Goal: Task Accomplishment & Management: Manage account settings

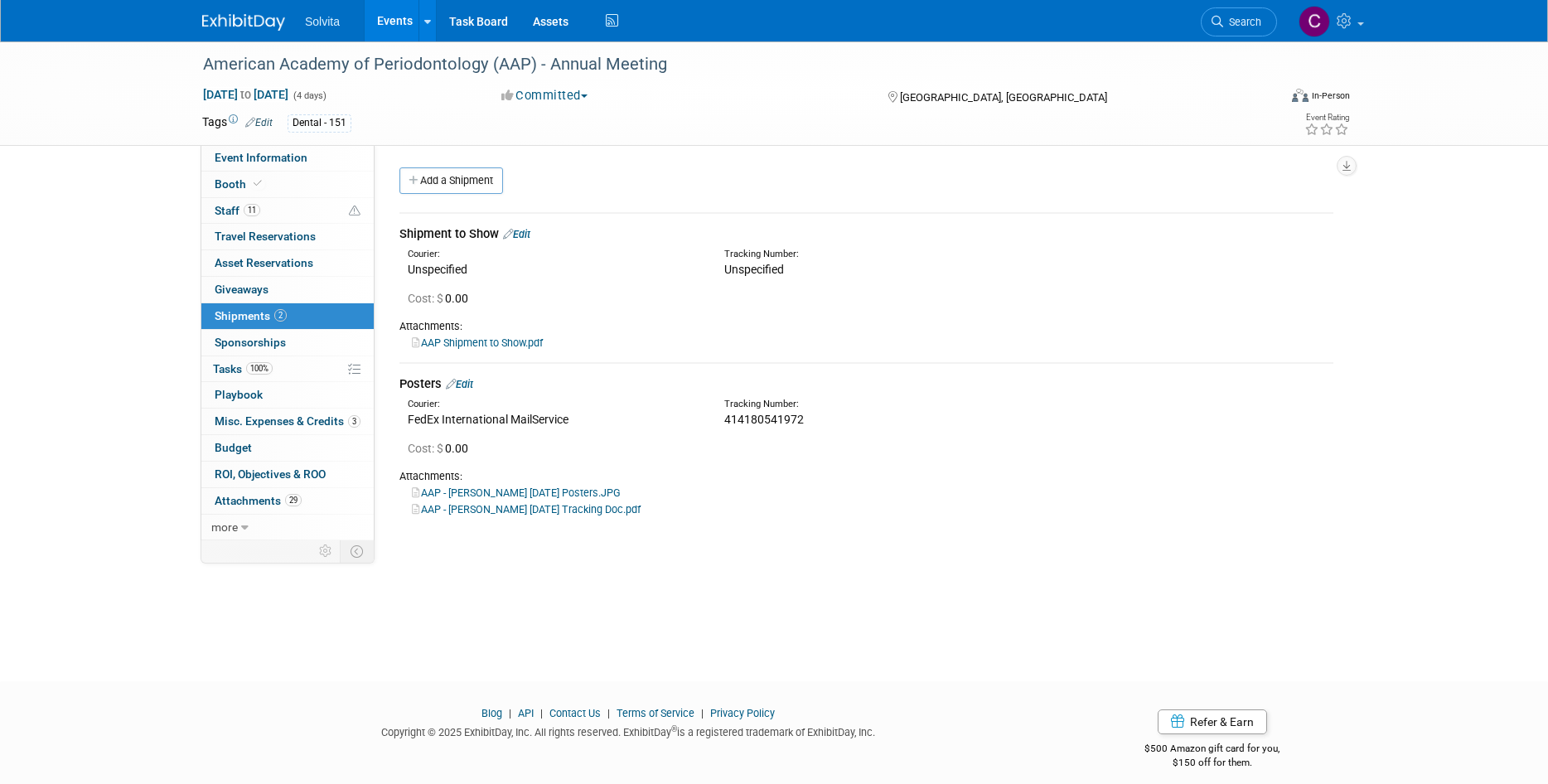
drag, startPoint x: 408, startPoint y: 18, endPoint x: 408, endPoint y: 31, distance: 13.0
click at [408, 18] on link "Events" at bounding box center [395, 20] width 61 height 41
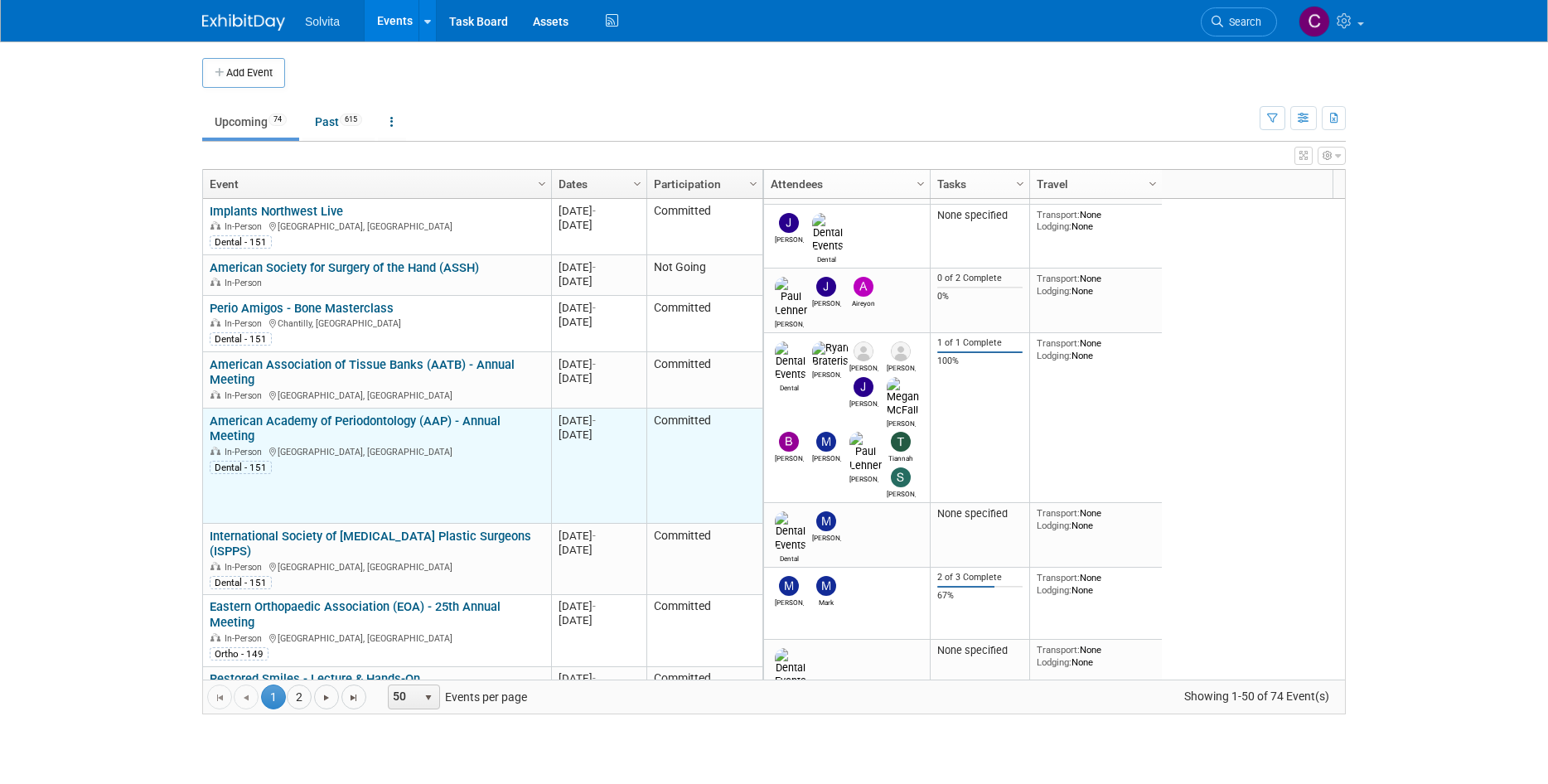
scroll to position [99, 0]
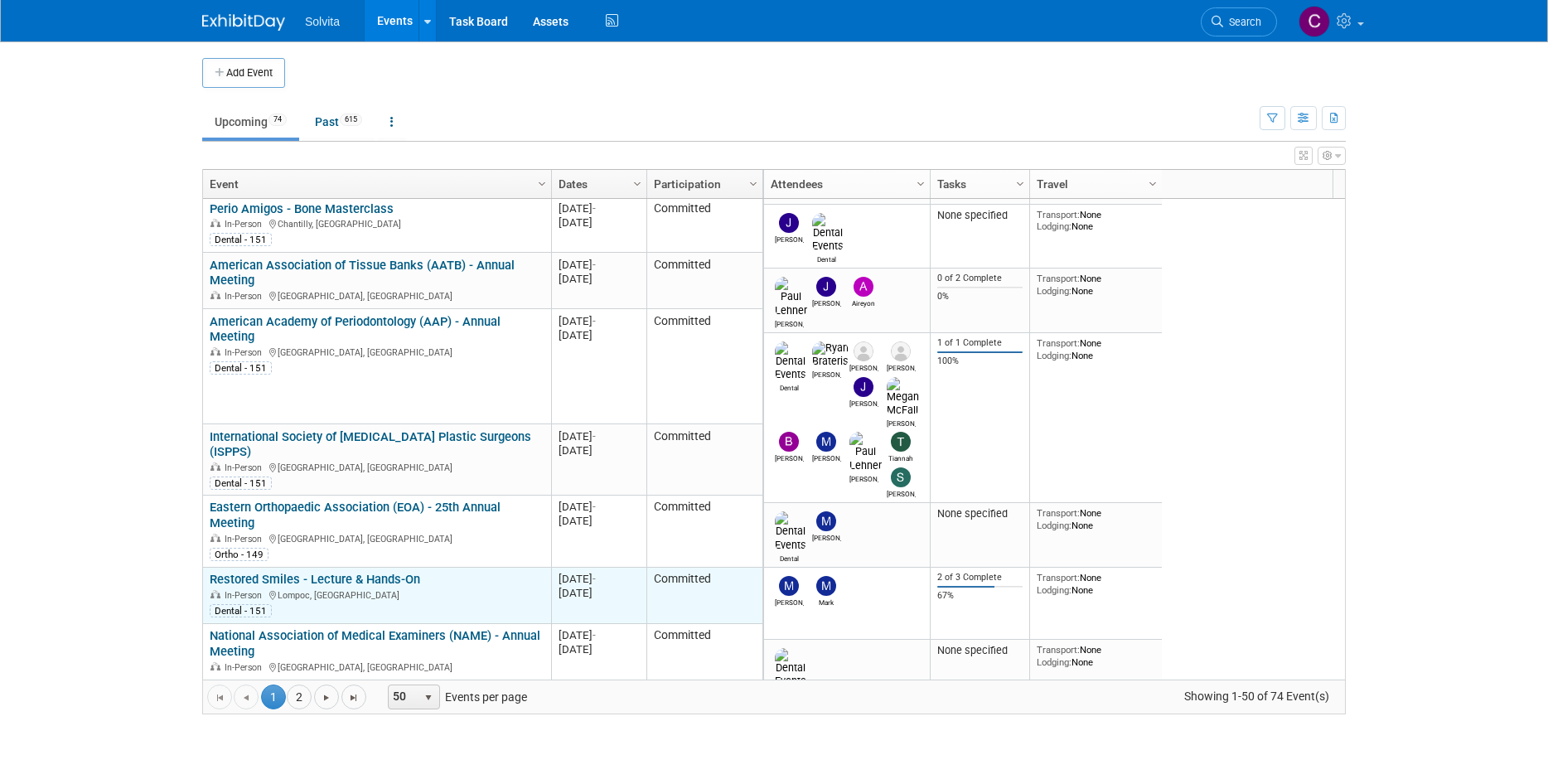
click at [326, 571] on link "Restored Smiles - Lecture & Hands-On" at bounding box center [314, 579] width 210 height 15
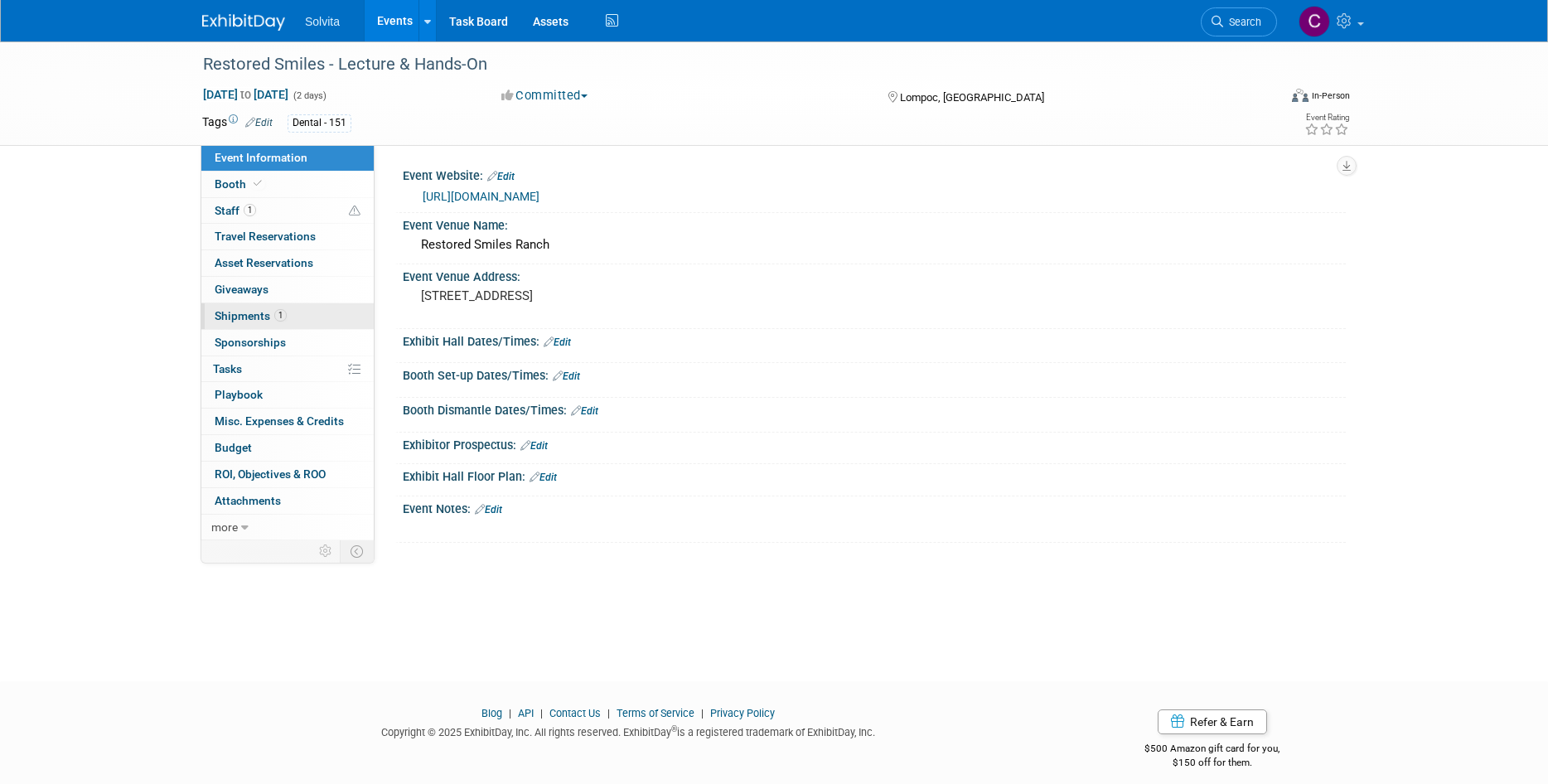
click at [252, 318] on span "Shipments 1" at bounding box center [250, 316] width 72 height 13
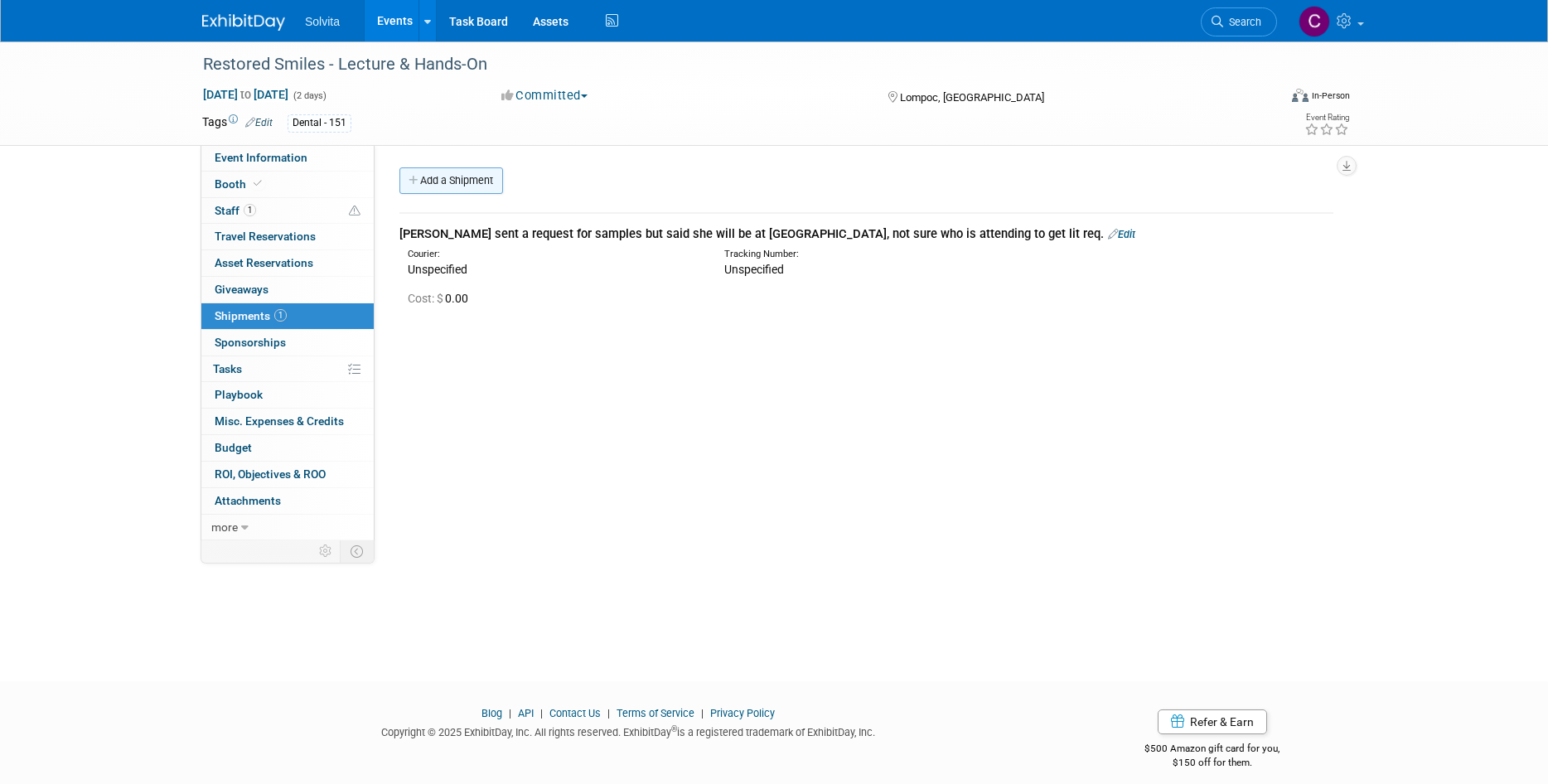
click at [487, 178] on link "Add a Shipment" at bounding box center [450, 181] width 103 height 27
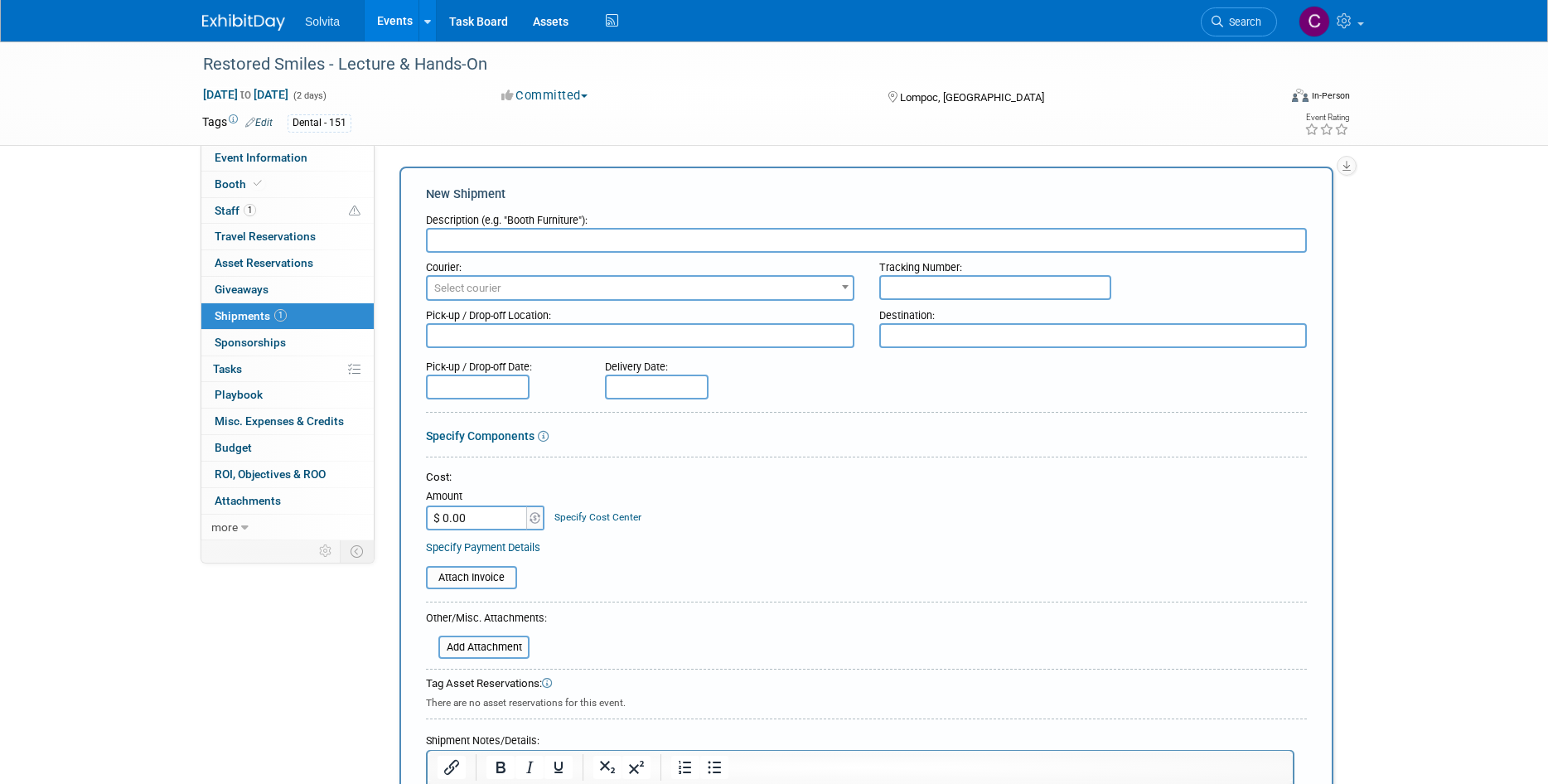
scroll to position [414, 0]
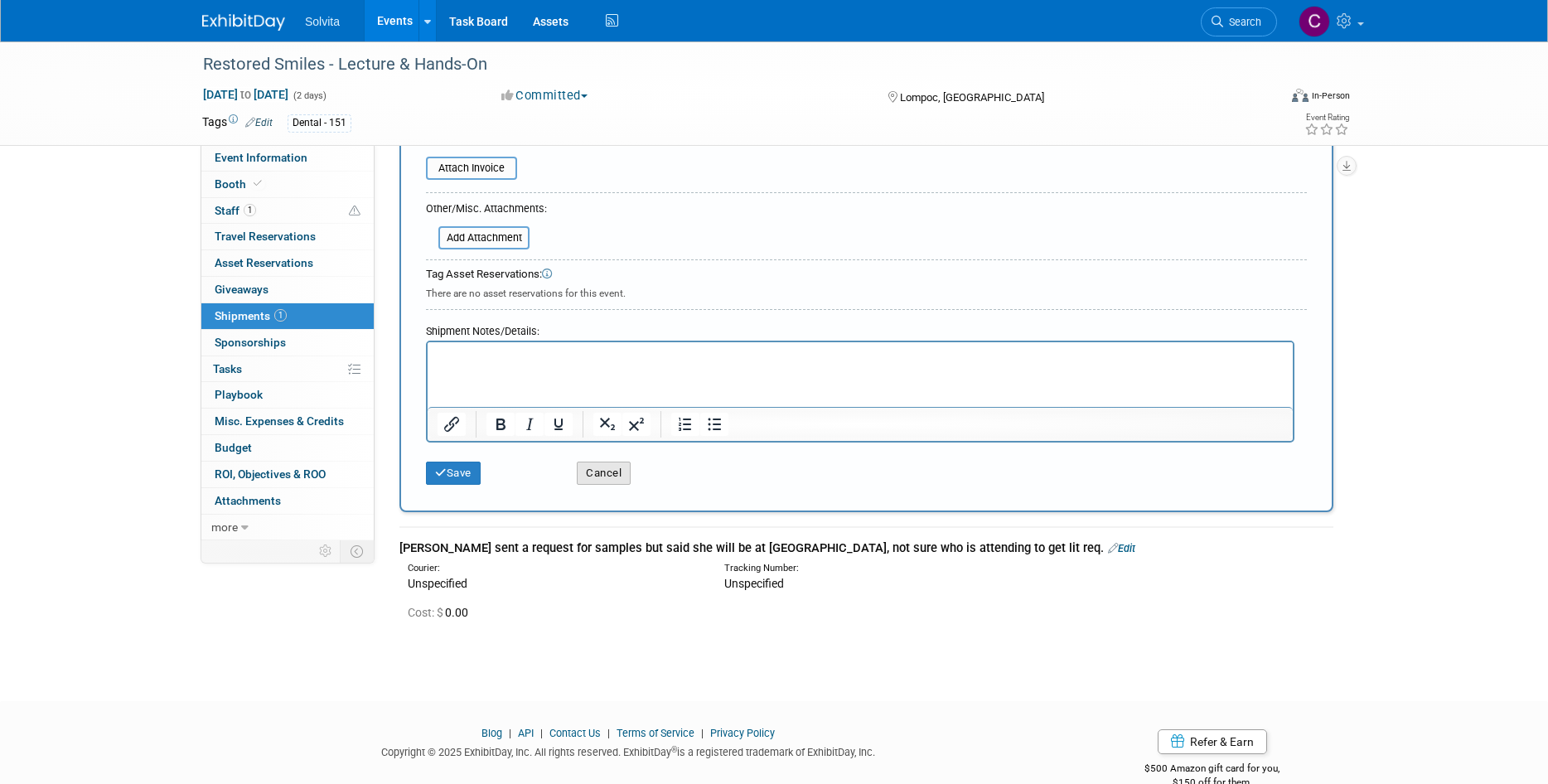
click at [624, 475] on button "Cancel" at bounding box center [603, 473] width 54 height 24
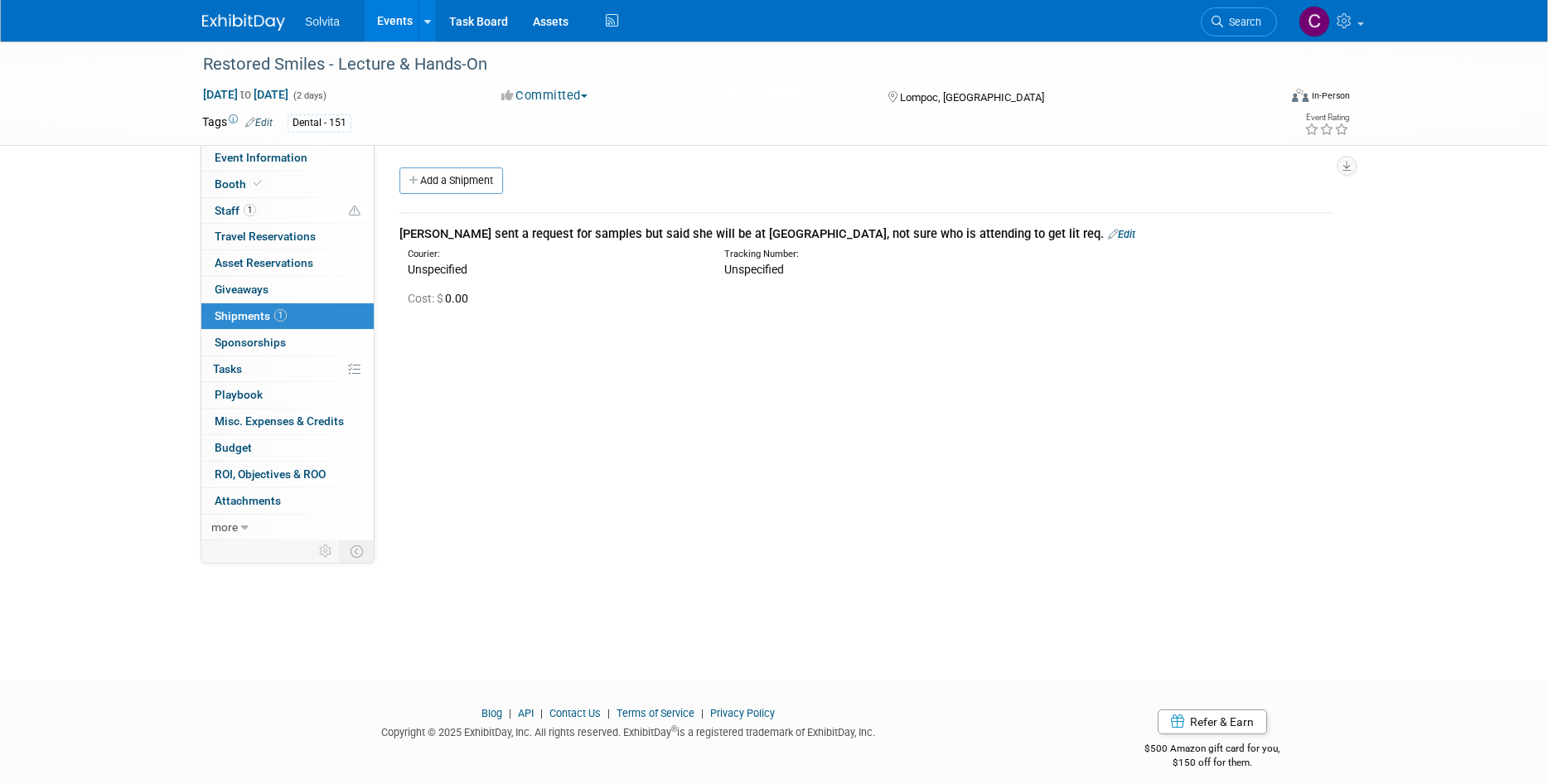
drag, startPoint x: 963, startPoint y: 236, endPoint x: 845, endPoint y: 253, distance: 119.2
click at [1108, 236] on link "Edit" at bounding box center [1121, 234] width 28 height 13
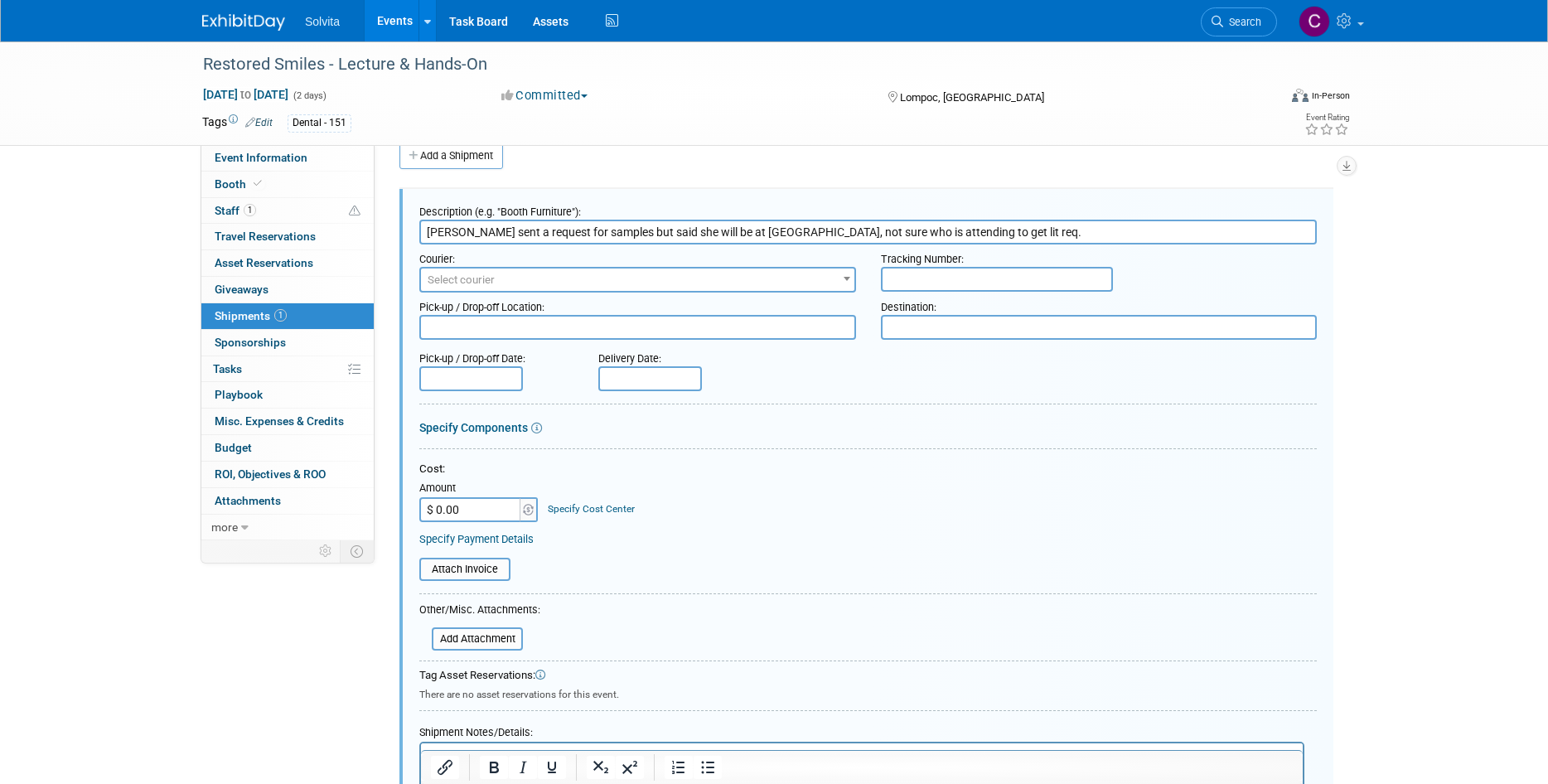
drag, startPoint x: 970, startPoint y: 236, endPoint x: 62, endPoint y: 220, distance: 908.1
click at [62, 220] on div "Restored Smiles - Lecture & Hands-On Oct 17, 2025 to Oct 18, 2025 (2 days) Oct …" at bounding box center [774, 468] width 1548 height 902
type input "Box (1)"
click at [967, 278] on input "text" at bounding box center [997, 279] width 232 height 25
click at [599, 276] on span "Select courier" at bounding box center [638, 280] width 434 height 24
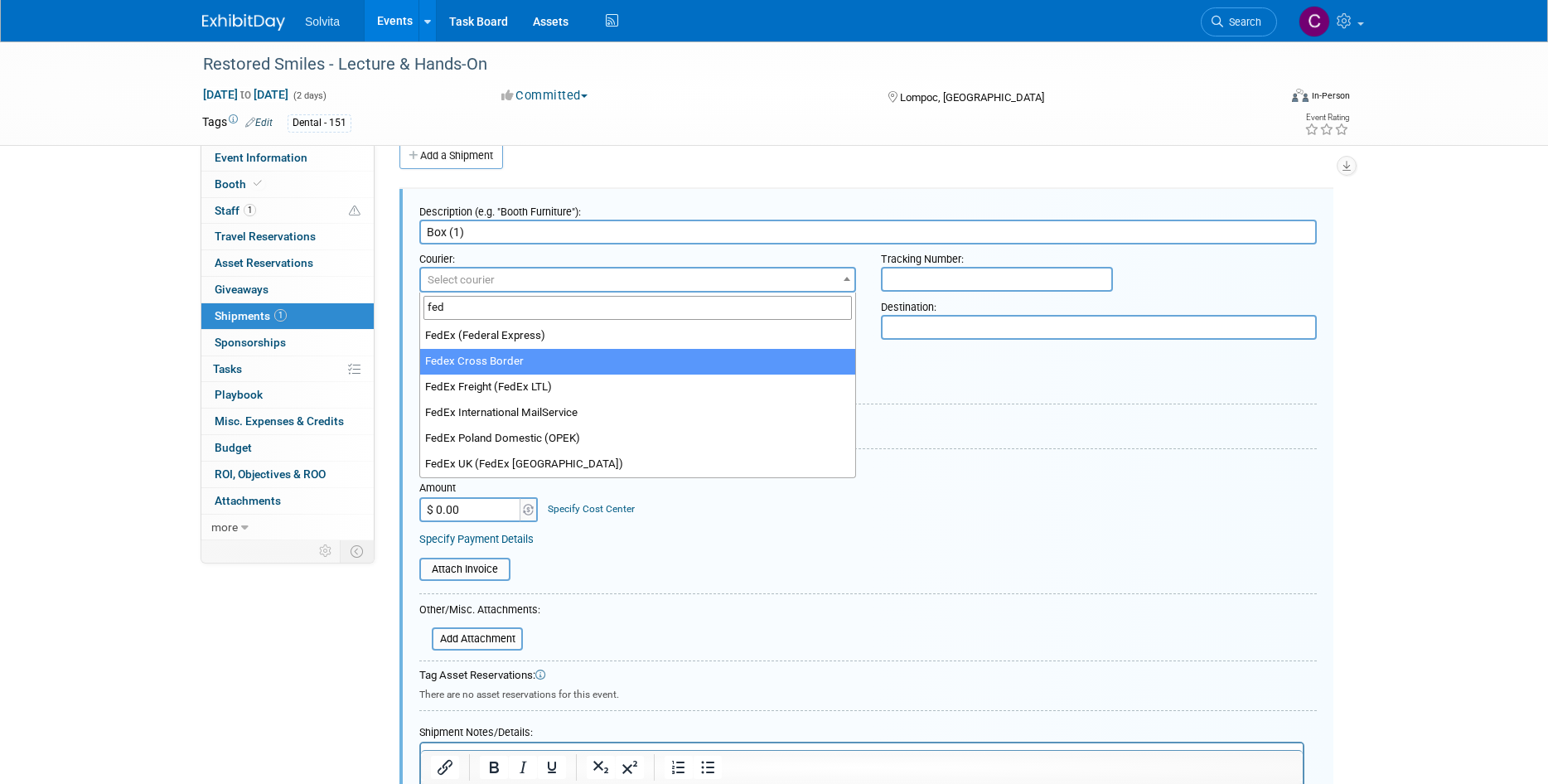
type input "fed"
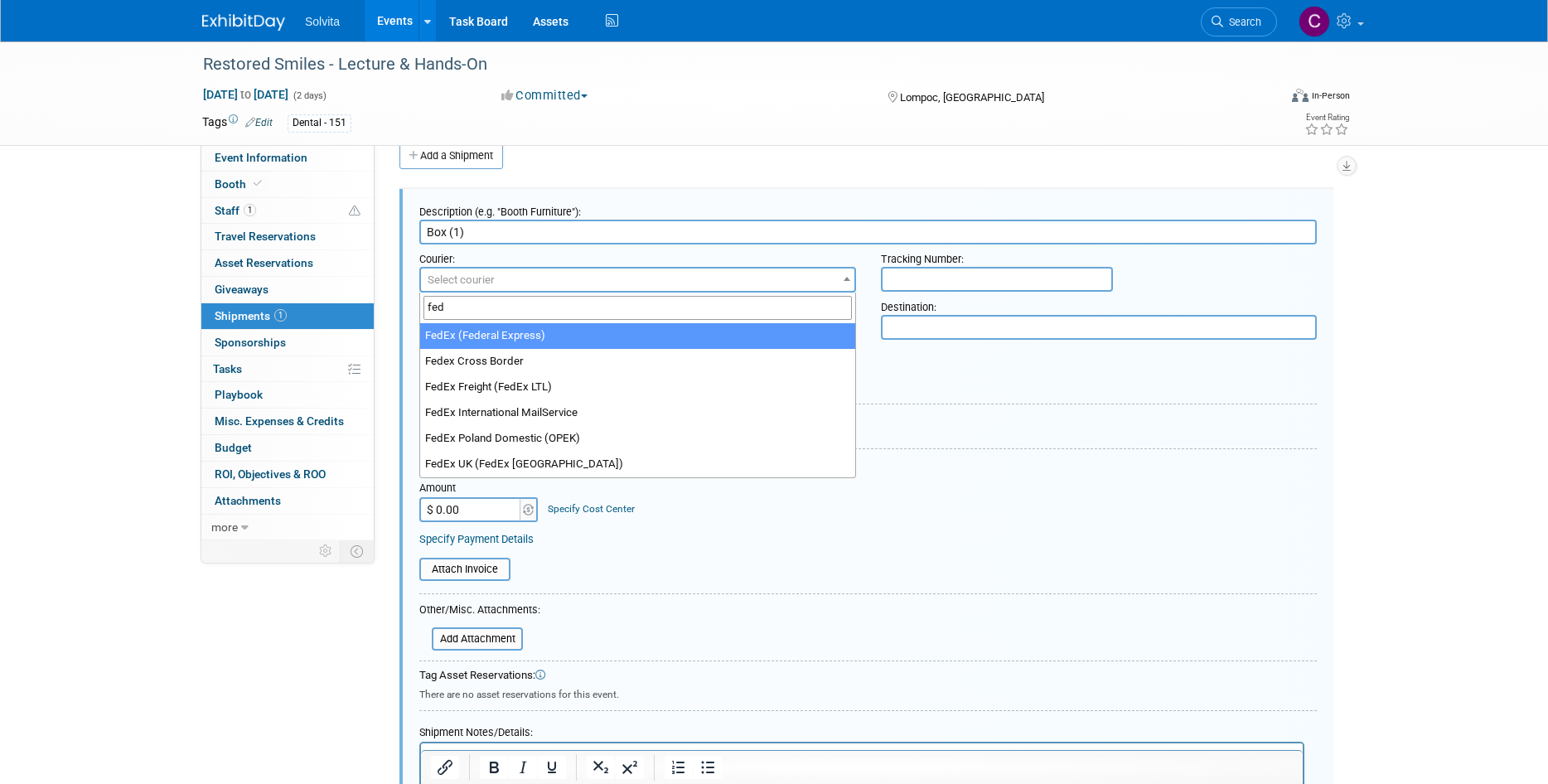
drag, startPoint x: 564, startPoint y: 365, endPoint x: 569, endPoint y: 340, distance: 25.5
select select "206"
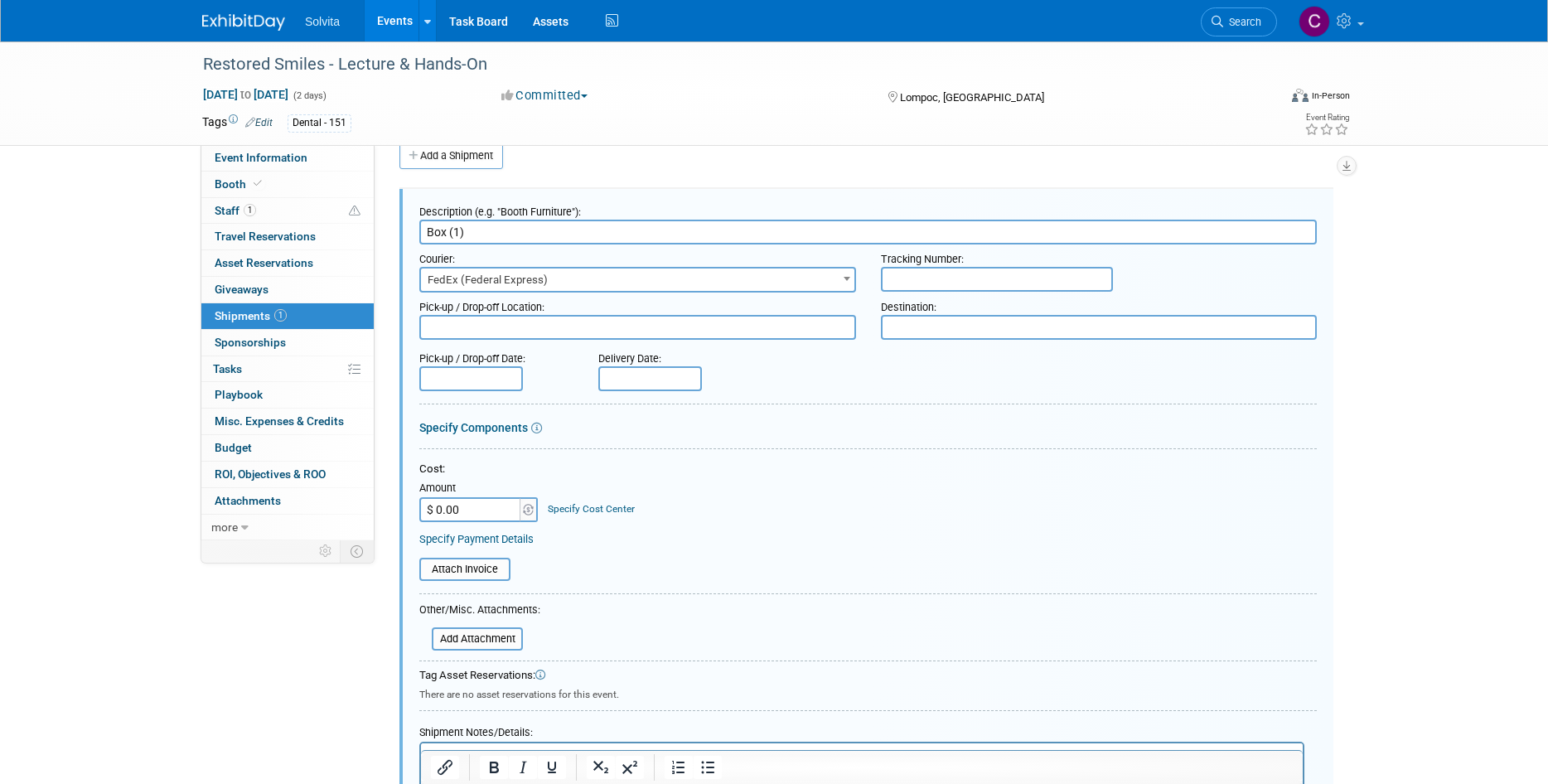
click at [947, 274] on input "text" at bounding box center [997, 279] width 232 height 25
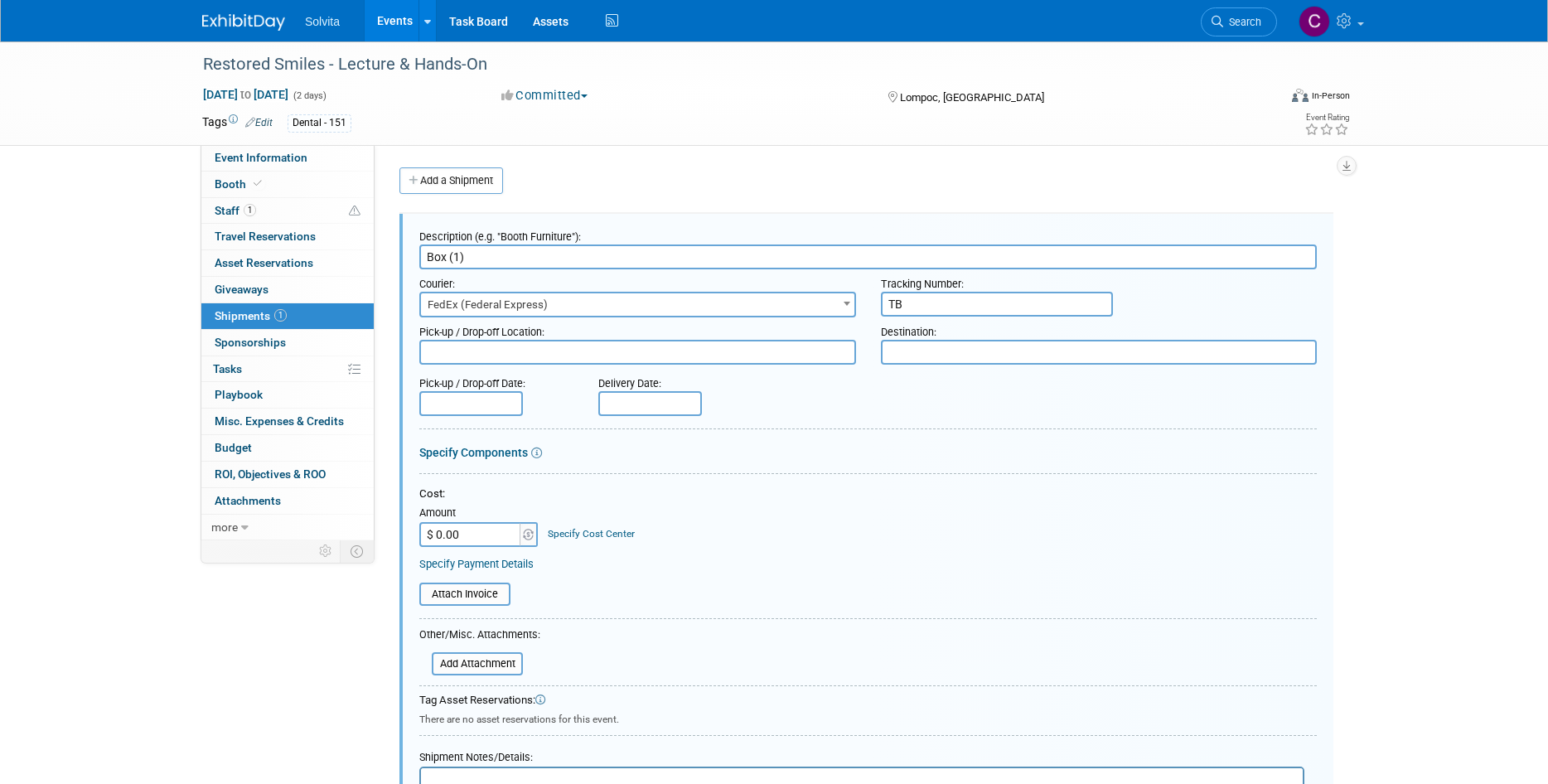
type input "T"
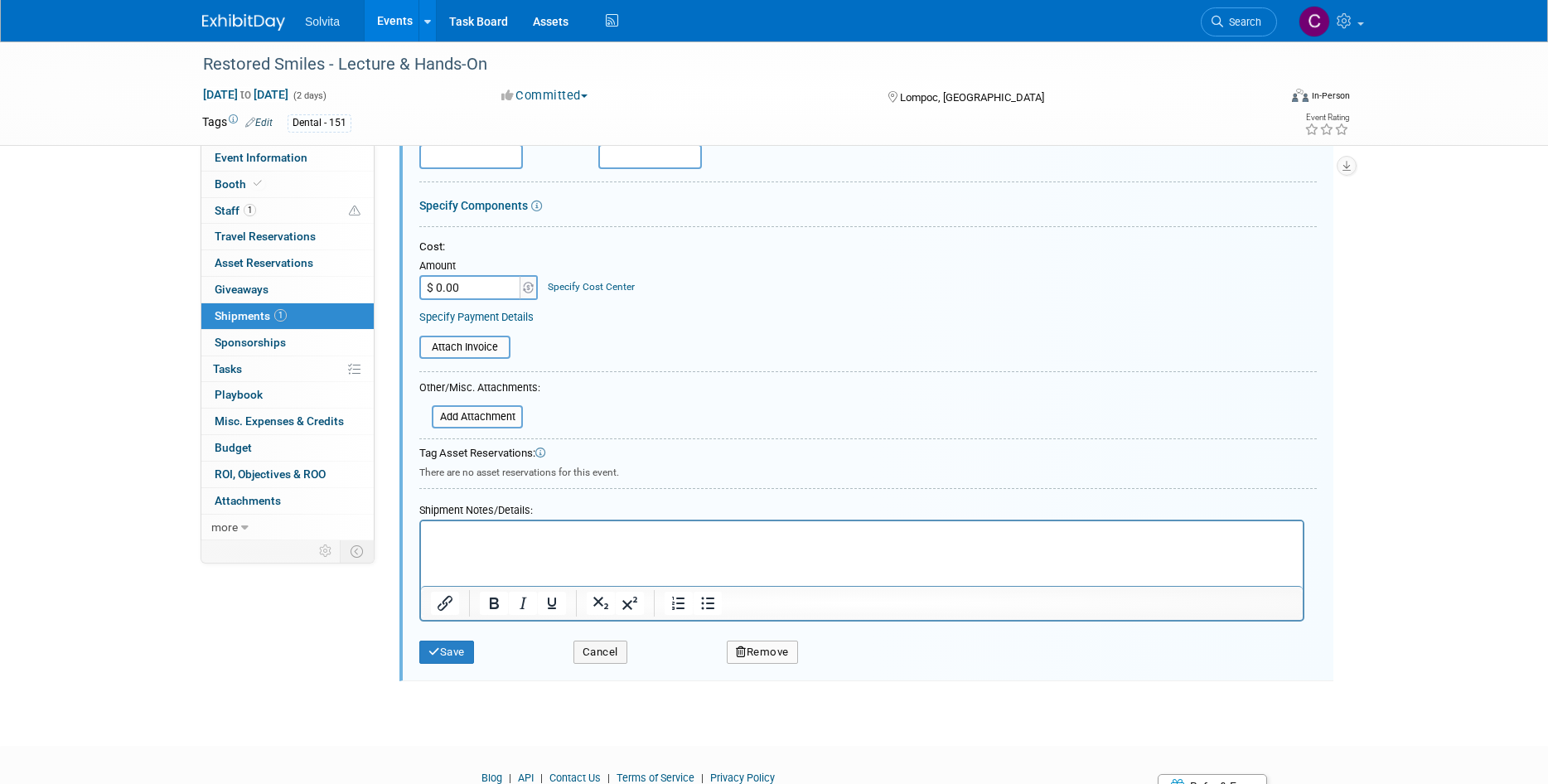
scroll to position [249, 0]
type input "Pending"
click at [750, 543] on html at bounding box center [861, 531] width 882 height 24
click at [498, 416] on input "file" at bounding box center [422, 415] width 197 height 20
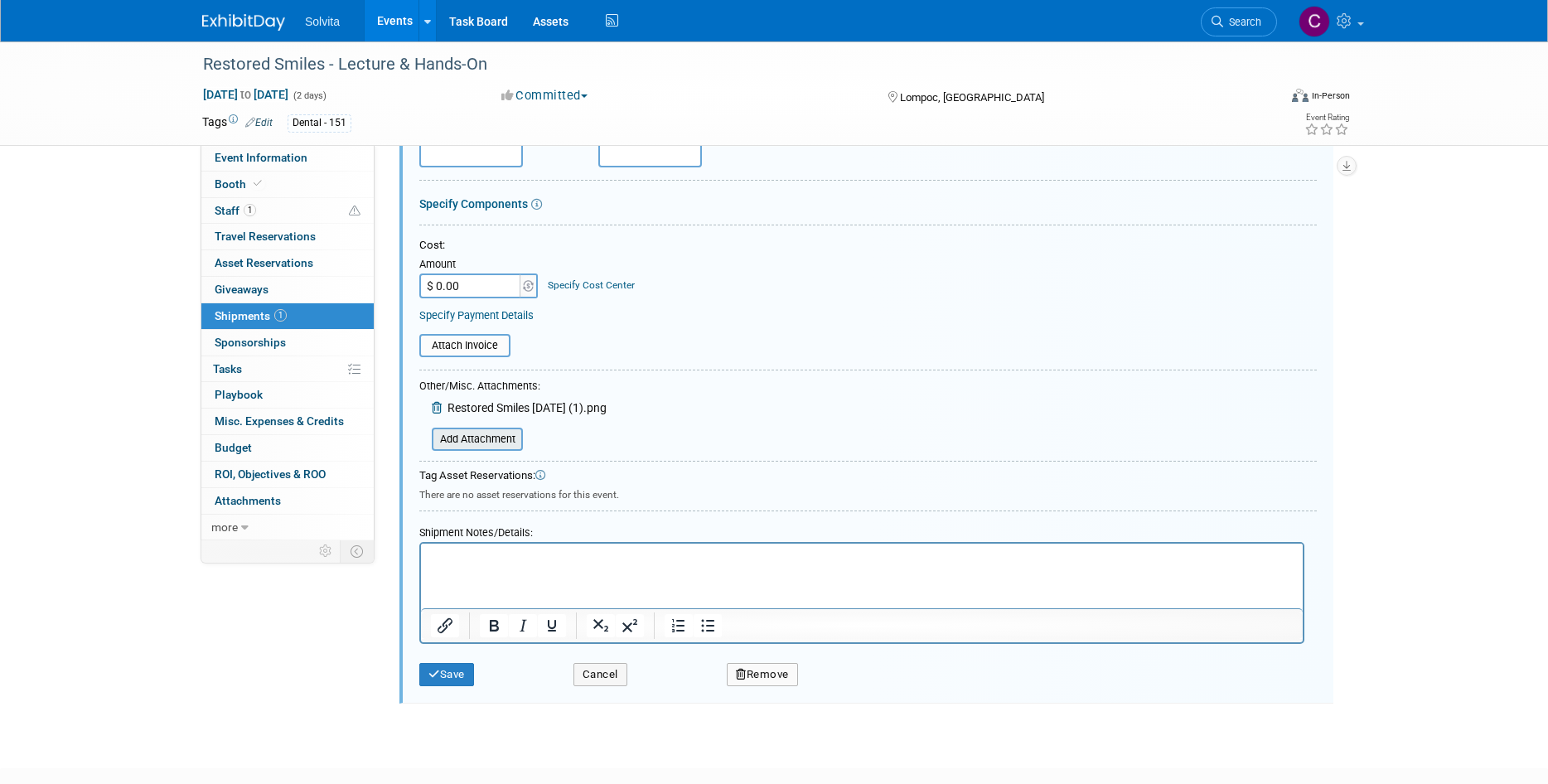
click at [487, 438] on input "file" at bounding box center [422, 439] width 197 height 20
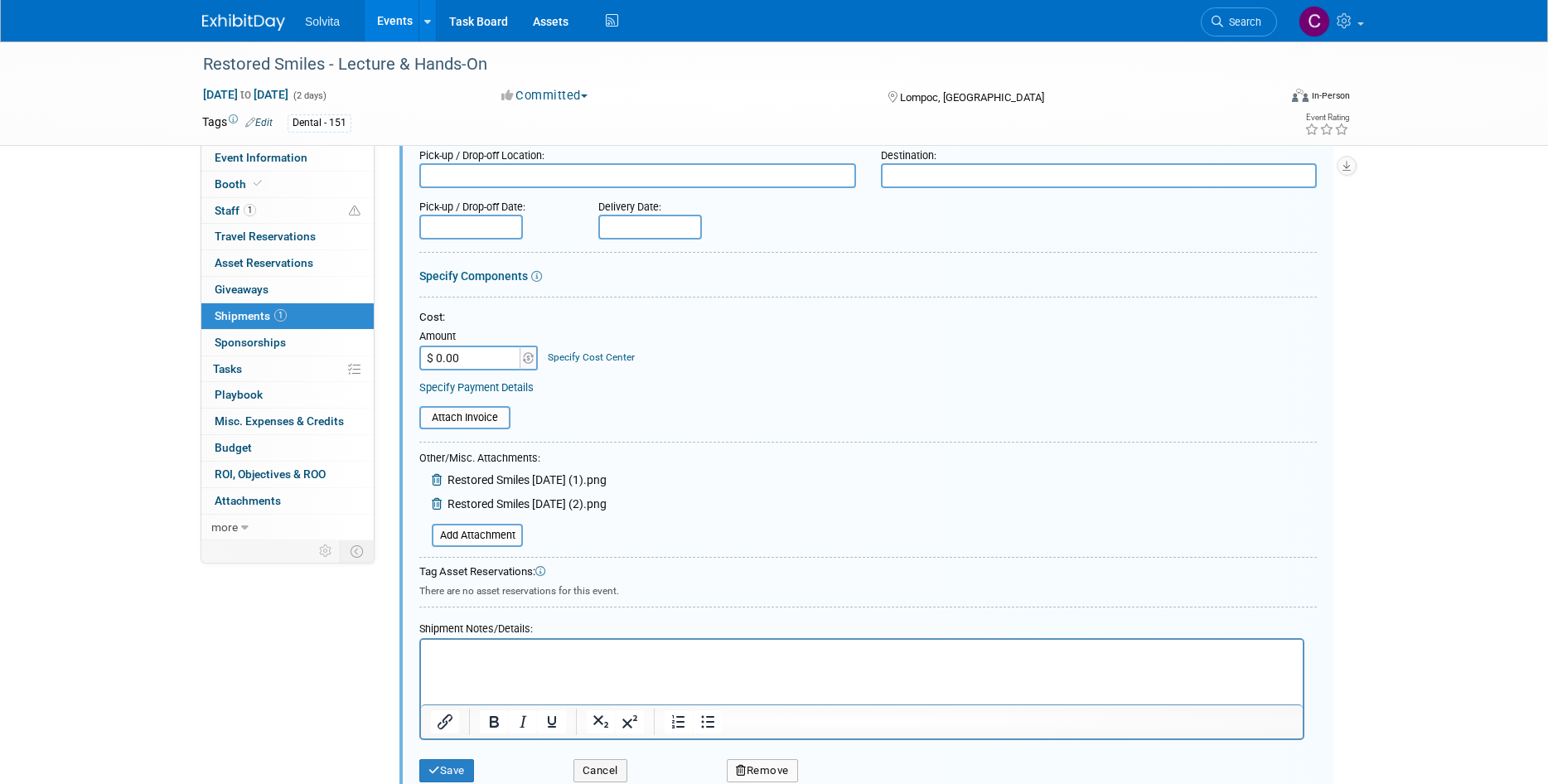
scroll to position [373, 0]
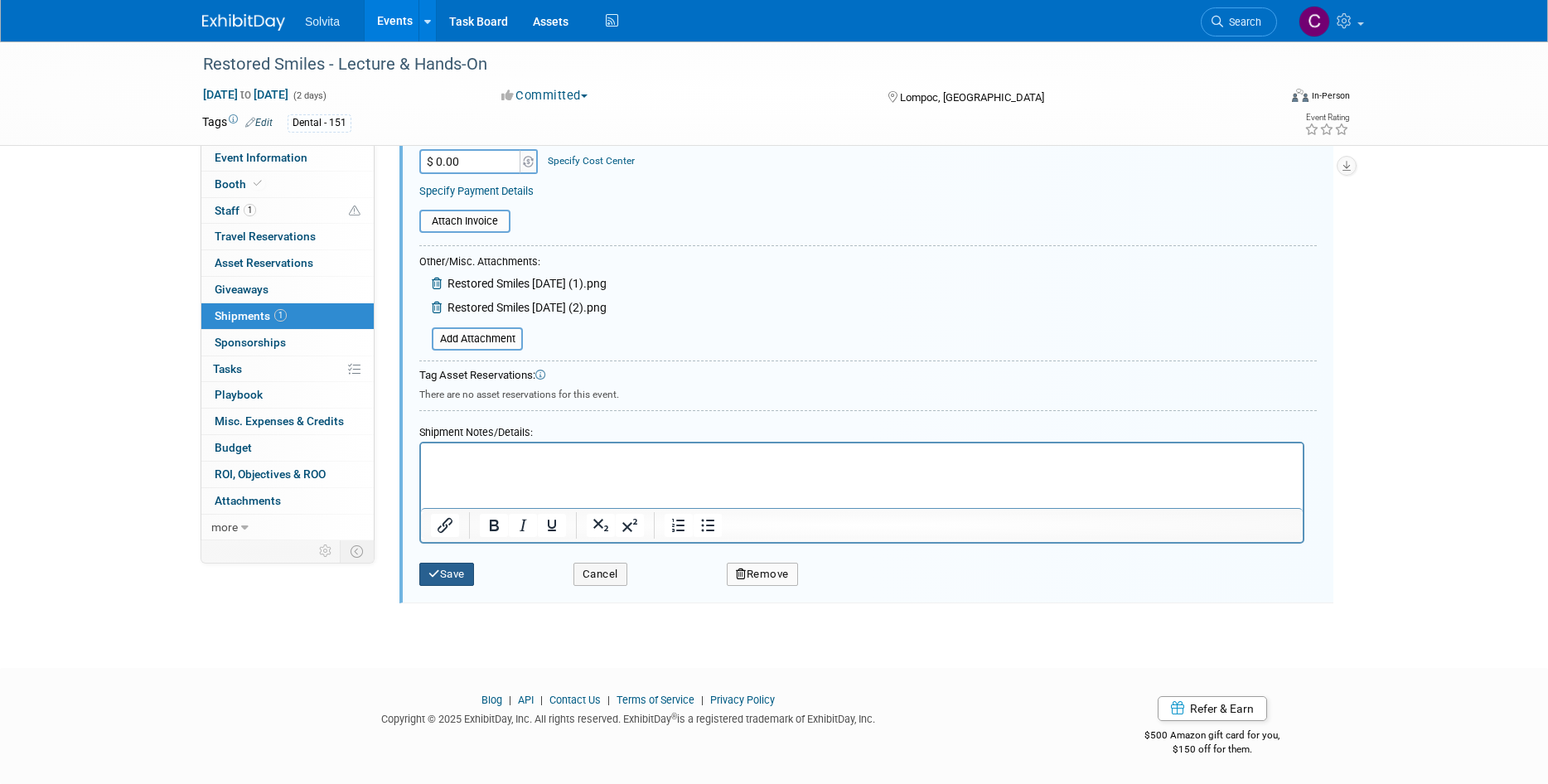
drag, startPoint x: 450, startPoint y: 581, endPoint x: 540, endPoint y: 588, distance: 90.3
click at [450, 581] on button "Save" at bounding box center [446, 574] width 55 height 24
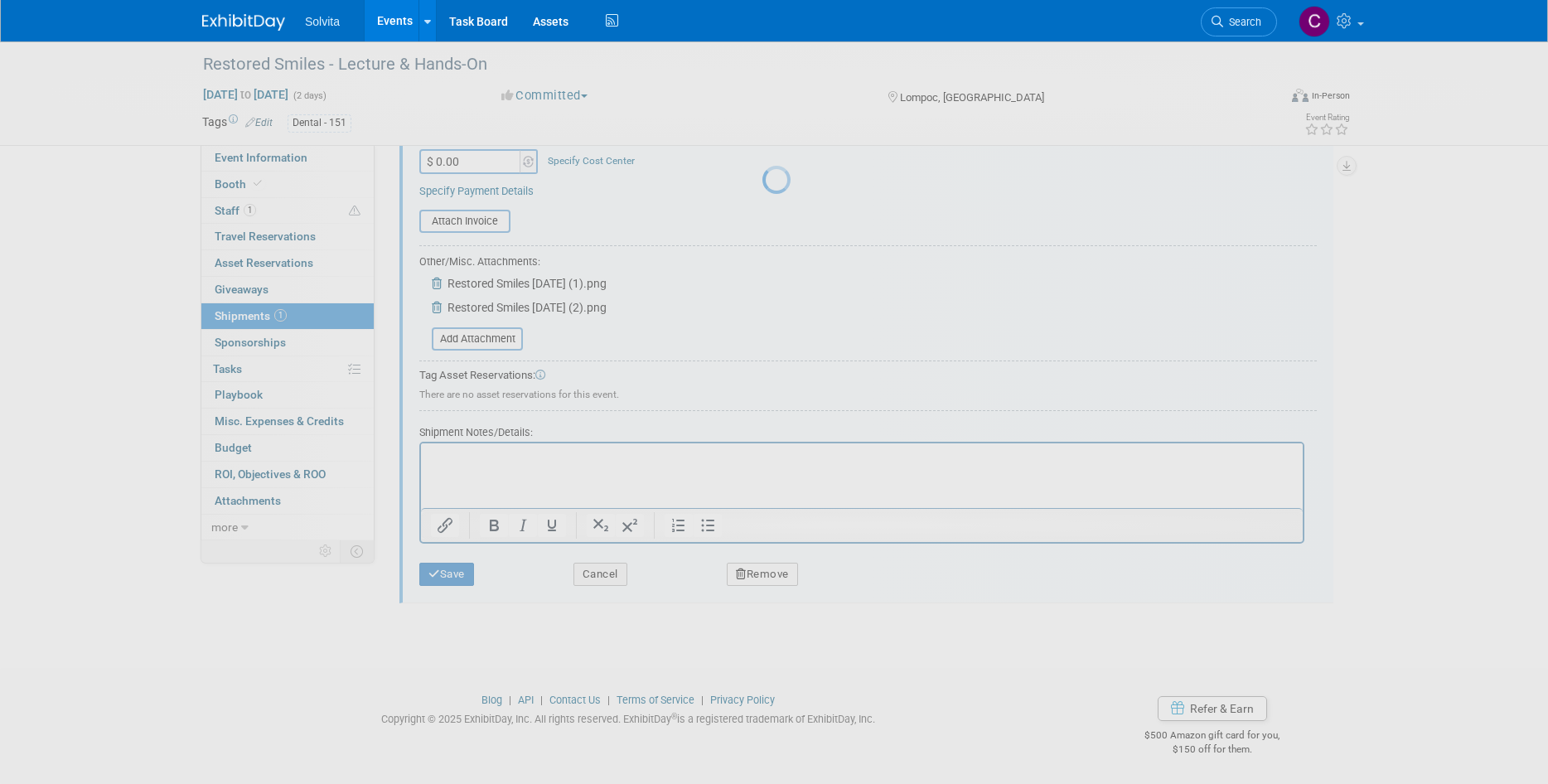
scroll to position [13, 0]
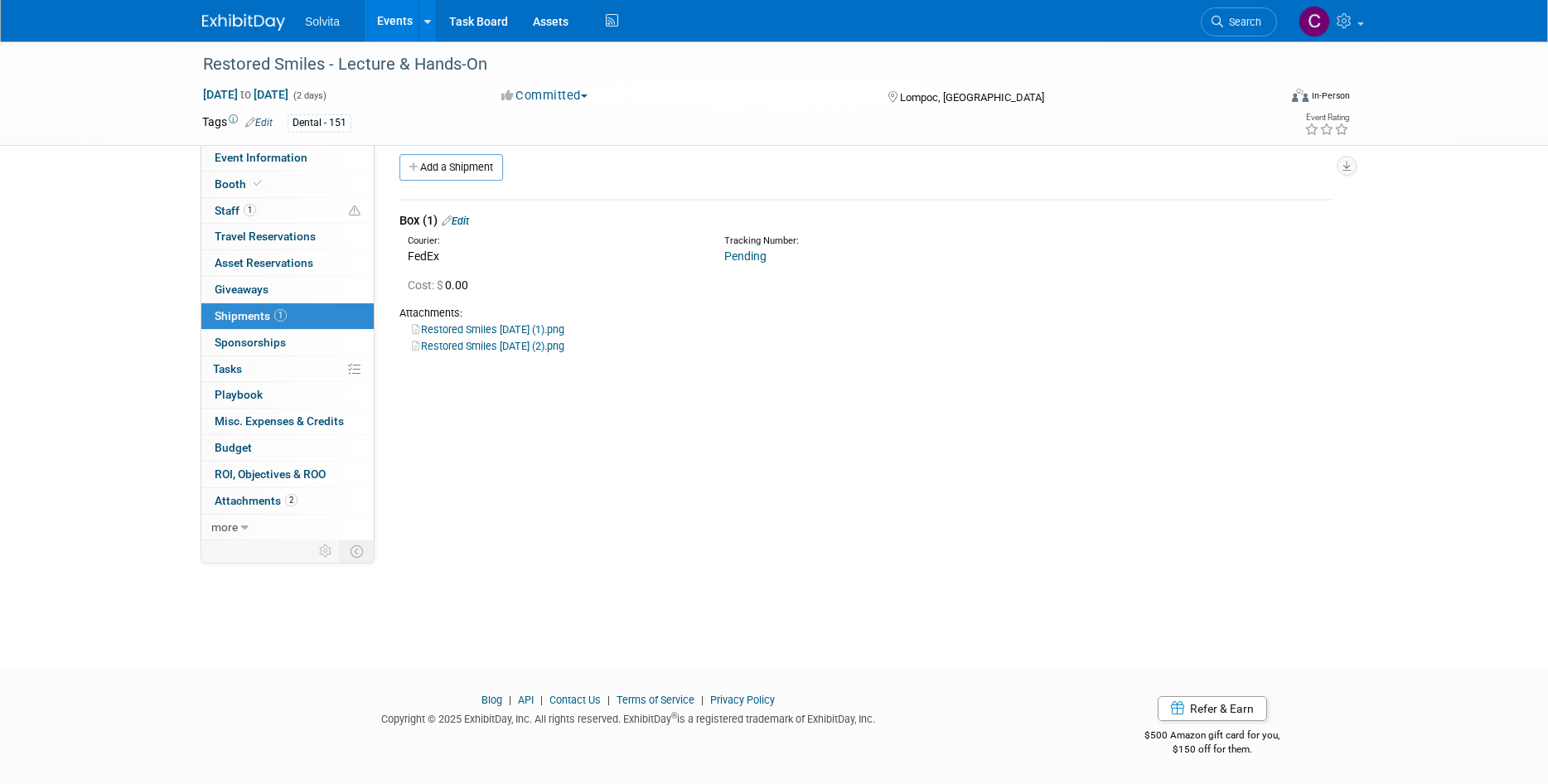
click at [498, 325] on link "Restored Smiles 10.10.25 (1).png" at bounding box center [487, 329] width 152 height 13
click at [529, 339] on link "Restored Smiles 10.10.25 (2).png" at bounding box center [487, 345] width 152 height 13
click at [387, 10] on link "Events" at bounding box center [395, 20] width 61 height 41
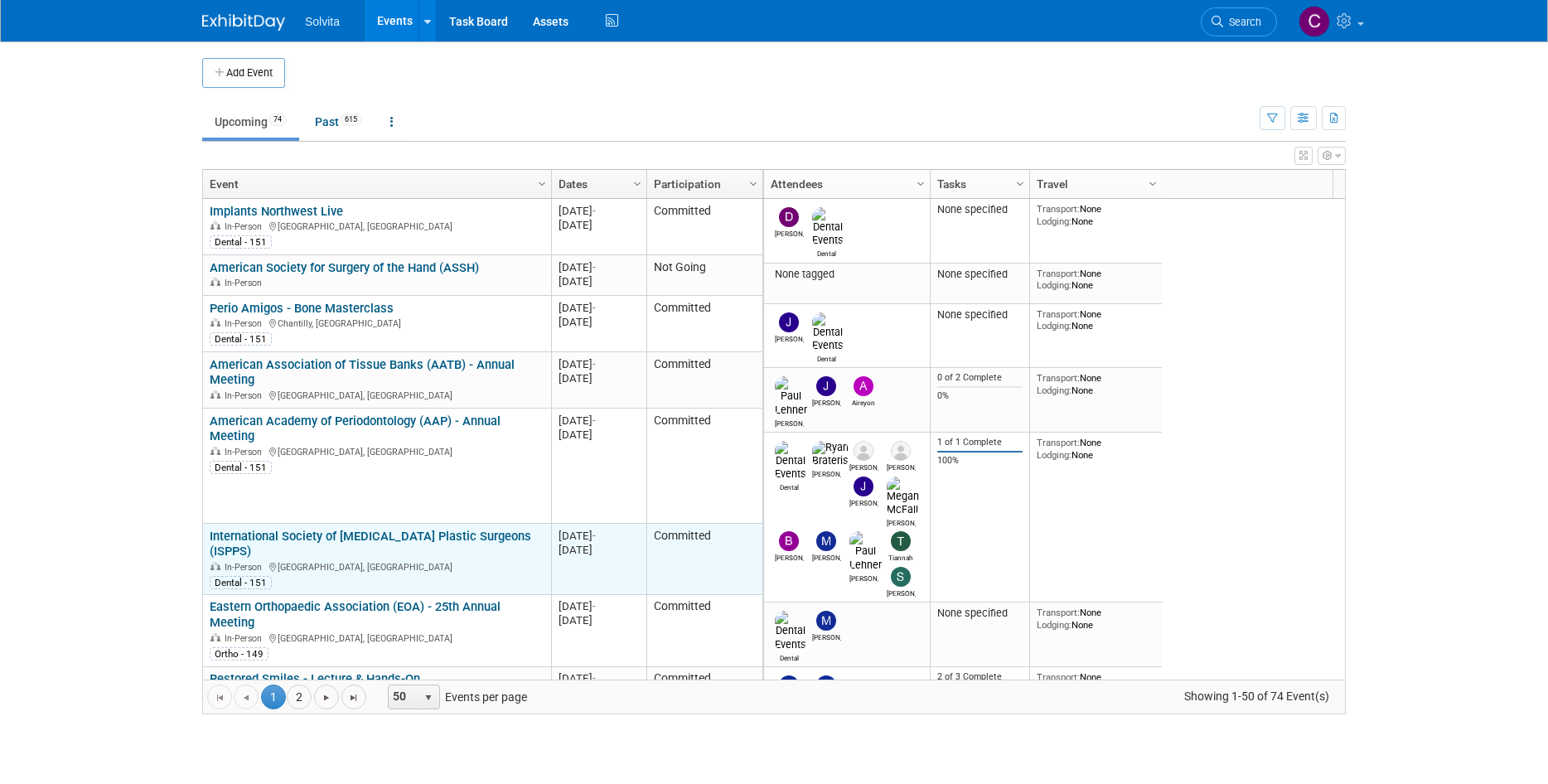
scroll to position [99, 0]
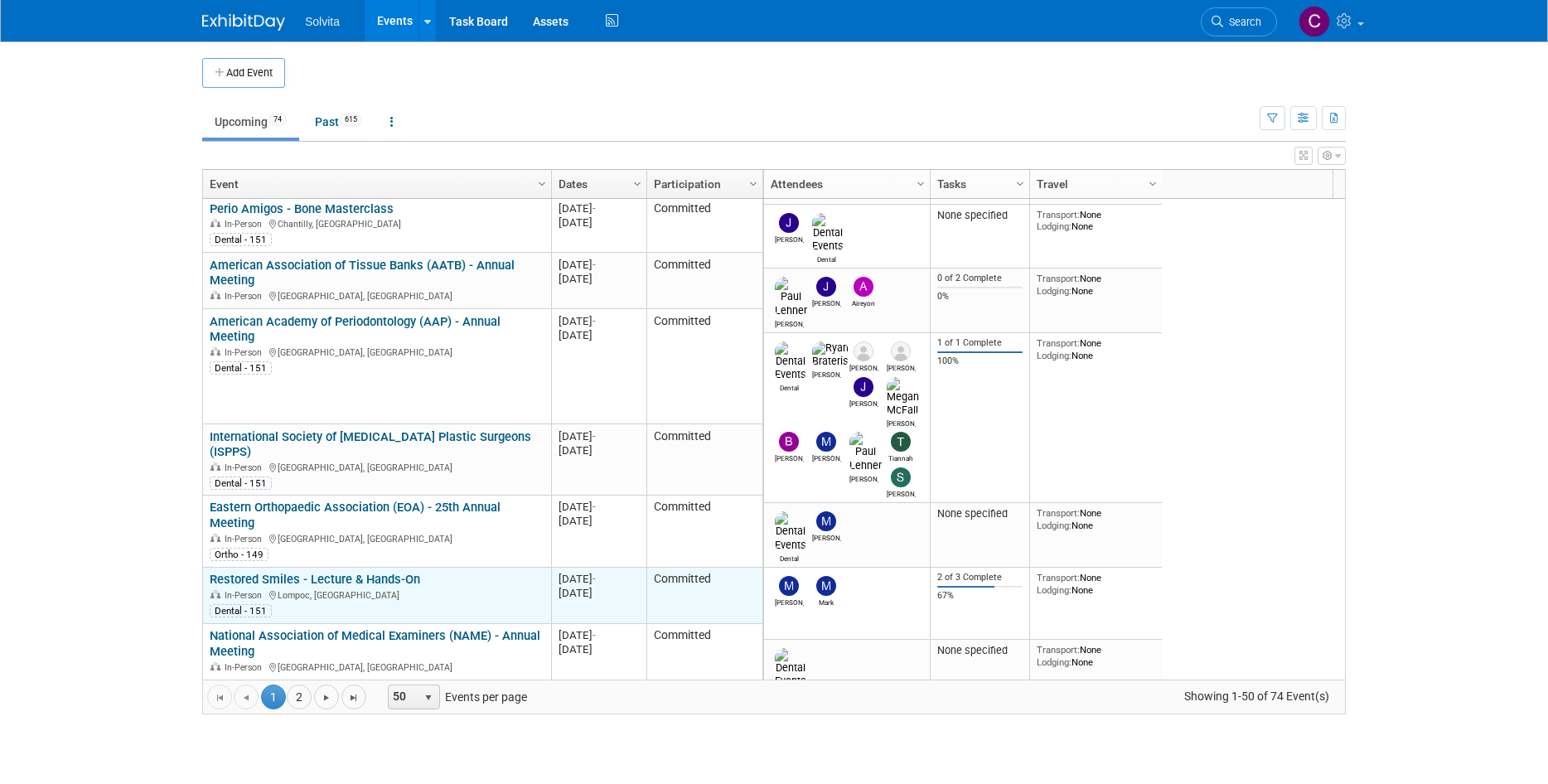
click at [352, 571] on link "Restored Smiles - Lecture & Hands-On" at bounding box center [314, 579] width 210 height 15
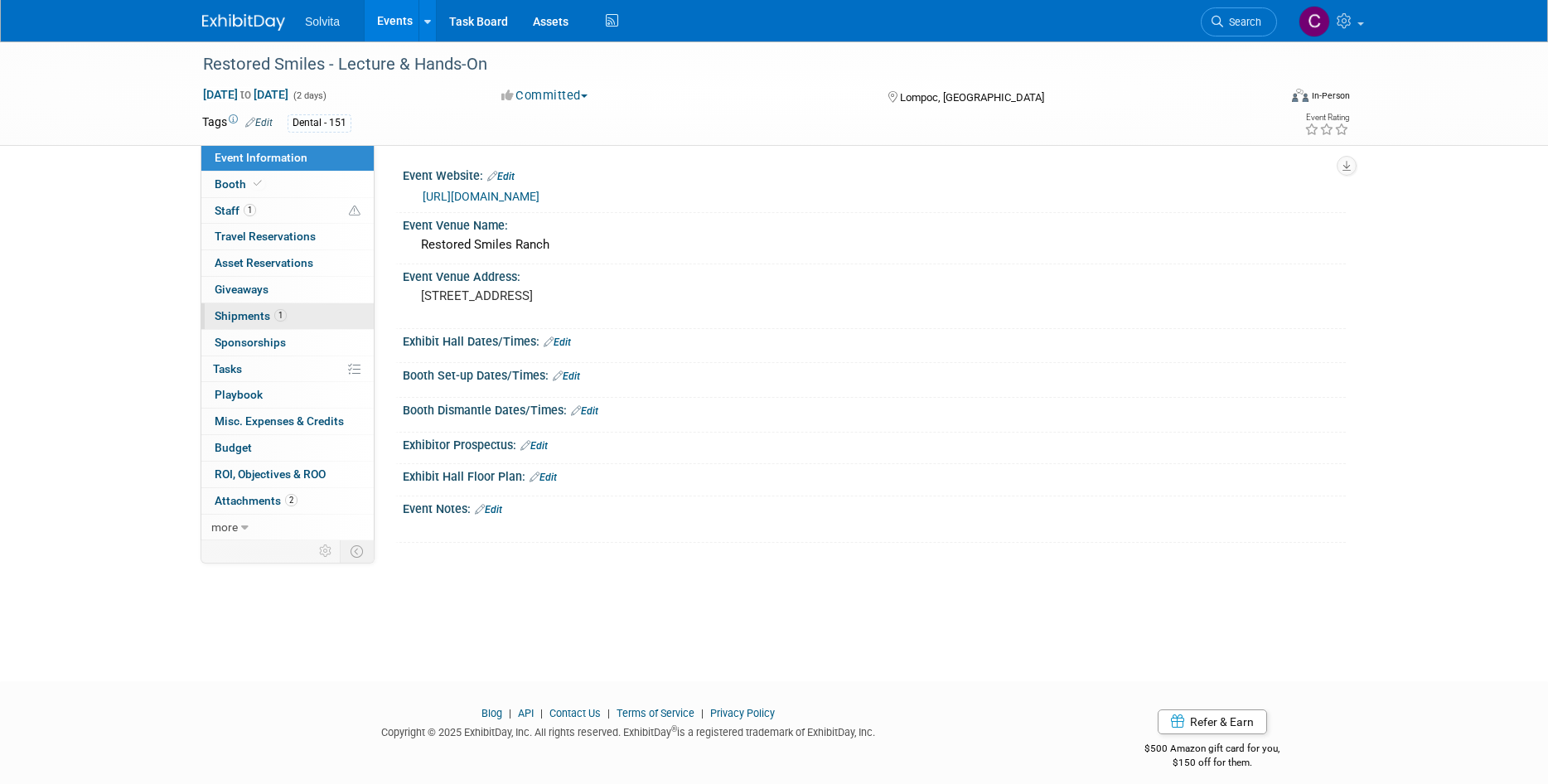
click at [249, 308] on link "1 Shipments 1" at bounding box center [287, 316] width 172 height 26
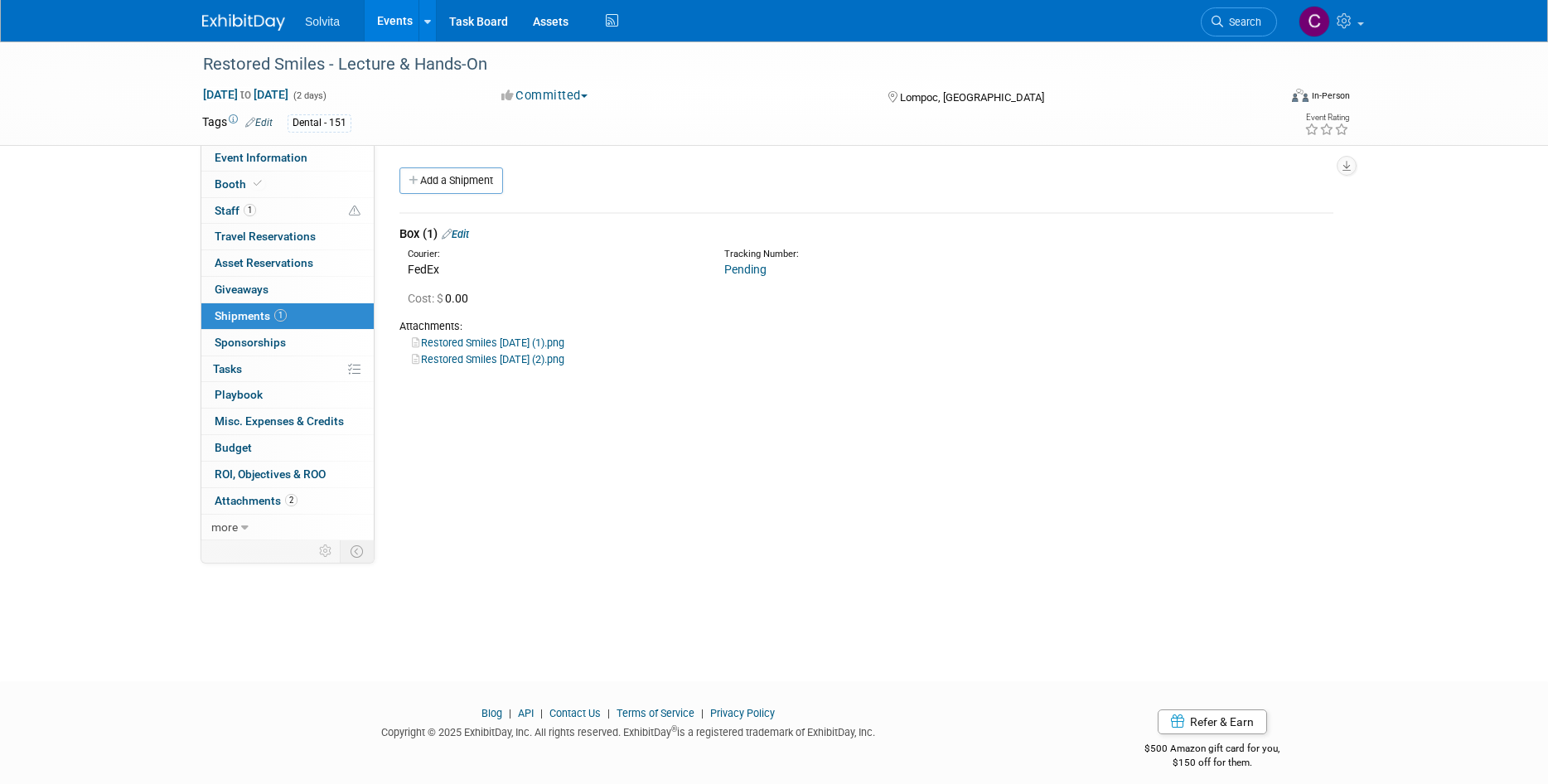
click at [253, 318] on span "Shipments 1" at bounding box center [250, 316] width 72 height 13
click at [388, 13] on link "Events" at bounding box center [395, 20] width 61 height 41
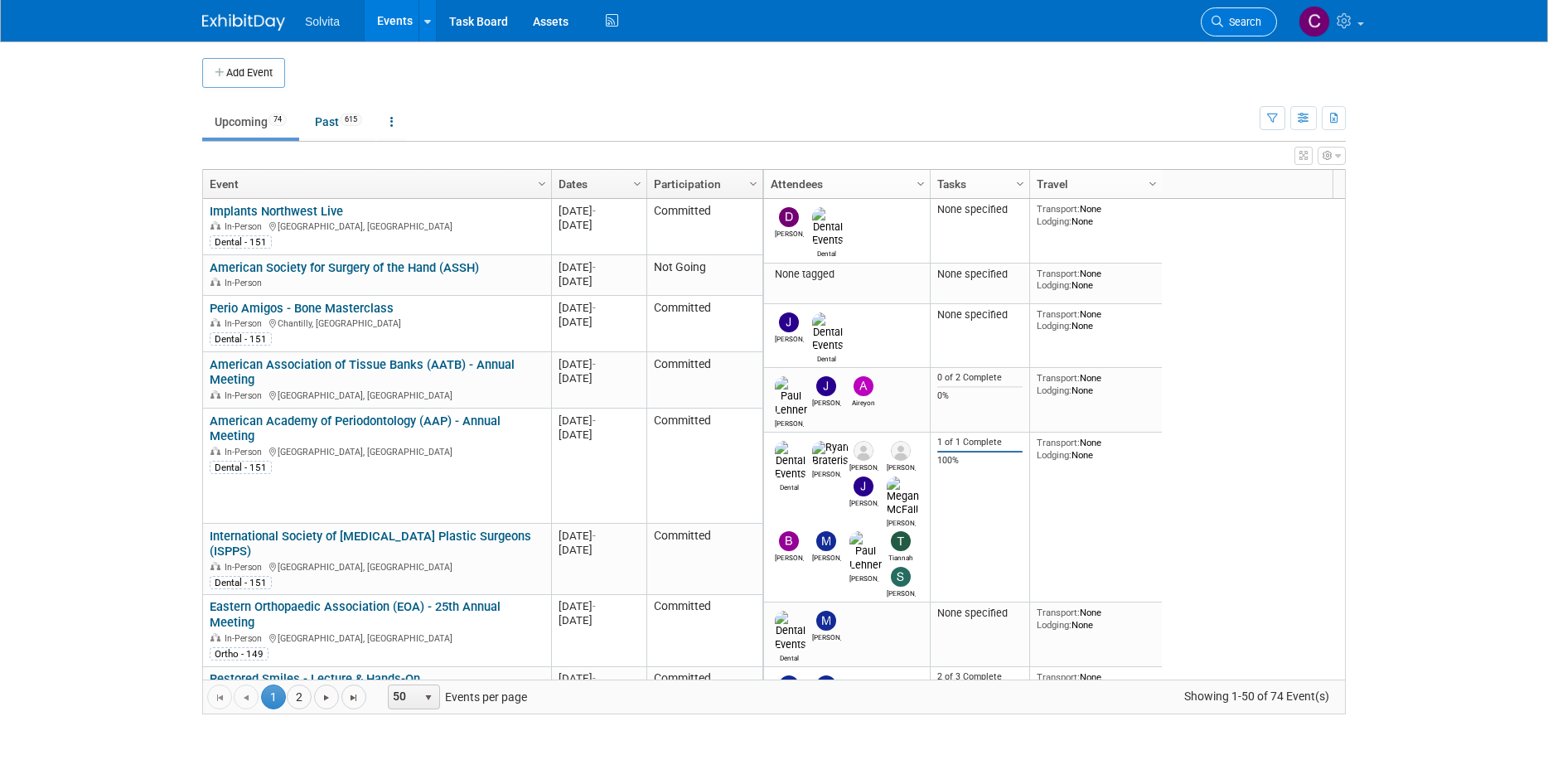
click at [1256, 26] on span "Search" at bounding box center [1241, 22] width 38 height 13
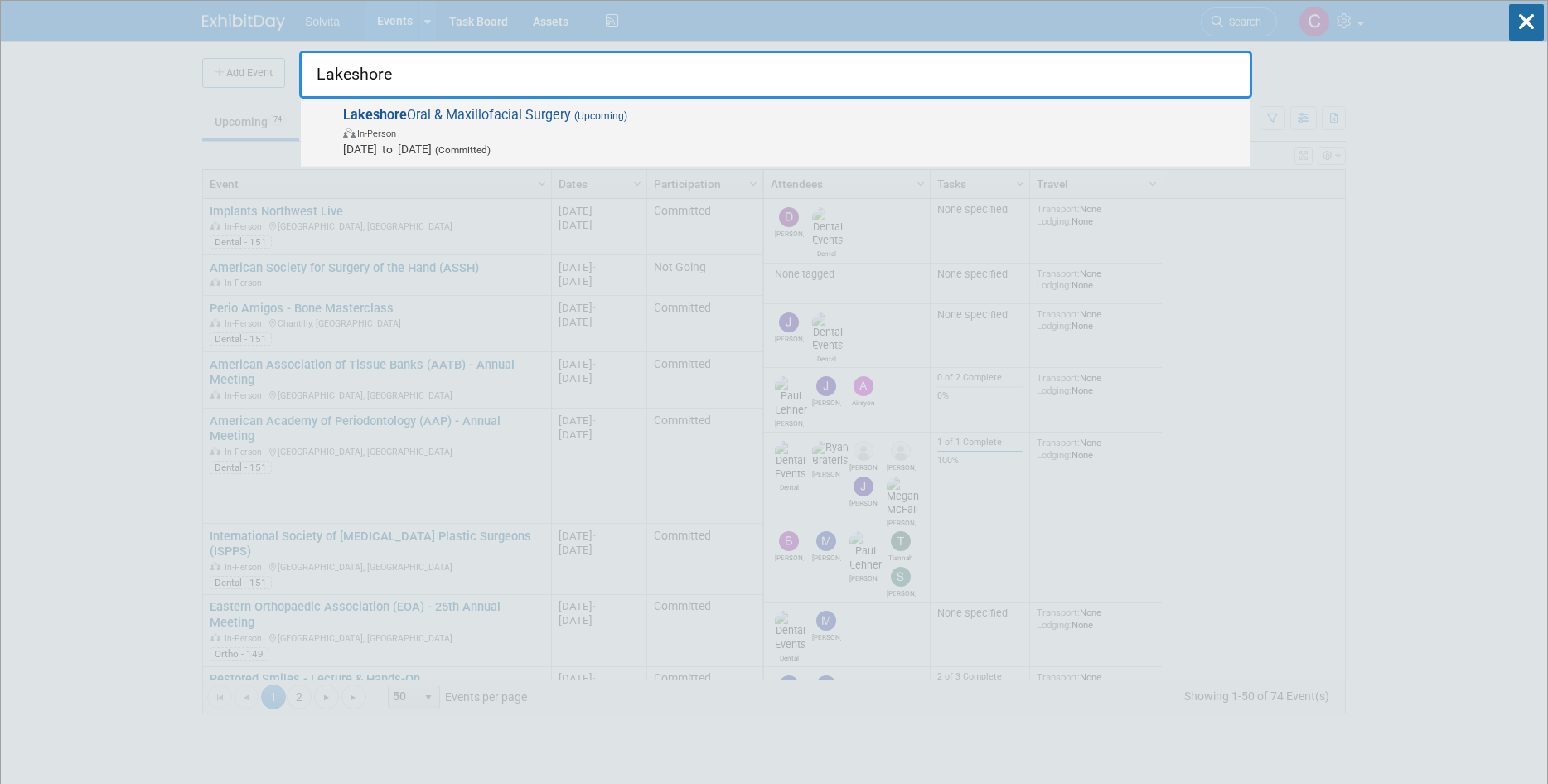
type input "Lakeshore"
click at [524, 103] on div "Lakeshore Oral & Maxillofacial Surgery (Upcoming) In-Person Oct 29, 2025 to Oct…" at bounding box center [776, 132] width 950 height 68
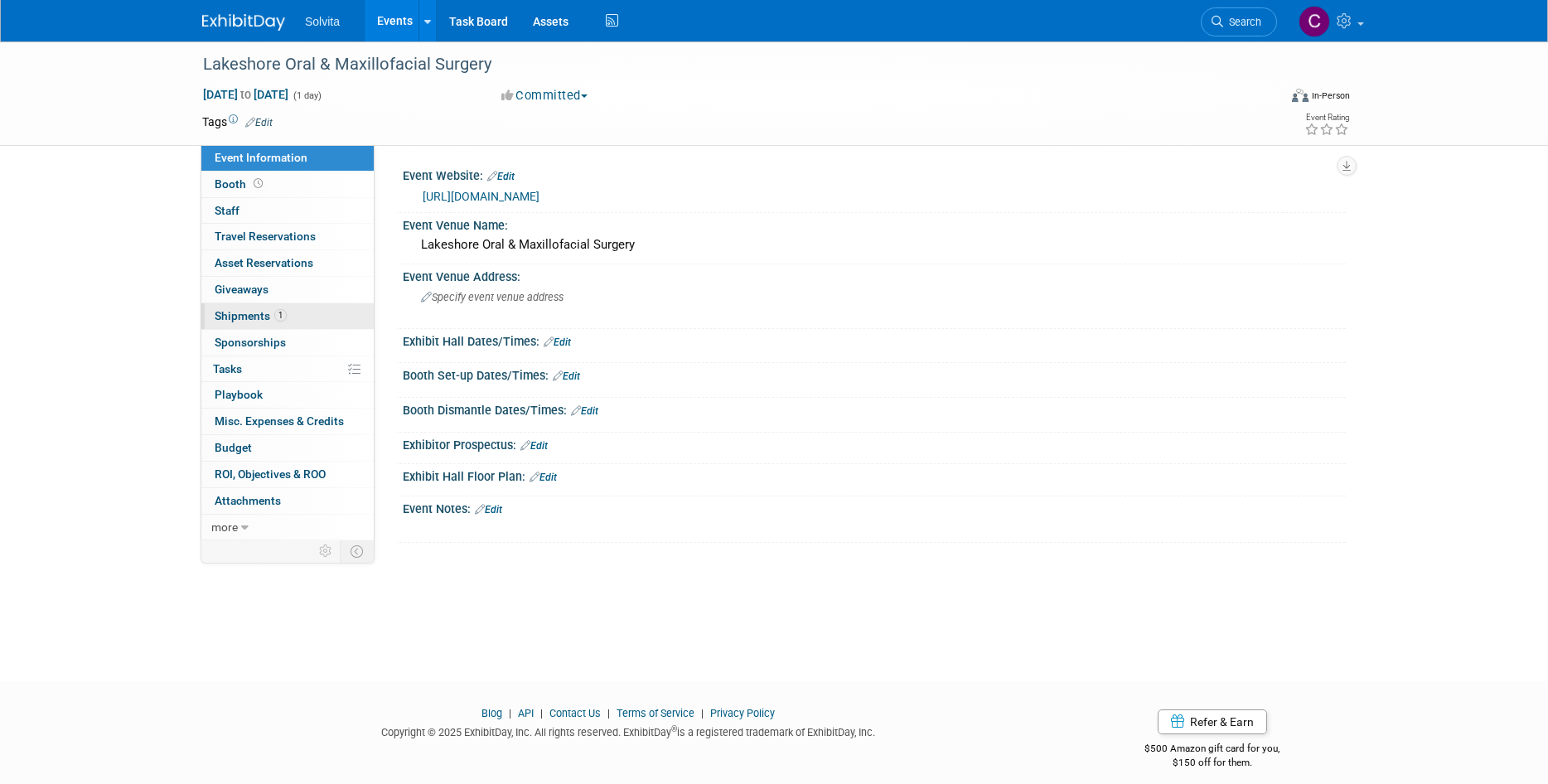
click at [251, 316] on span "Shipments 1" at bounding box center [250, 316] width 72 height 13
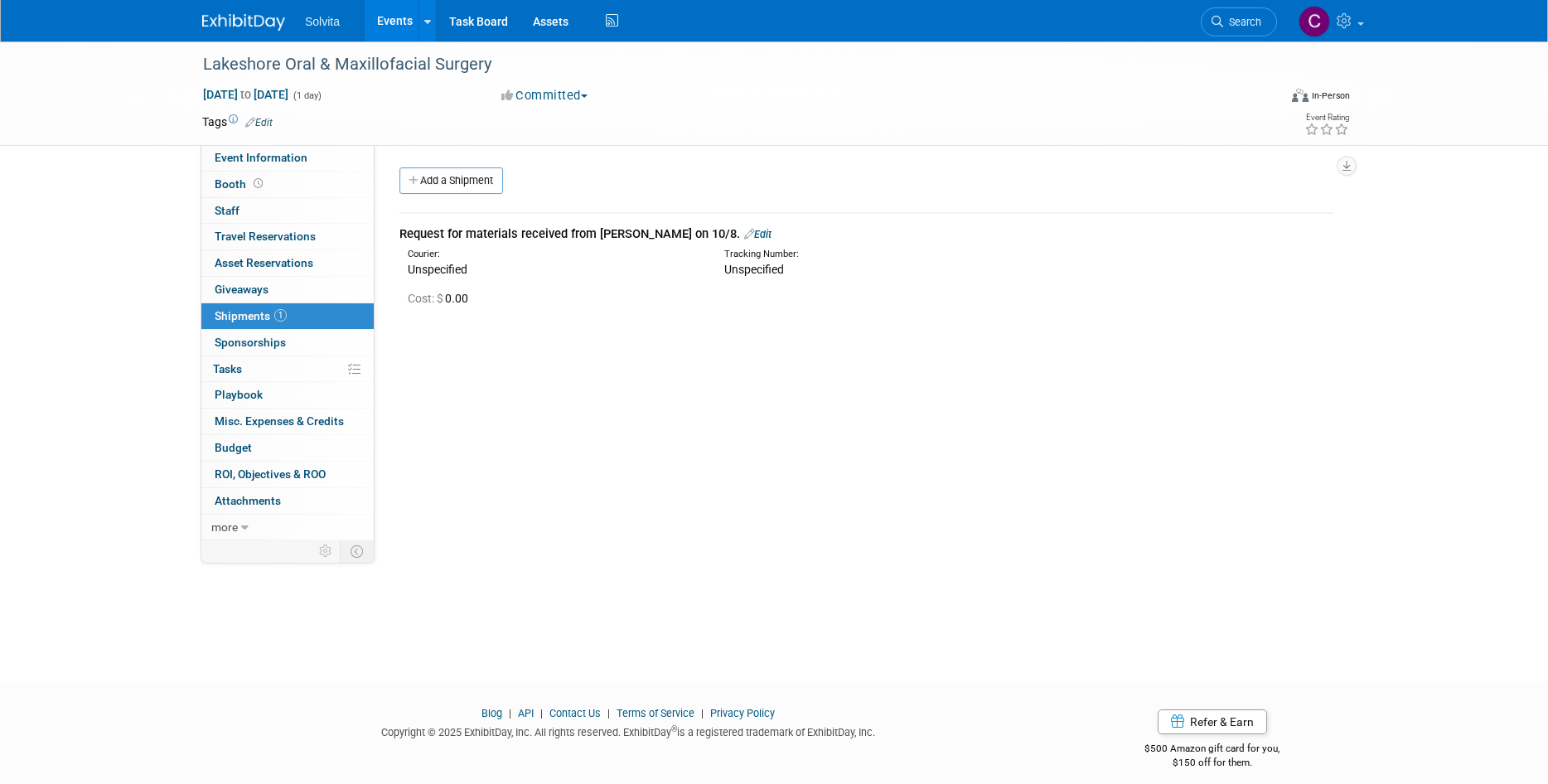
click at [744, 234] on link "Edit" at bounding box center [757, 234] width 28 height 13
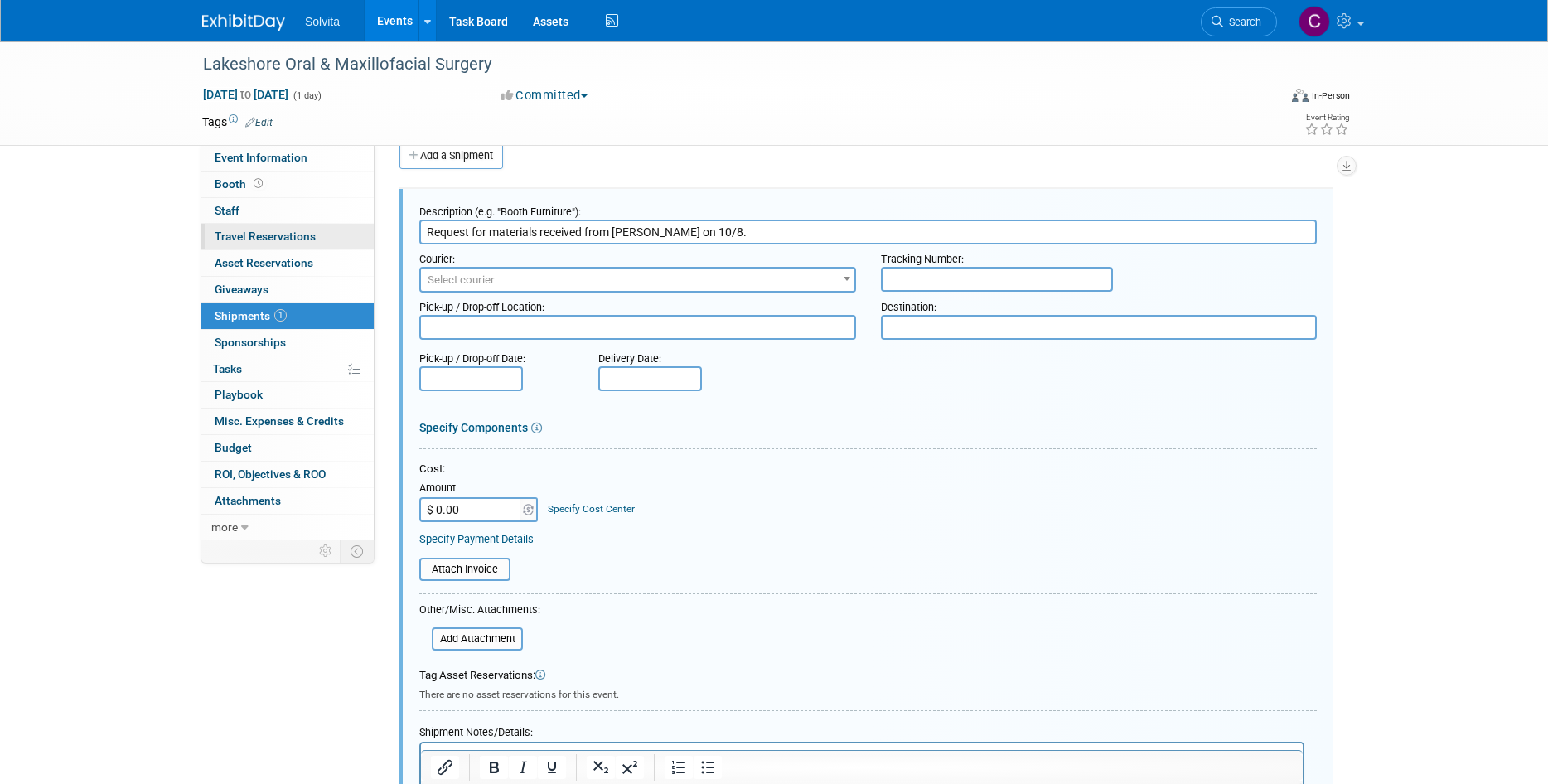
drag, startPoint x: 724, startPoint y: 232, endPoint x: 265, endPoint y: 225, distance: 459.1
click at [265, 225] on div "Event Information Event Info Booth Booth 0 Staff 0 Staff 0 Travel Reservations …" at bounding box center [774, 451] width 1168 height 869
type input "Tote #3"
click at [967, 272] on input "text" at bounding box center [997, 279] width 232 height 25
click at [665, 270] on span "Select courier" at bounding box center [638, 280] width 434 height 24
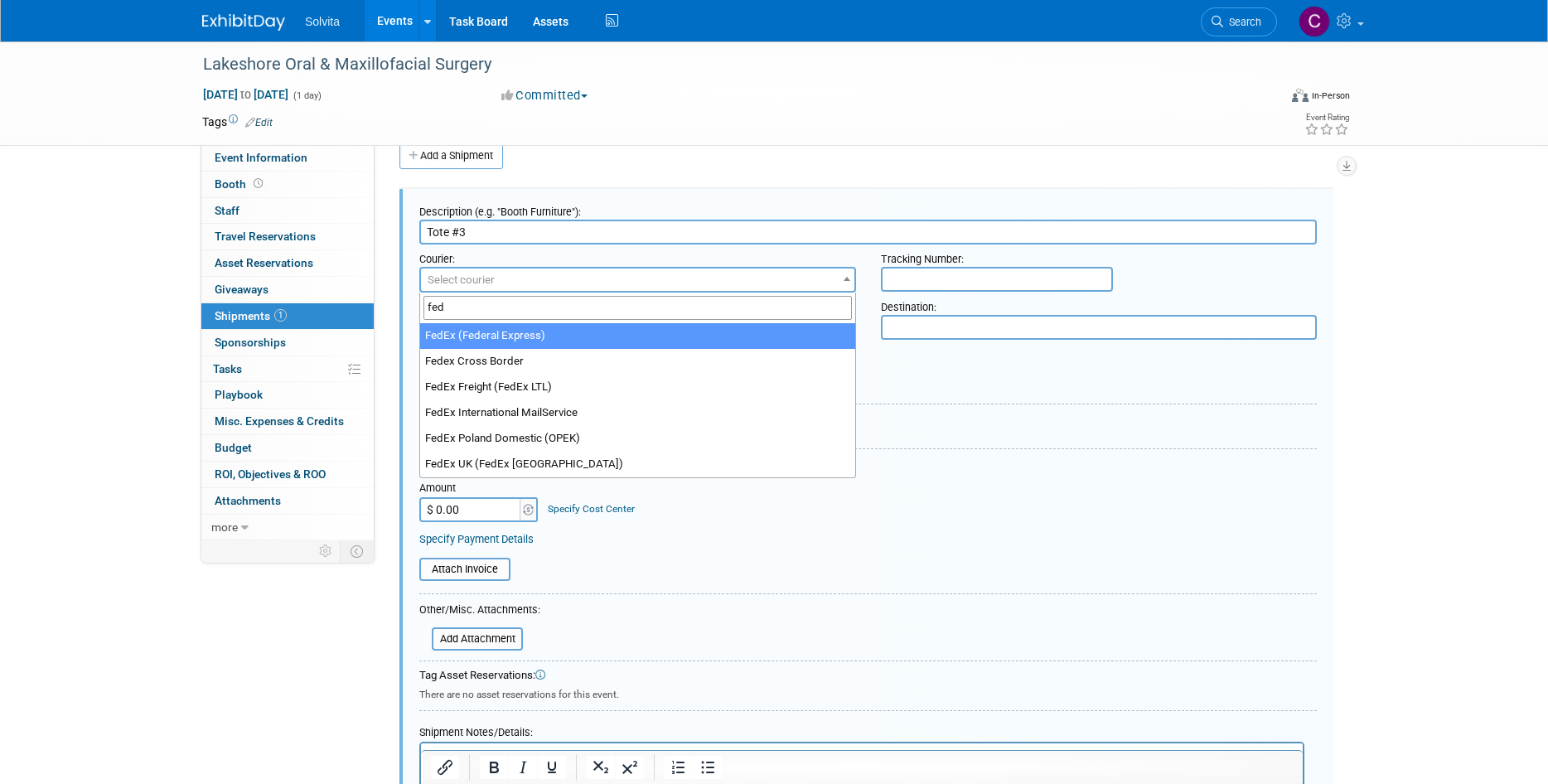
type input "fed"
select select "206"
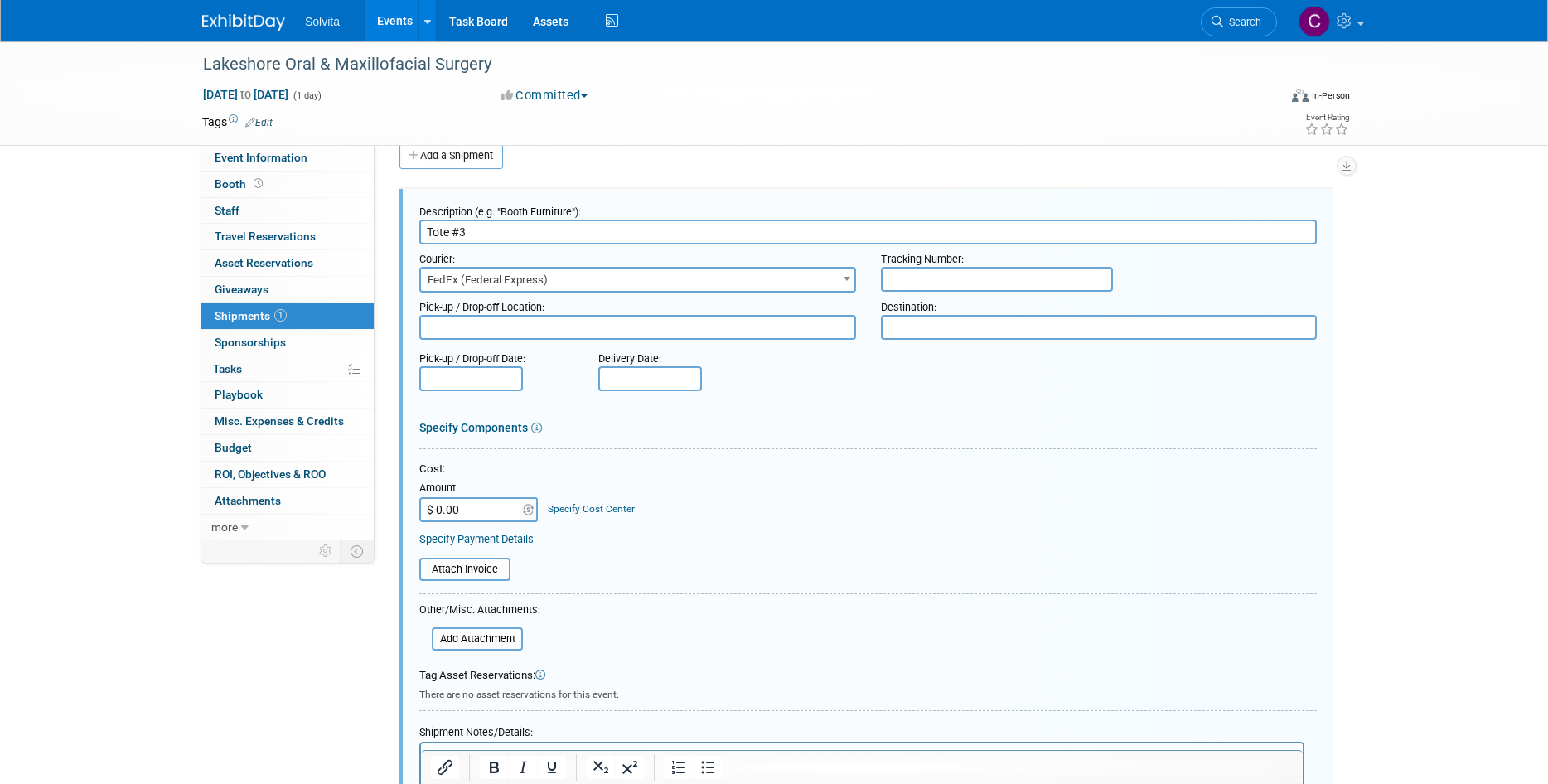
click at [1026, 277] on input "text" at bounding box center [997, 279] width 232 height 25
click at [476, 373] on input "text" at bounding box center [471, 379] width 103 height 25
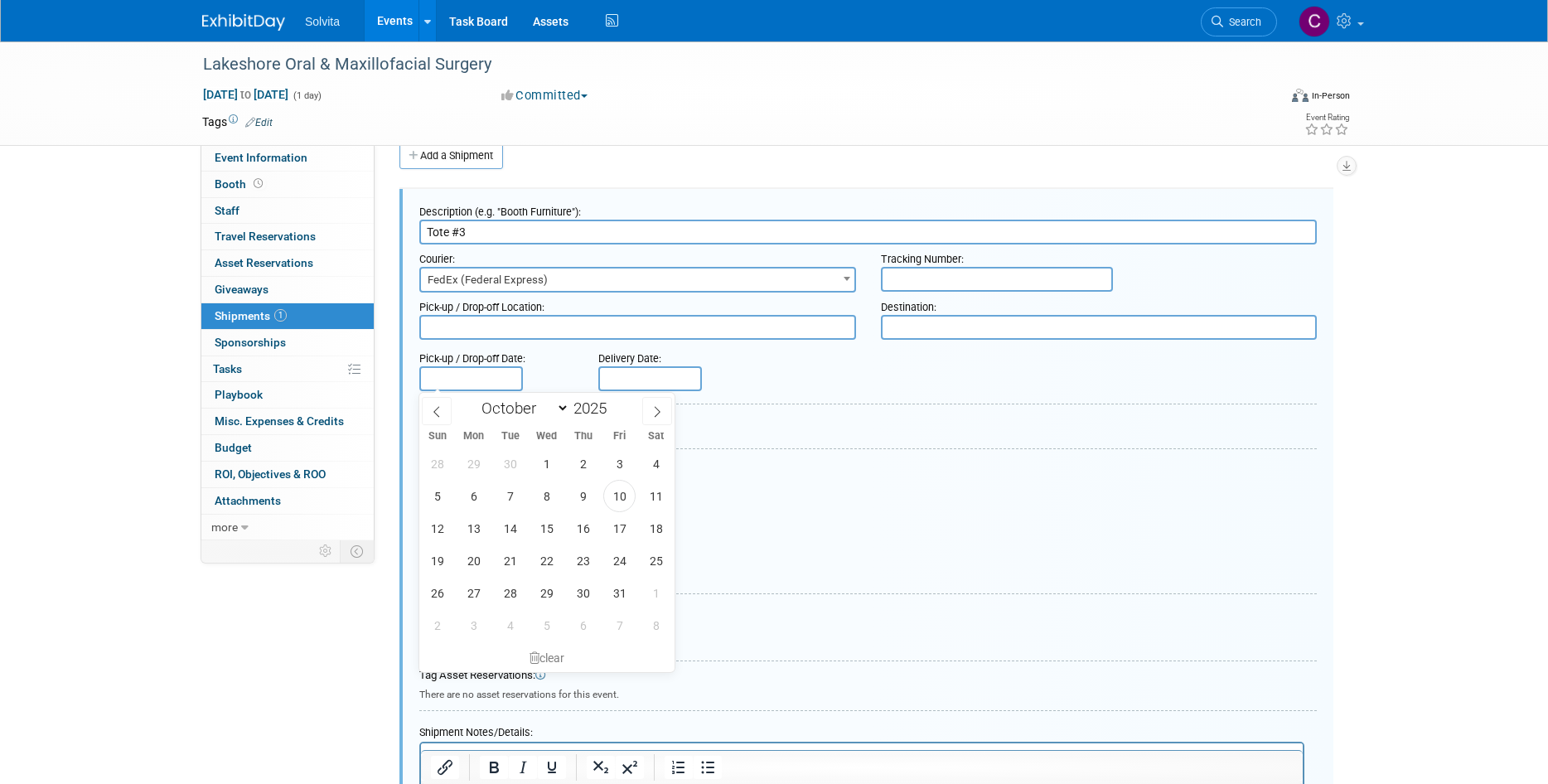
click at [476, 373] on input "text" at bounding box center [471, 379] width 103 height 25
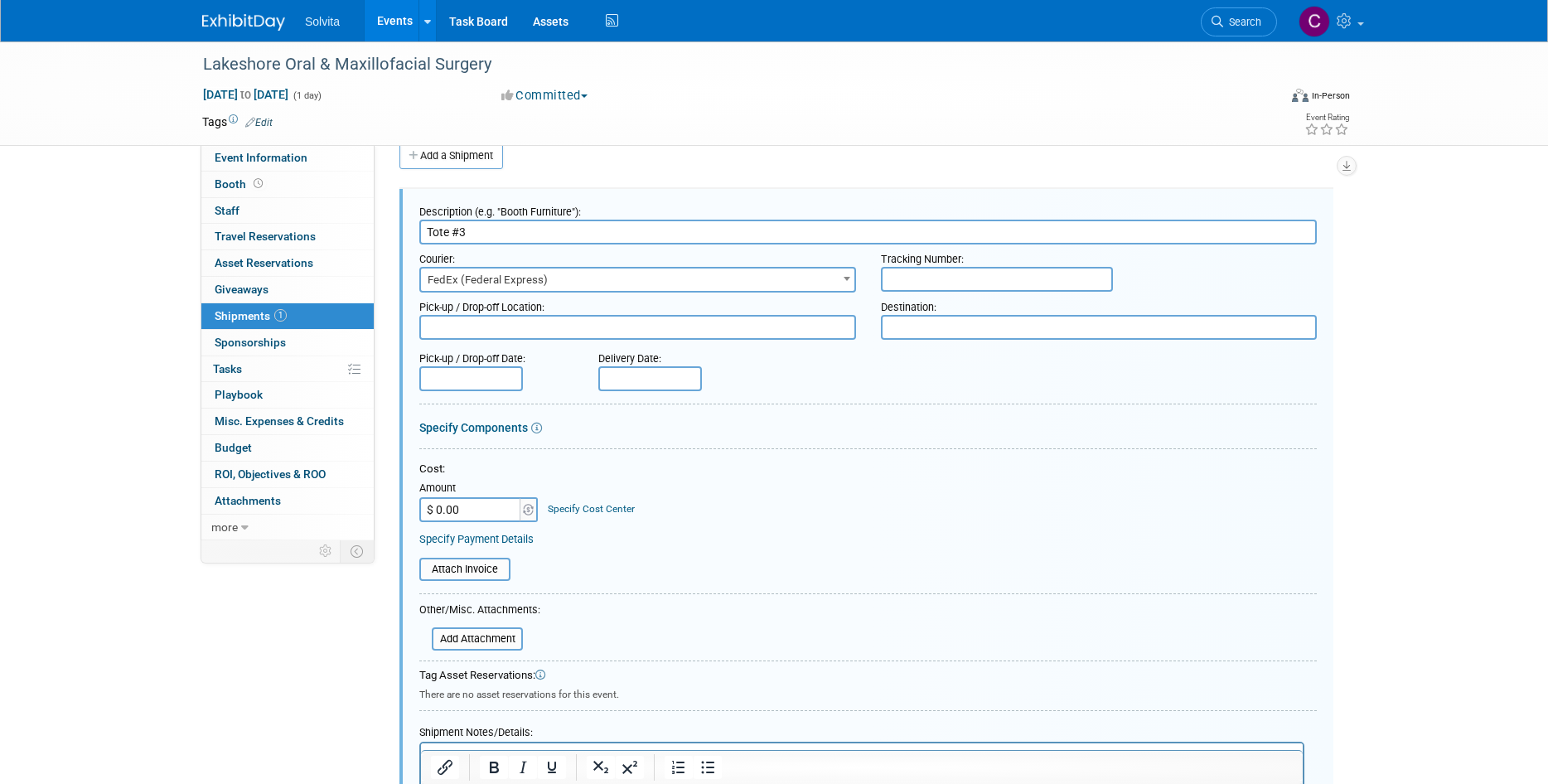
click at [899, 500] on div "Cost: Amount $ 0.00 Specify Cost Center Cost Center -- Not Specified --" at bounding box center [868, 492] width 898 height 61
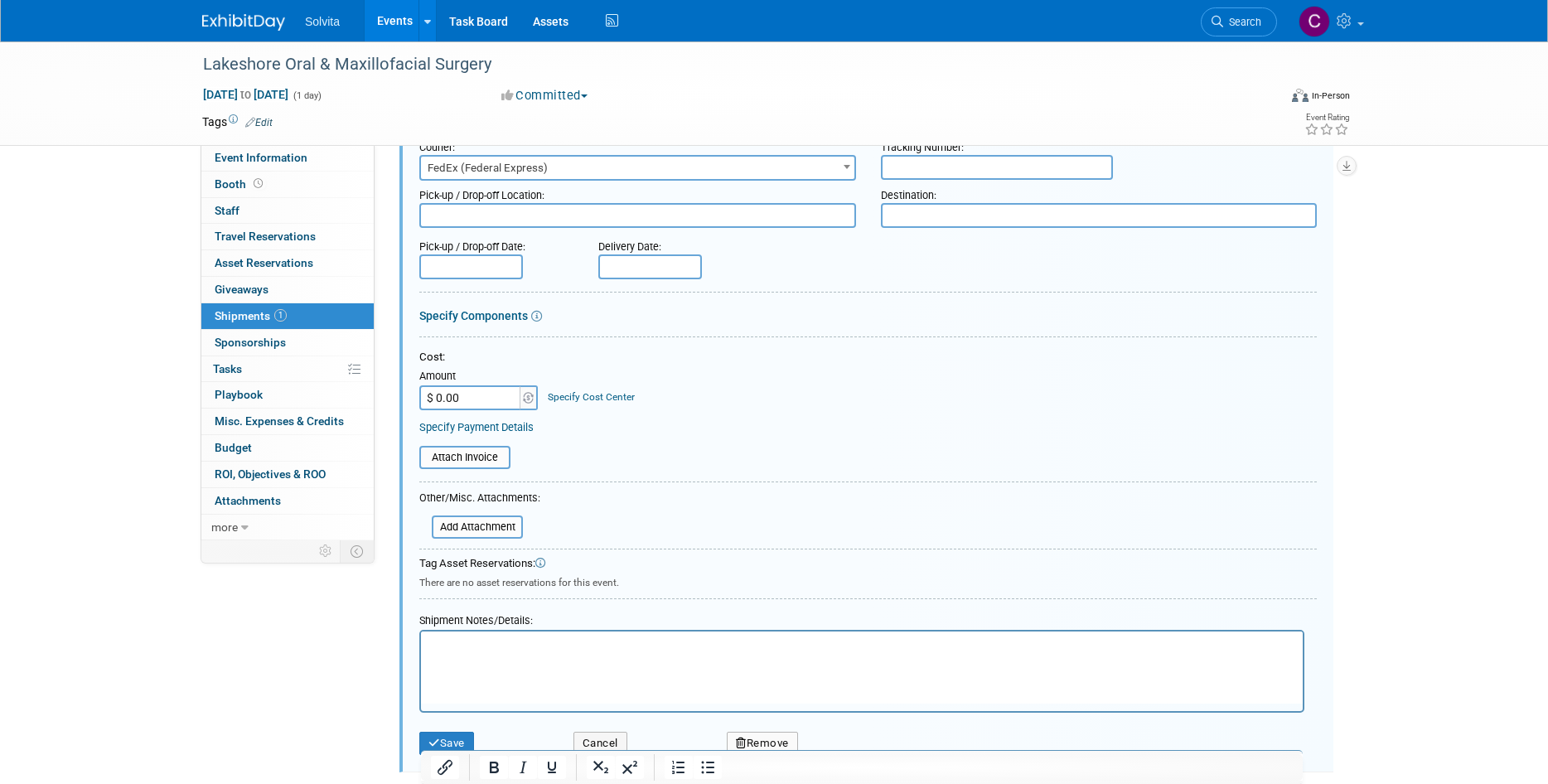
scroll to position [273, 0]
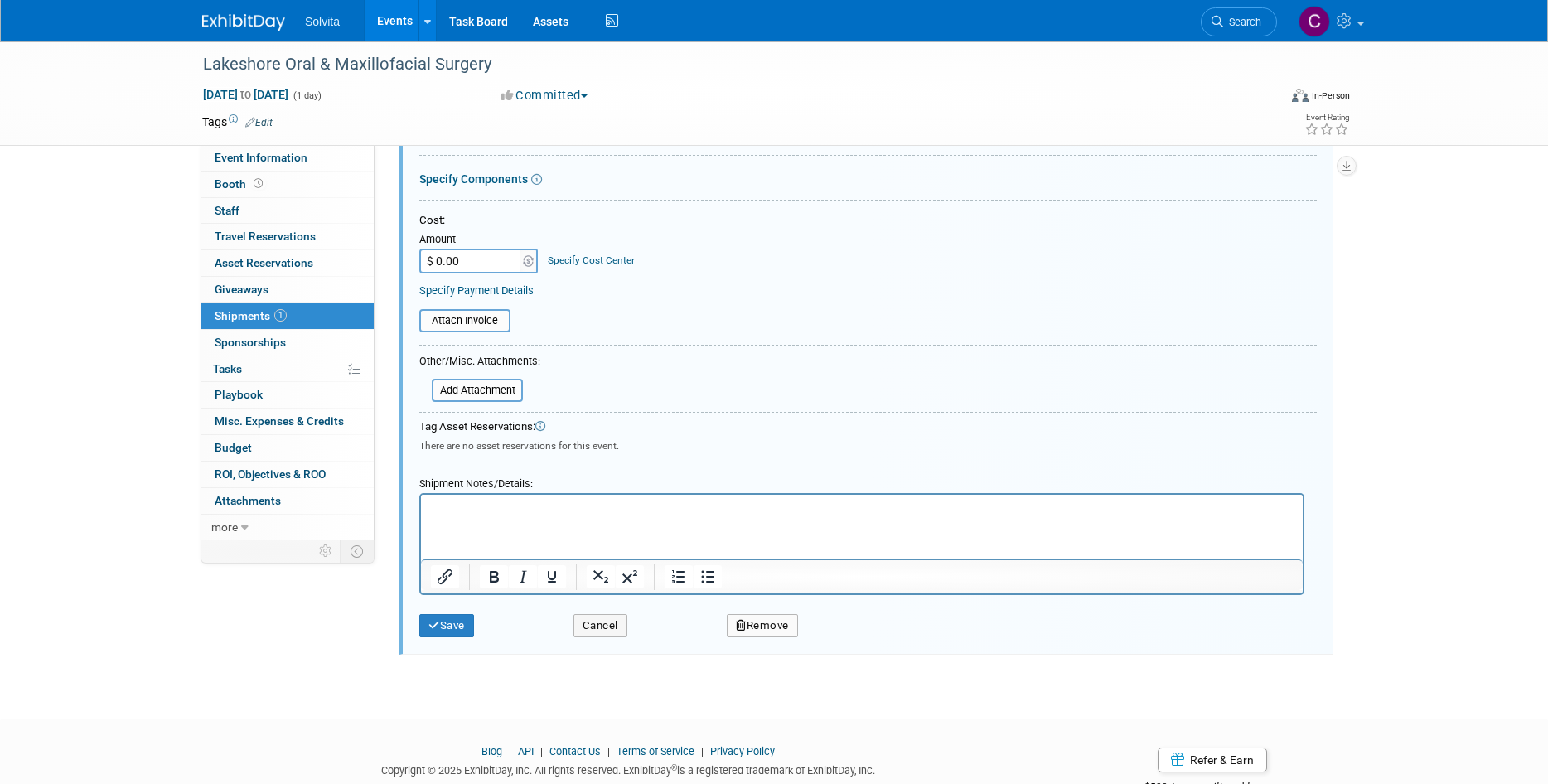
click at [613, 518] on html at bounding box center [861, 507] width 882 height 24
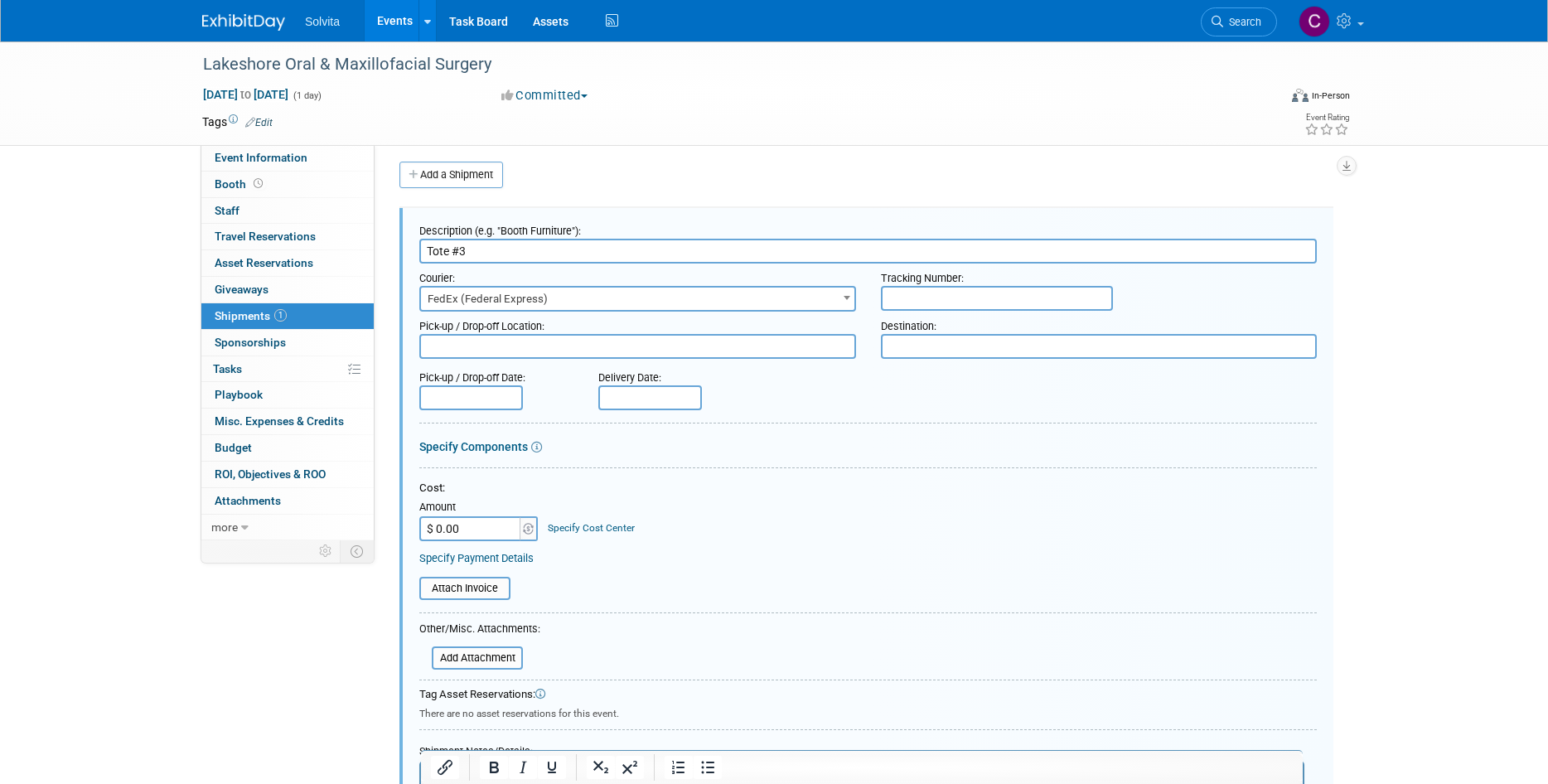
scroll to position [0, 0]
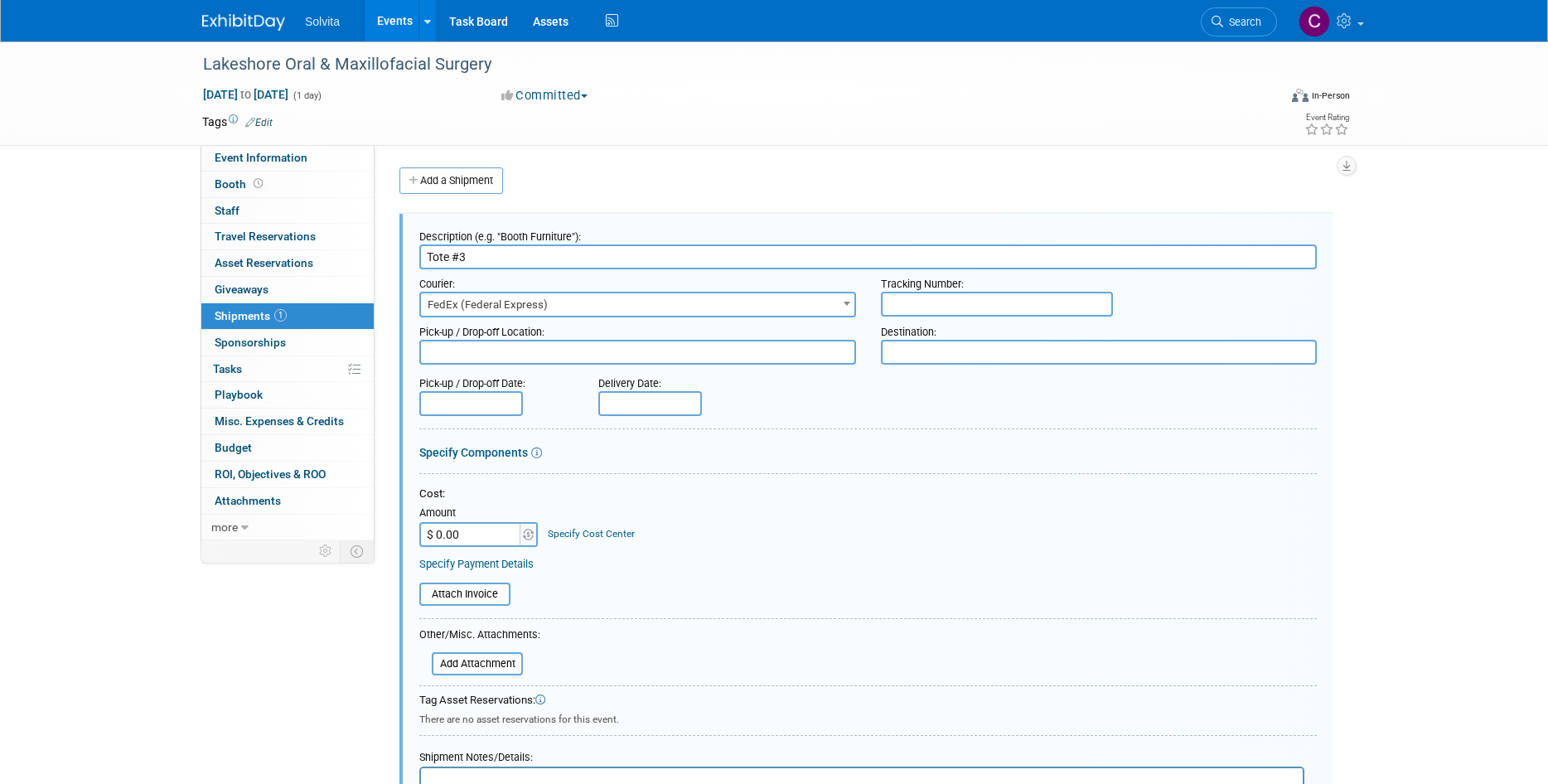
click at [401, 12] on link "Events" at bounding box center [395, 20] width 61 height 41
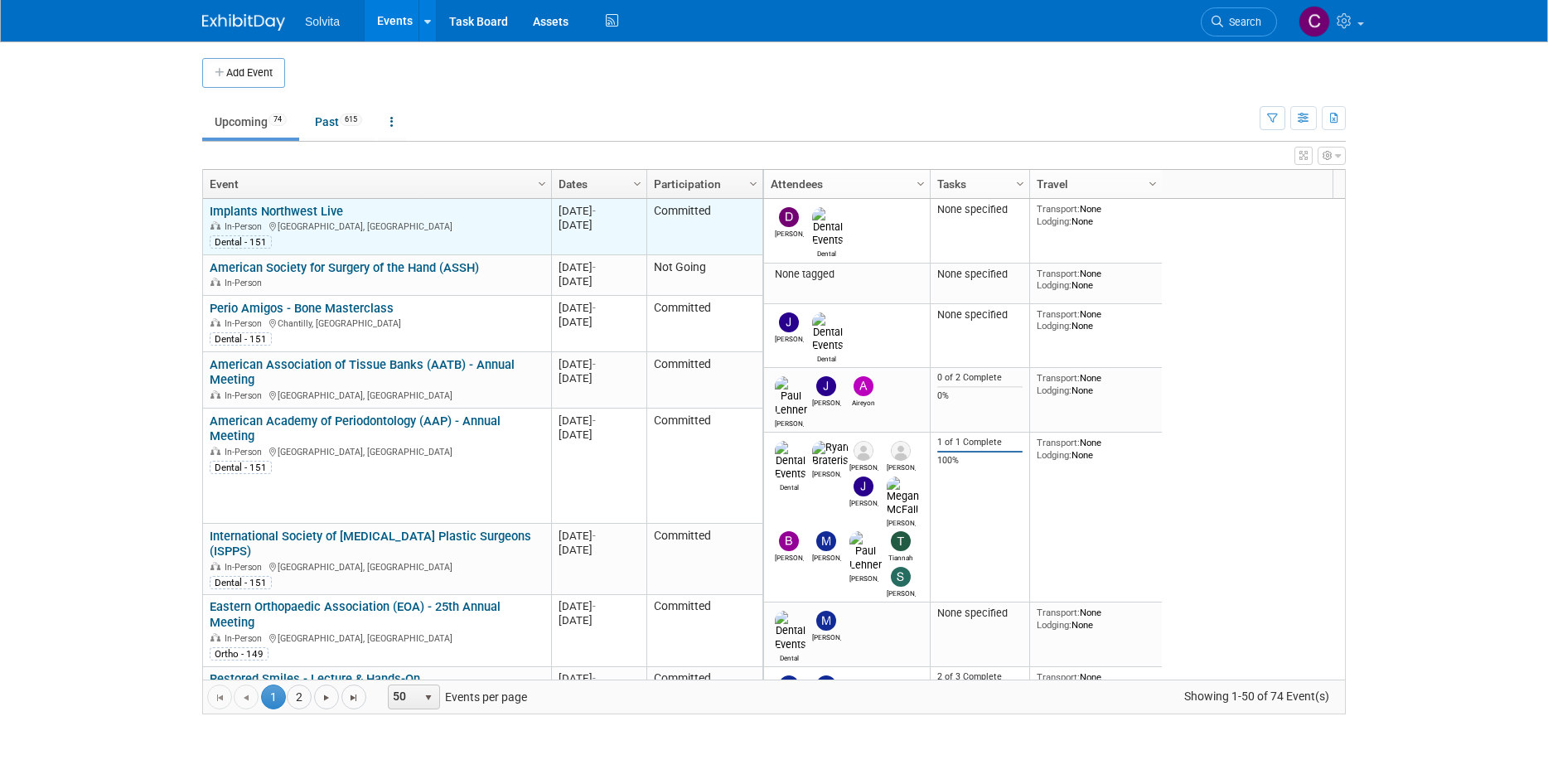
click at [315, 214] on link "Implants Northwest Live" at bounding box center [276, 212] width 134 height 15
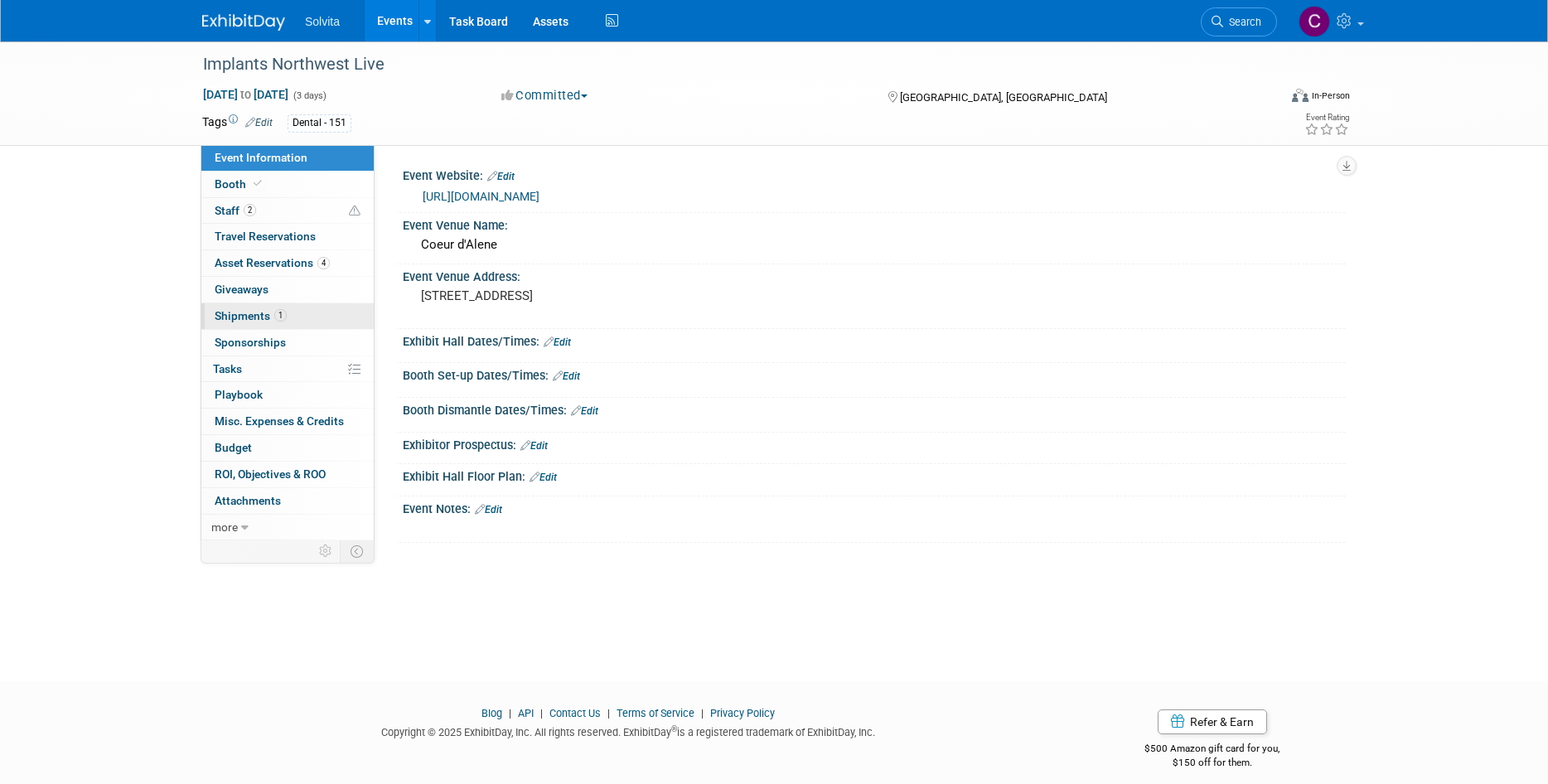
click at [250, 310] on span "Shipments 1" at bounding box center [250, 316] width 72 height 13
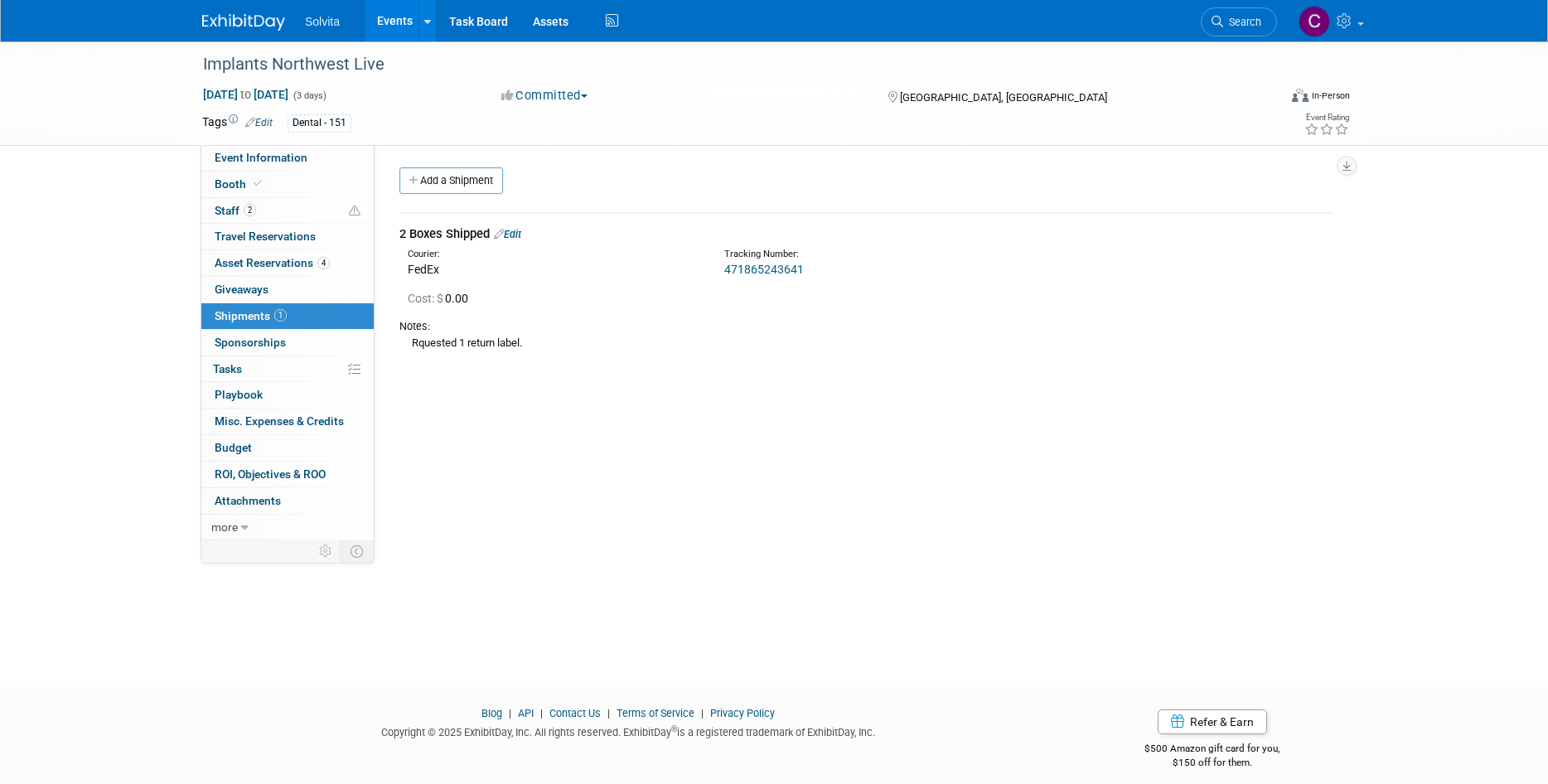
click at [521, 229] on link "Edit" at bounding box center [508, 234] width 28 height 13
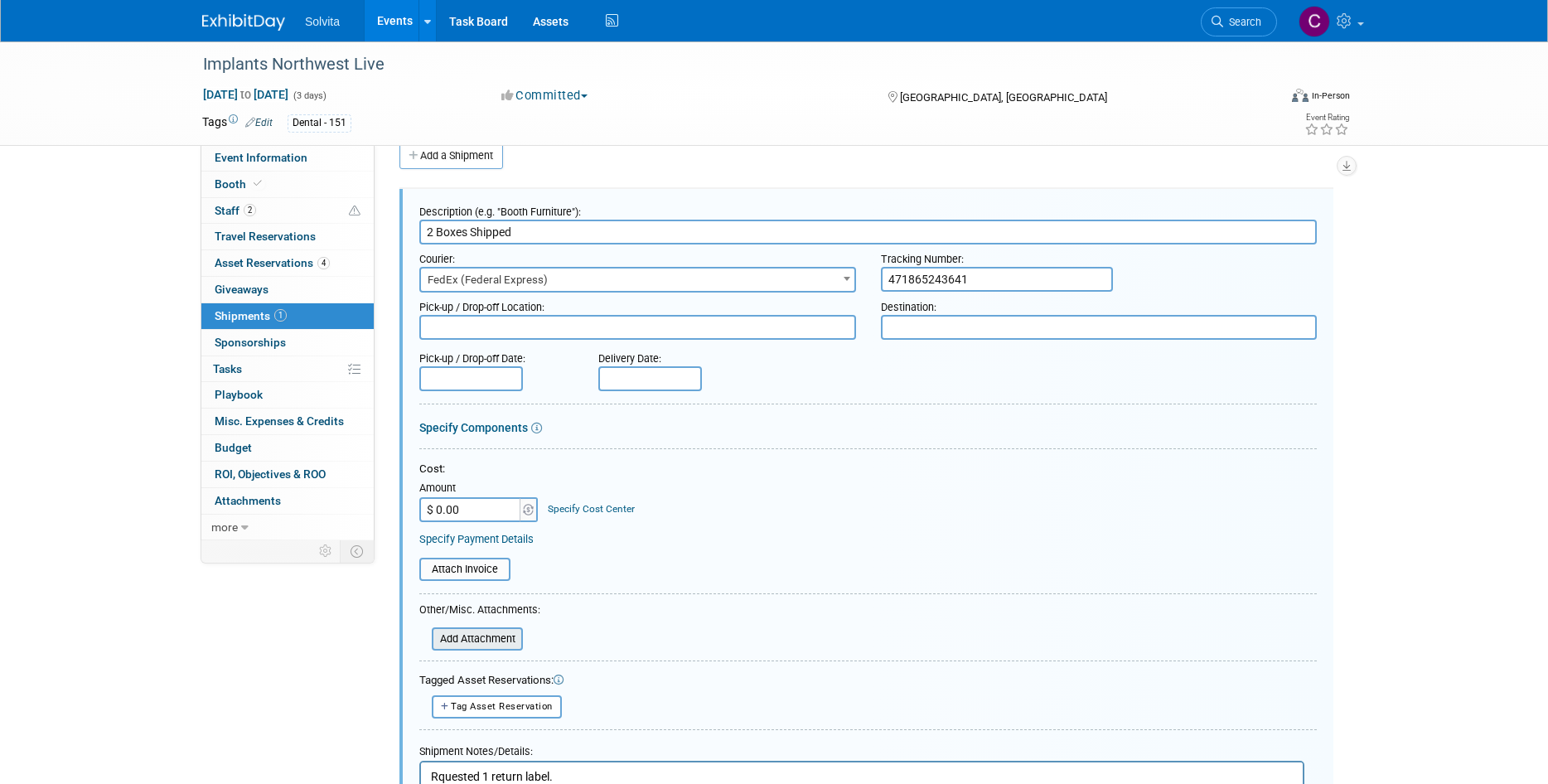
click at [478, 636] on input "file" at bounding box center [422, 639] width 197 height 20
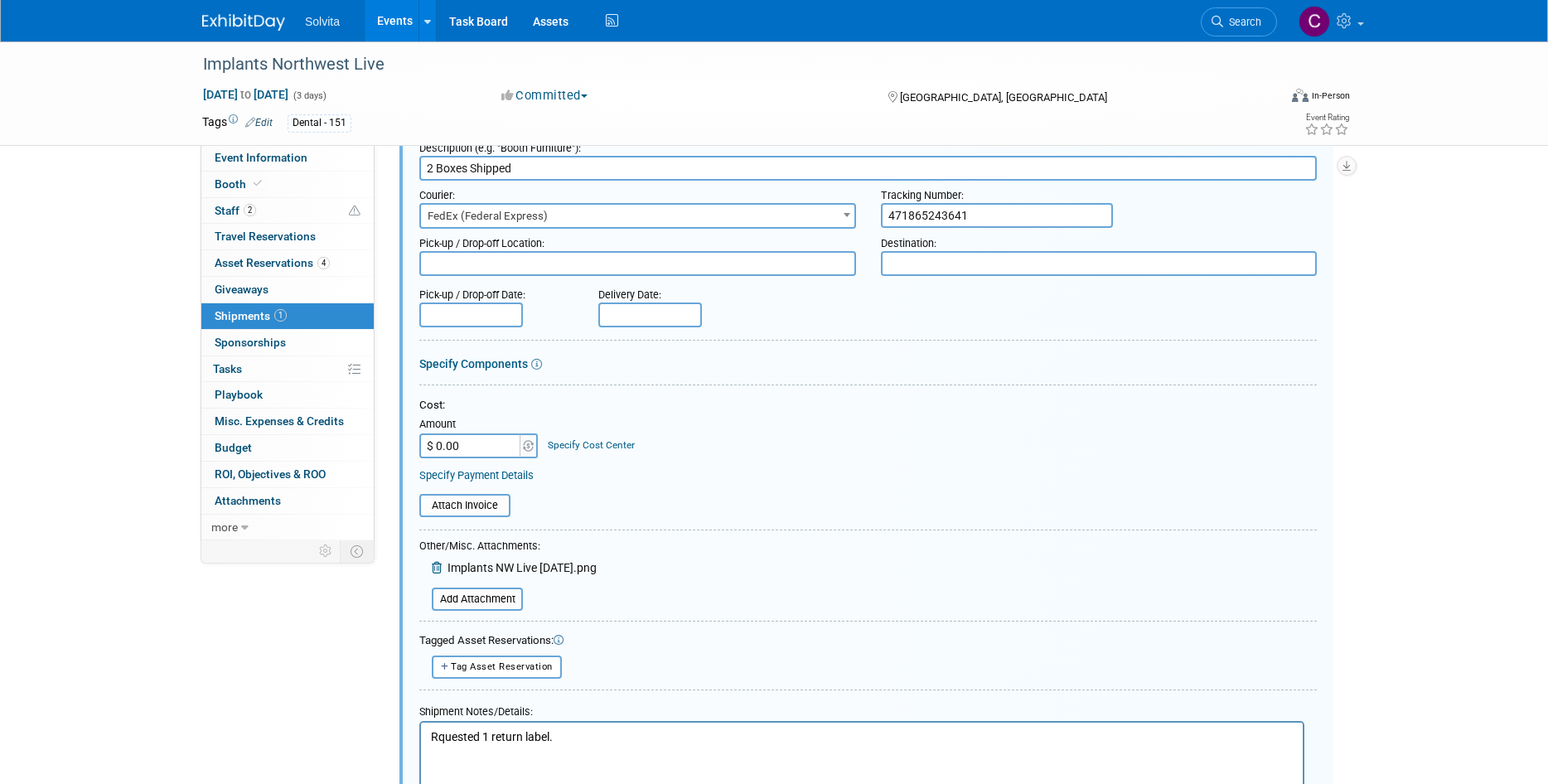
scroll to position [191, 0]
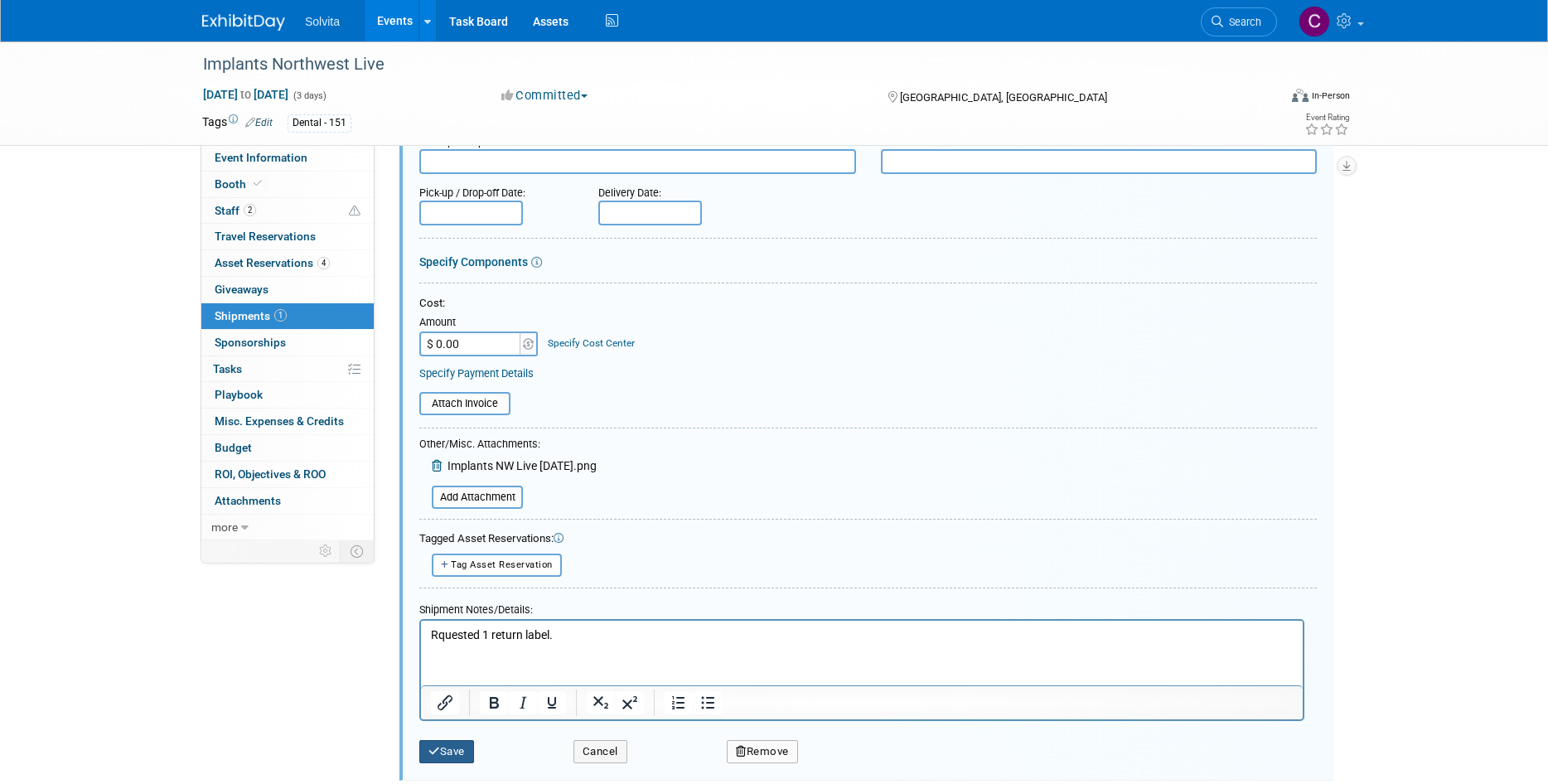
click at [442, 746] on button "Save" at bounding box center [446, 751] width 55 height 24
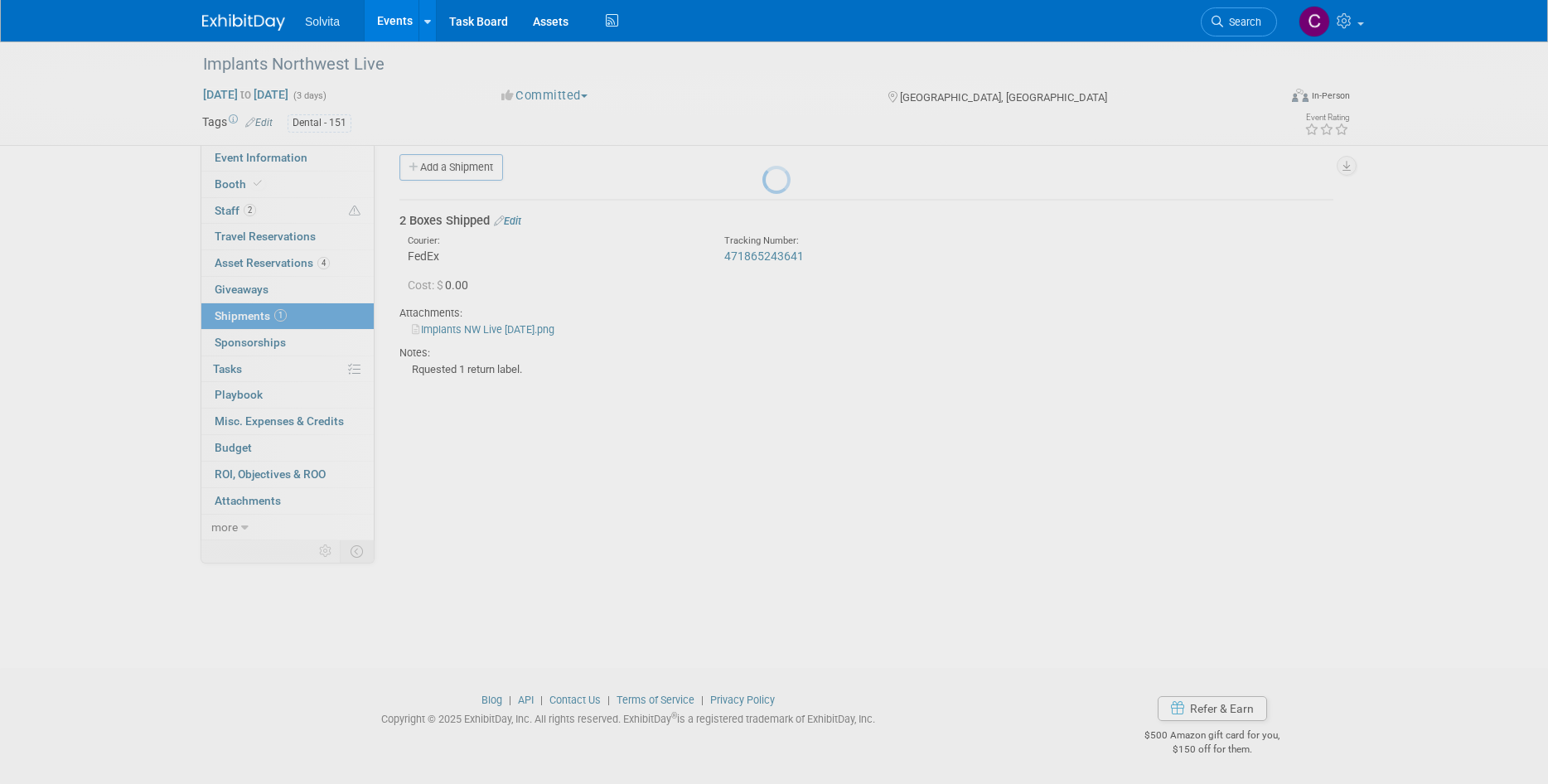
scroll to position [13, 0]
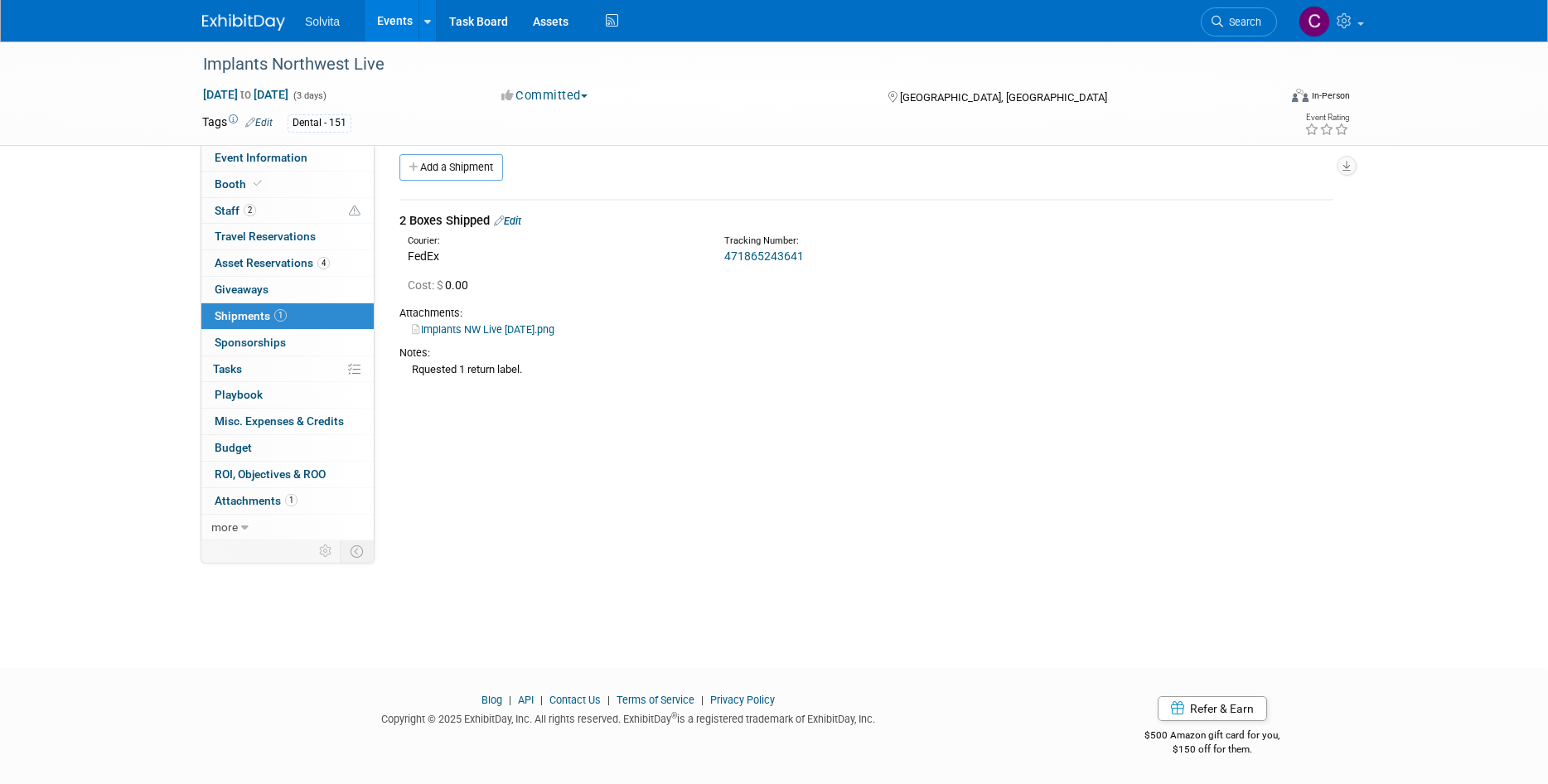
click at [645, 428] on div "Event Website: Edit https://www.inwlive.com/courses Event Venue Name: Coeur d'A…" at bounding box center [860, 329] width 971 height 395
drag, startPoint x: 397, startPoint y: 23, endPoint x: 375, endPoint y: 151, distance: 129.9
click at [397, 23] on link "Events" at bounding box center [395, 20] width 61 height 41
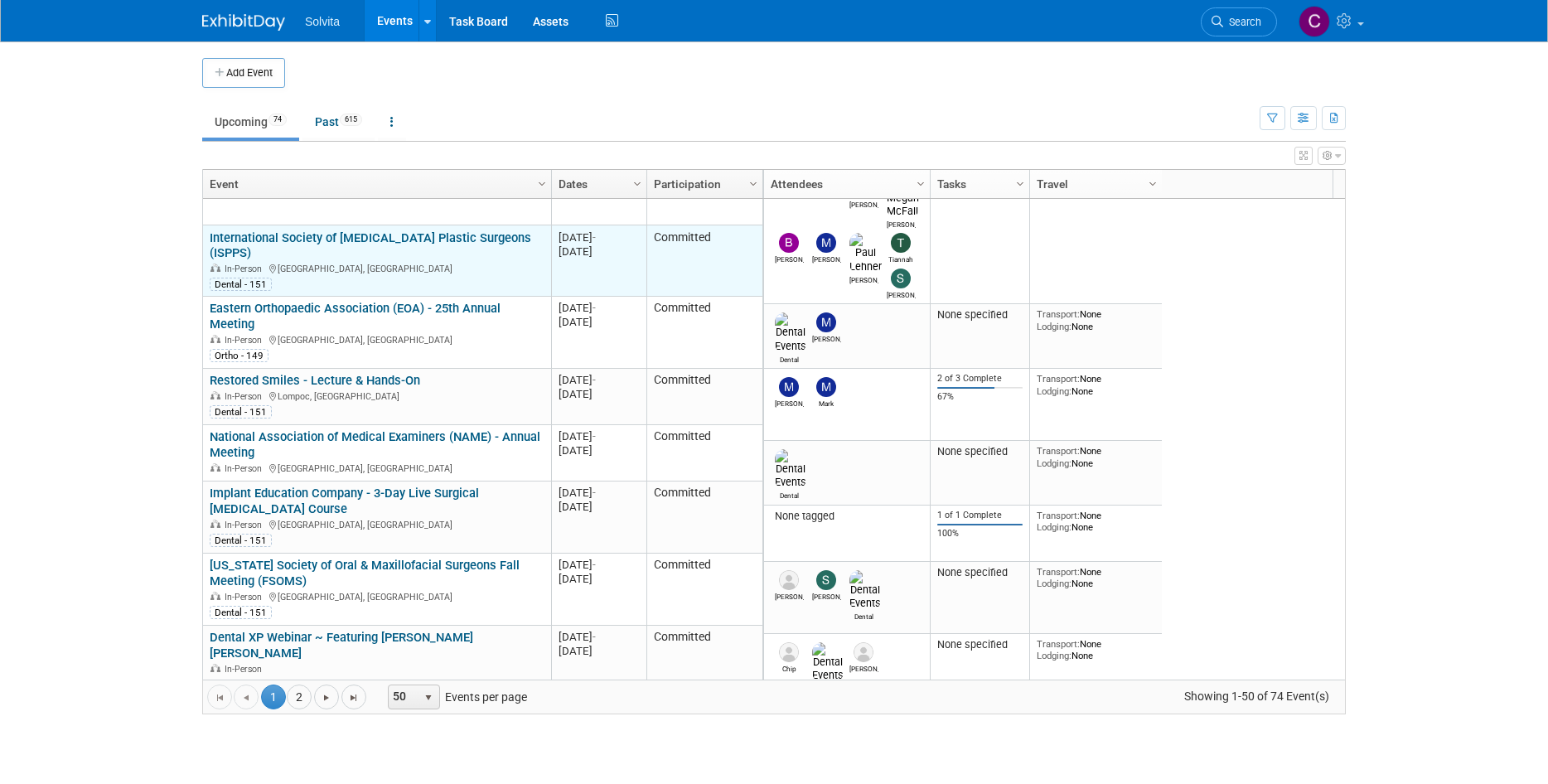
scroll to position [397, 0]
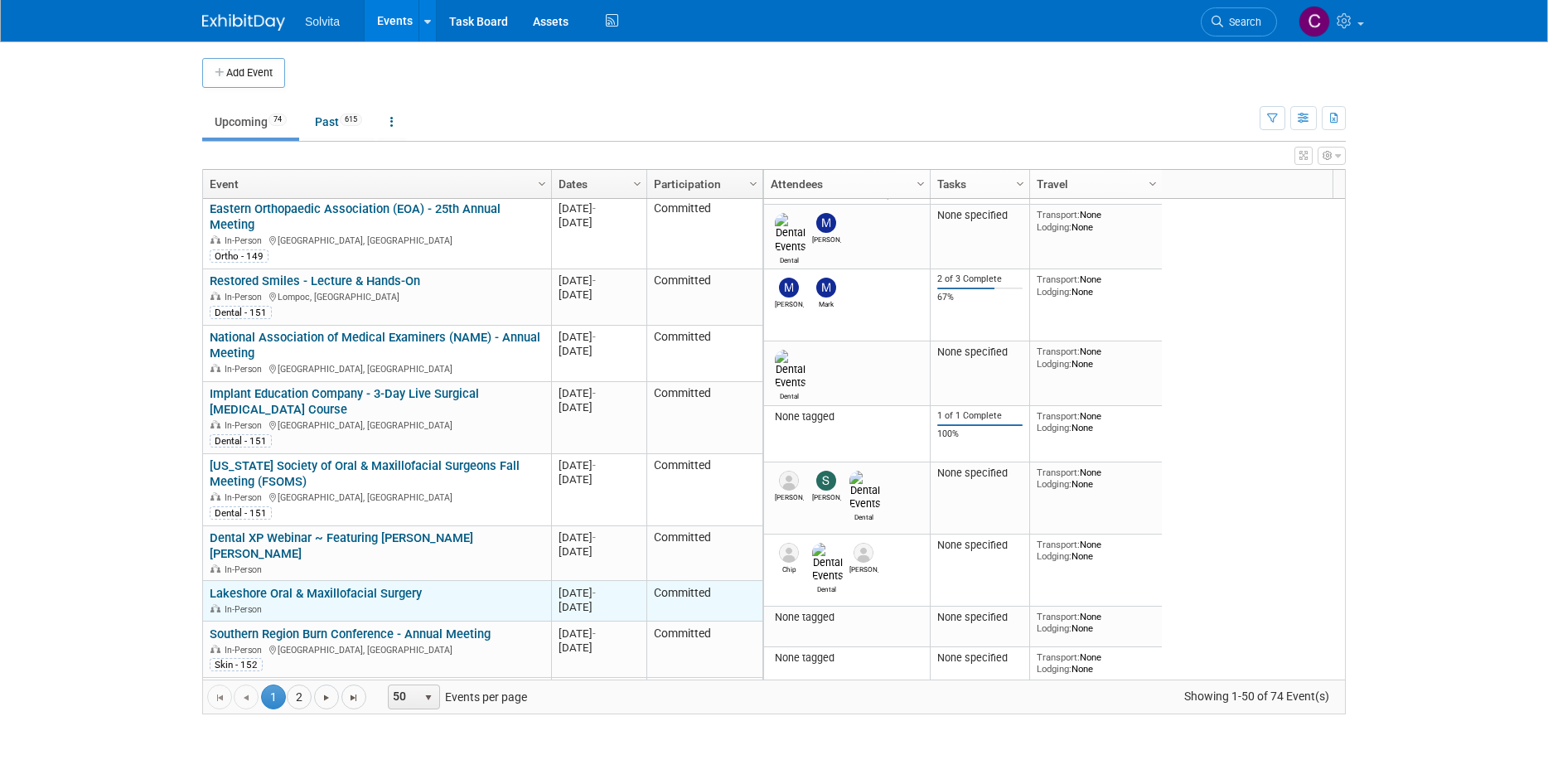
click at [331, 586] on link "Lakeshore Oral & Maxillofacial Surgery" at bounding box center [315, 593] width 212 height 15
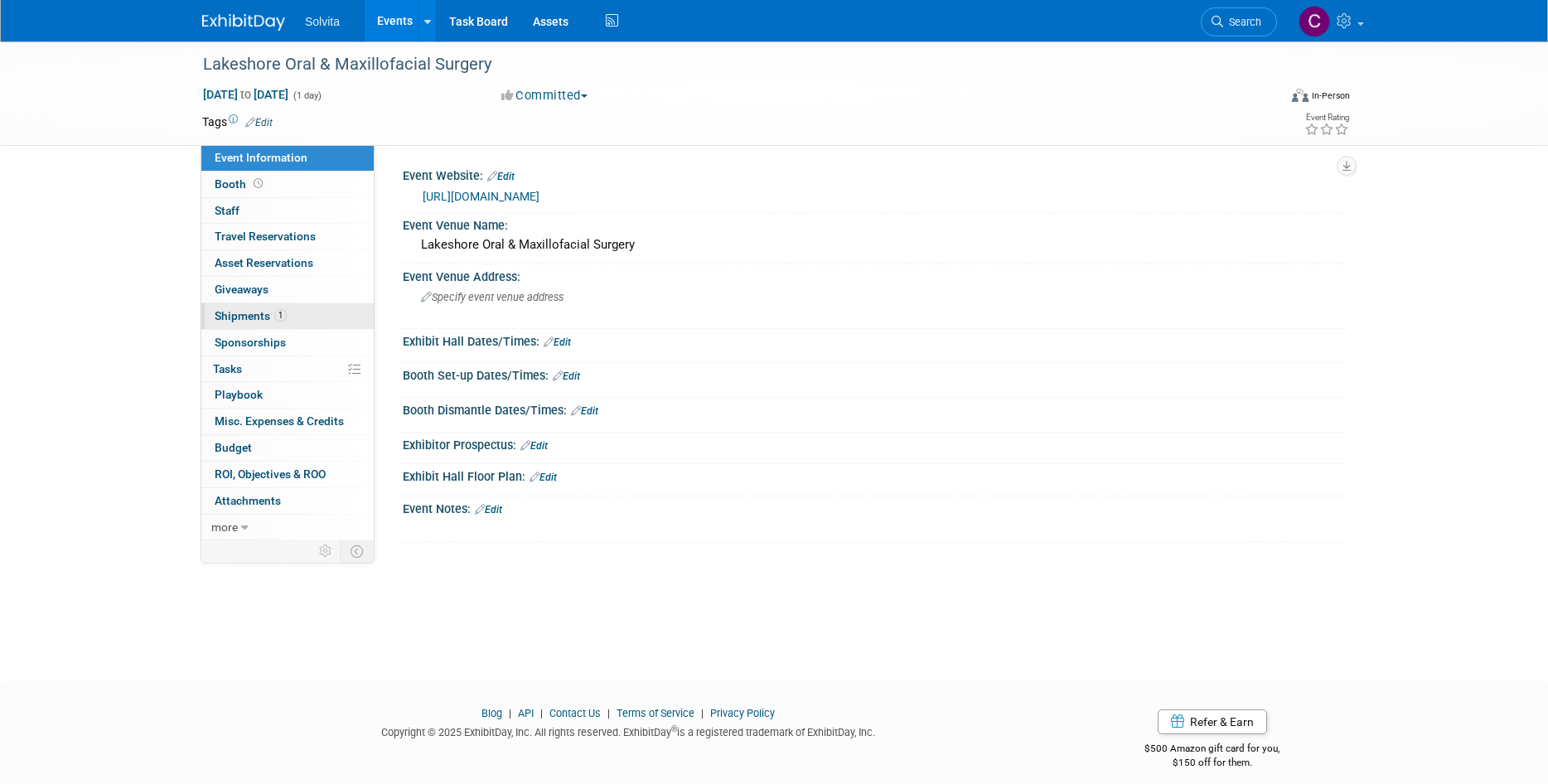
click at [240, 314] on span "Shipments 1" at bounding box center [250, 316] width 72 height 13
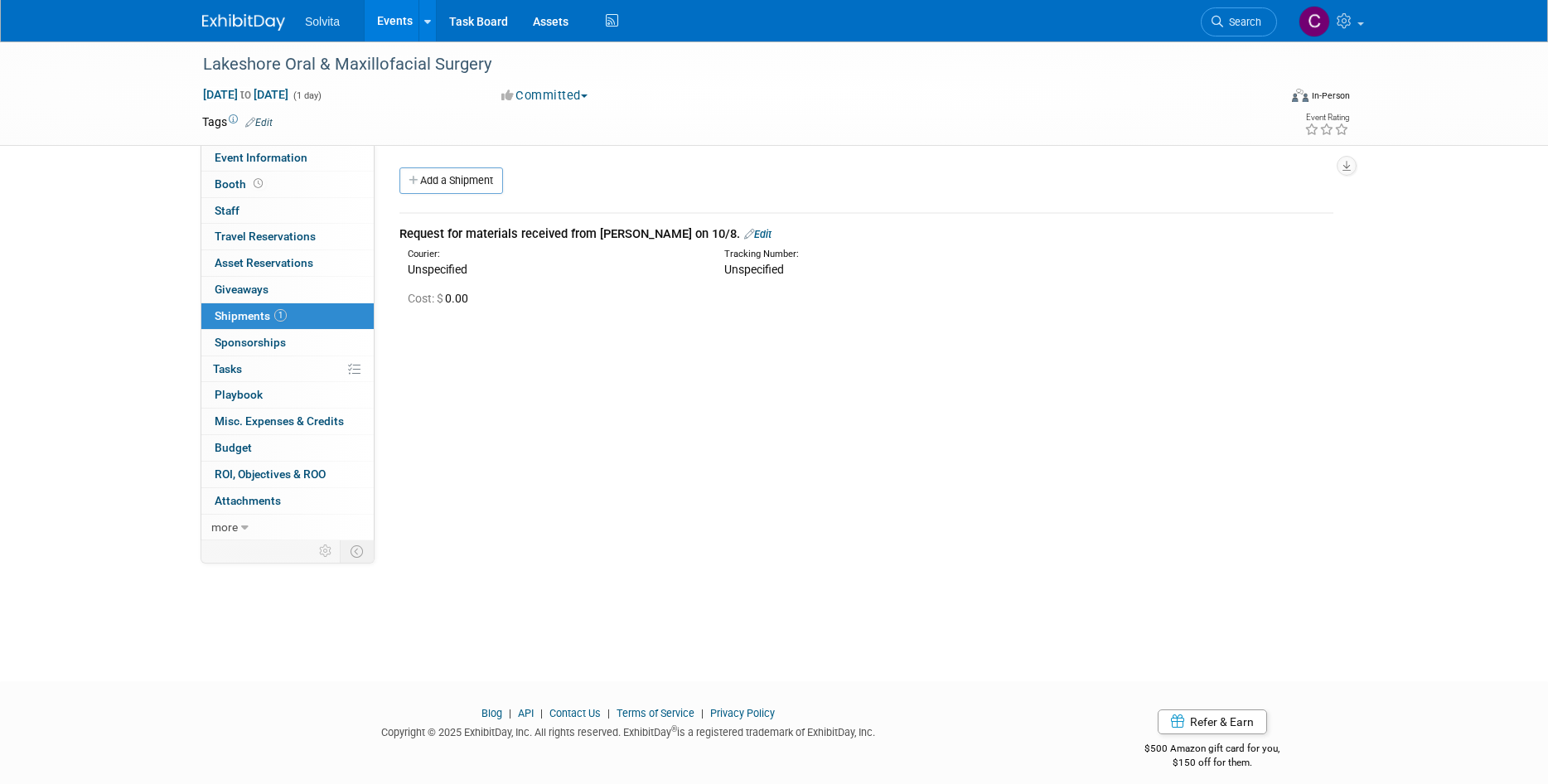
click at [744, 232] on link "Edit" at bounding box center [757, 234] width 28 height 13
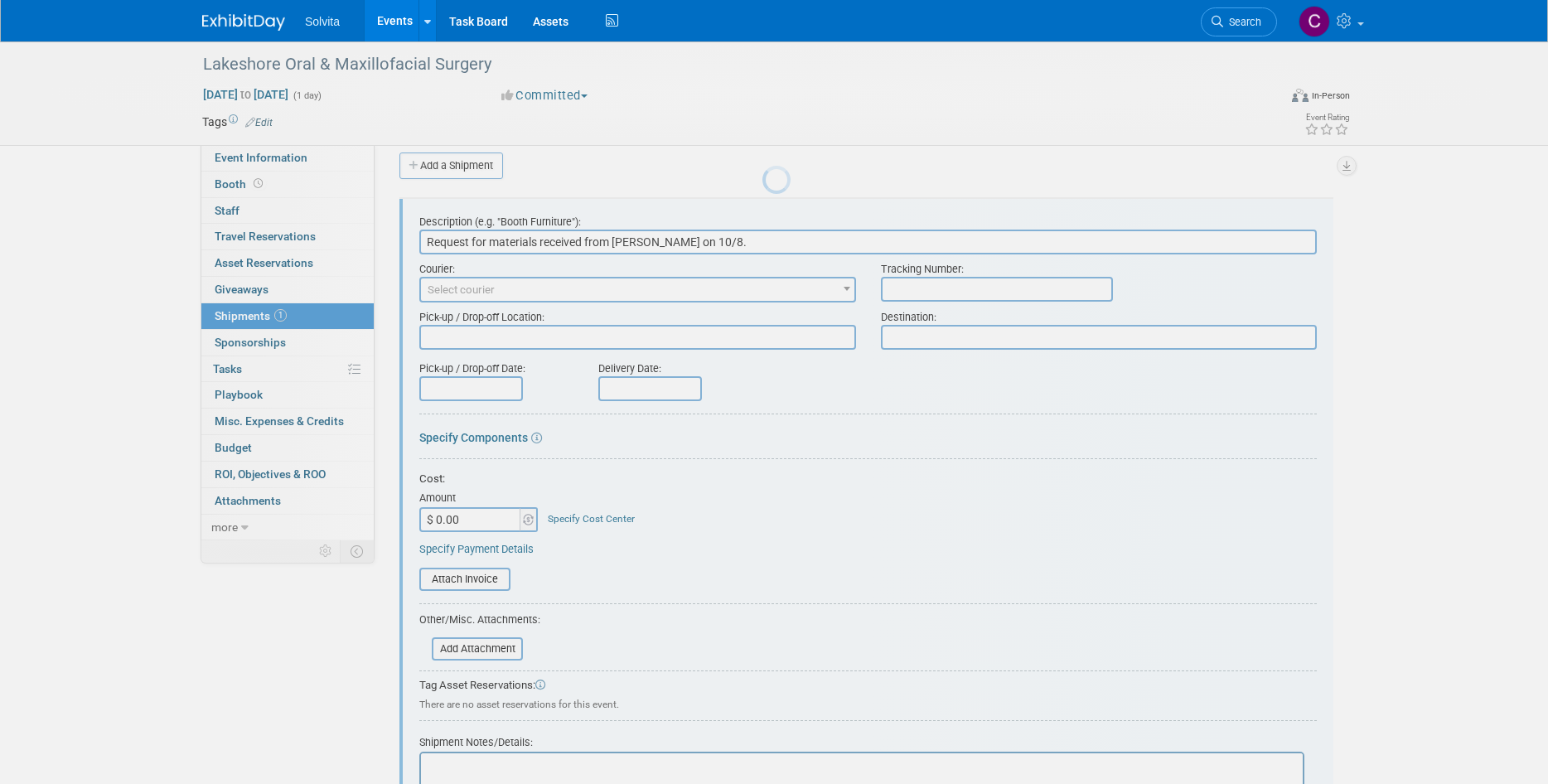
scroll to position [25, 0]
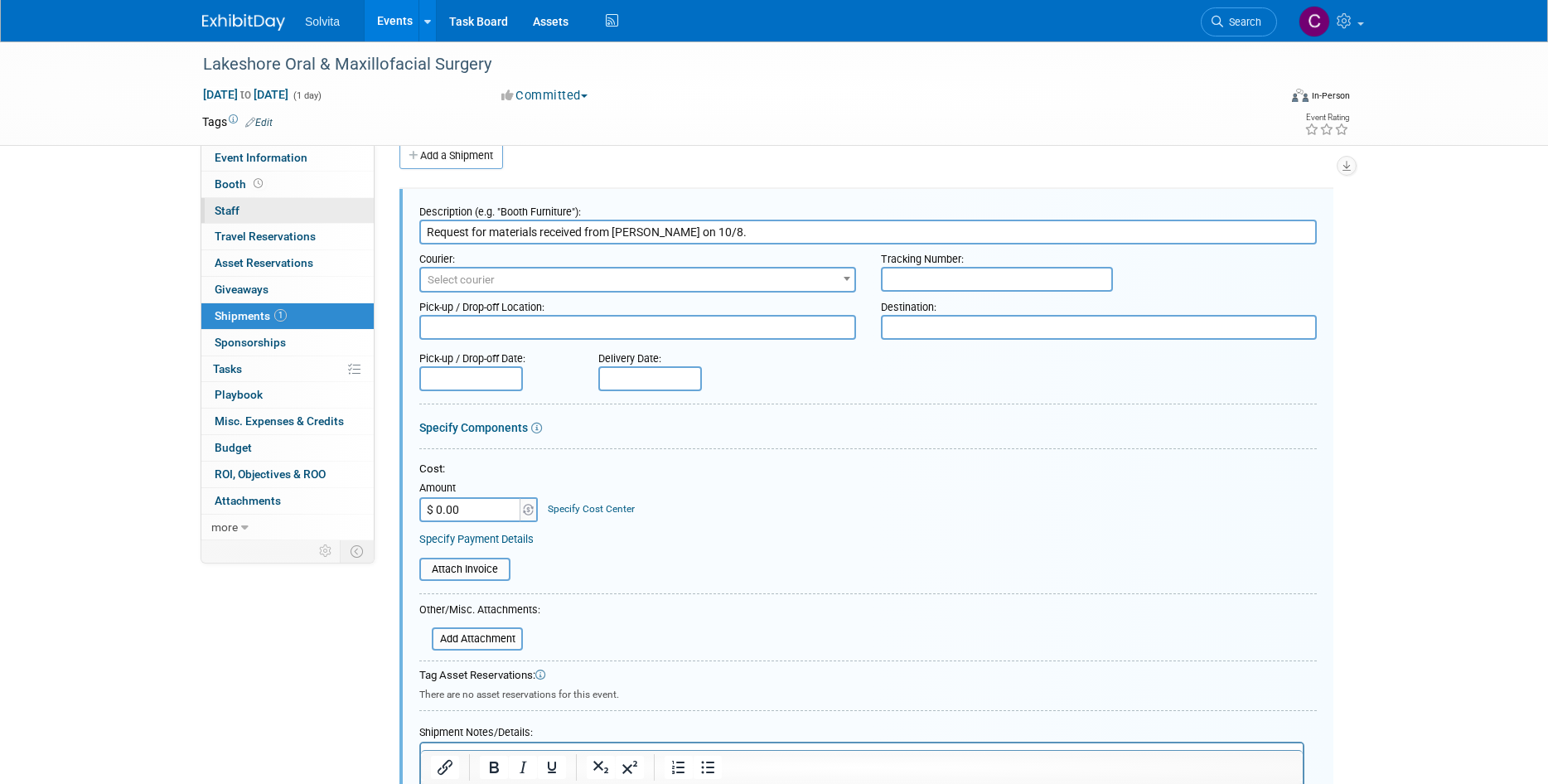
drag, startPoint x: 714, startPoint y: 230, endPoint x: 239, endPoint y: 218, distance: 475.2
click at [239, 218] on div "Event Information Event Info Booth Booth 0 Staff 0 Staff 0 Travel Reservations …" at bounding box center [774, 451] width 1168 height 869
type input "Tote #3"
click at [909, 281] on input "text" at bounding box center [997, 279] width 232 height 25
type input "Pending"
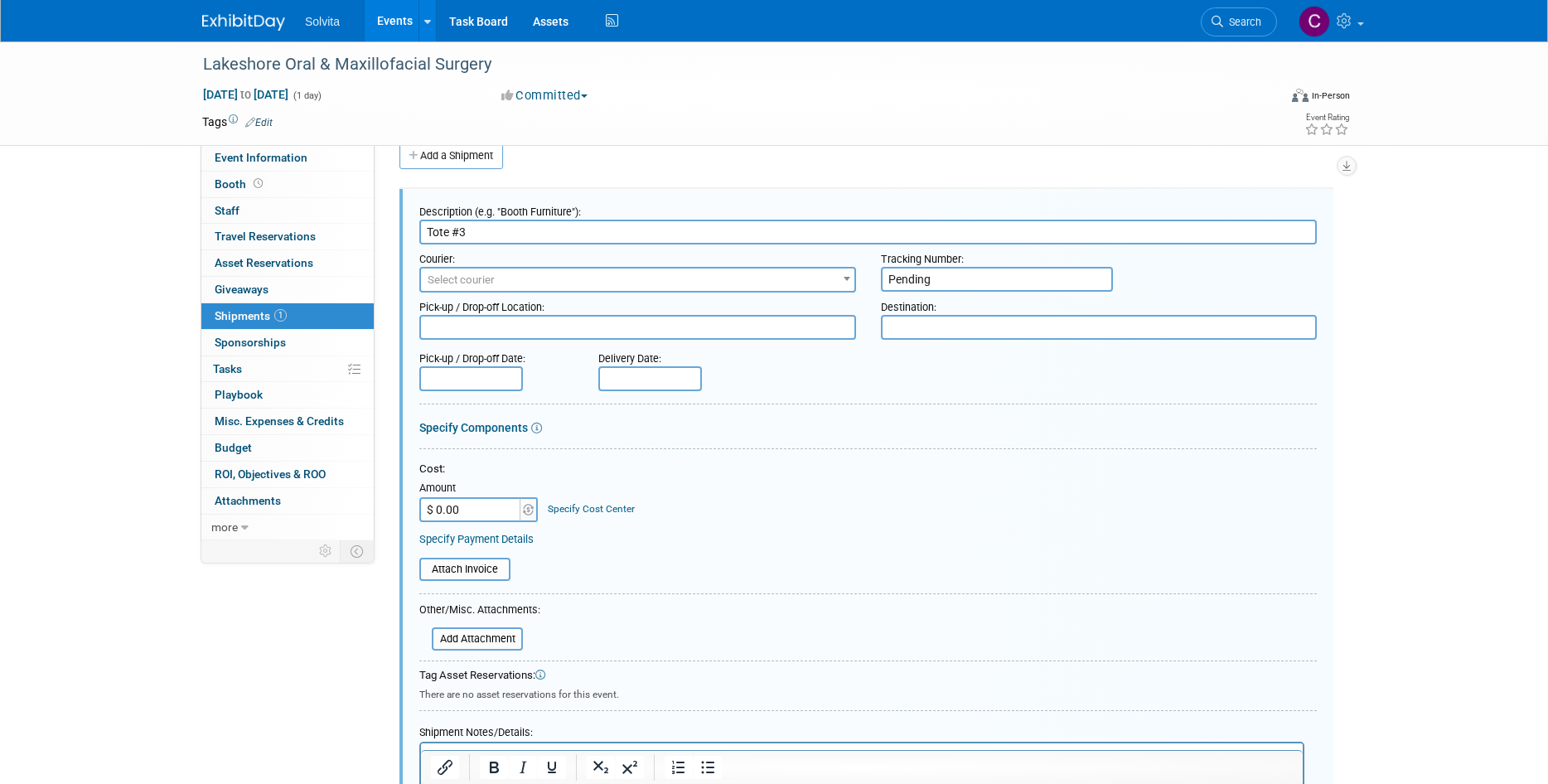
click at [766, 277] on span "Select courier" at bounding box center [638, 280] width 434 height 24
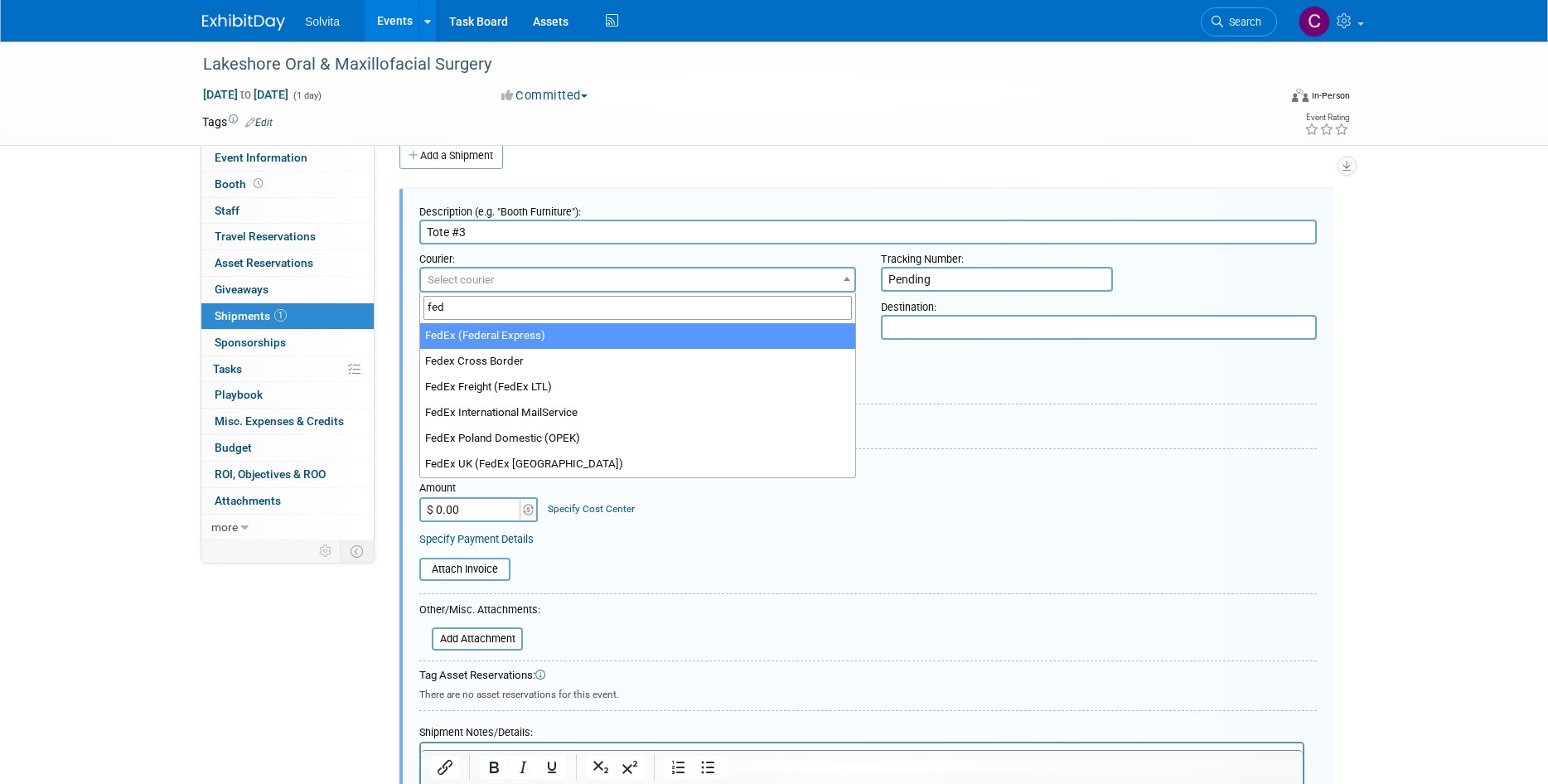
type input "fed"
select select "206"
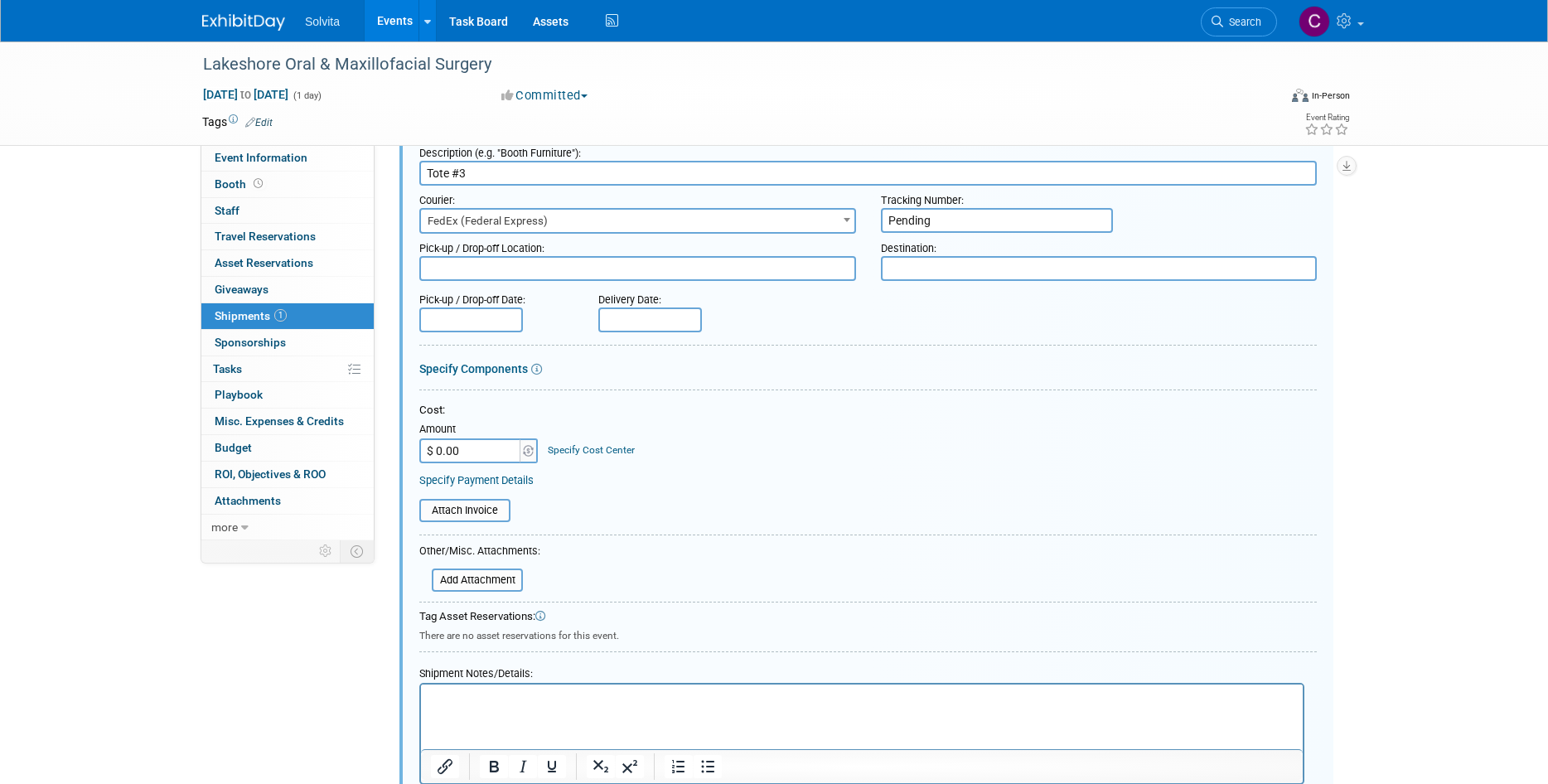
scroll to position [191, 0]
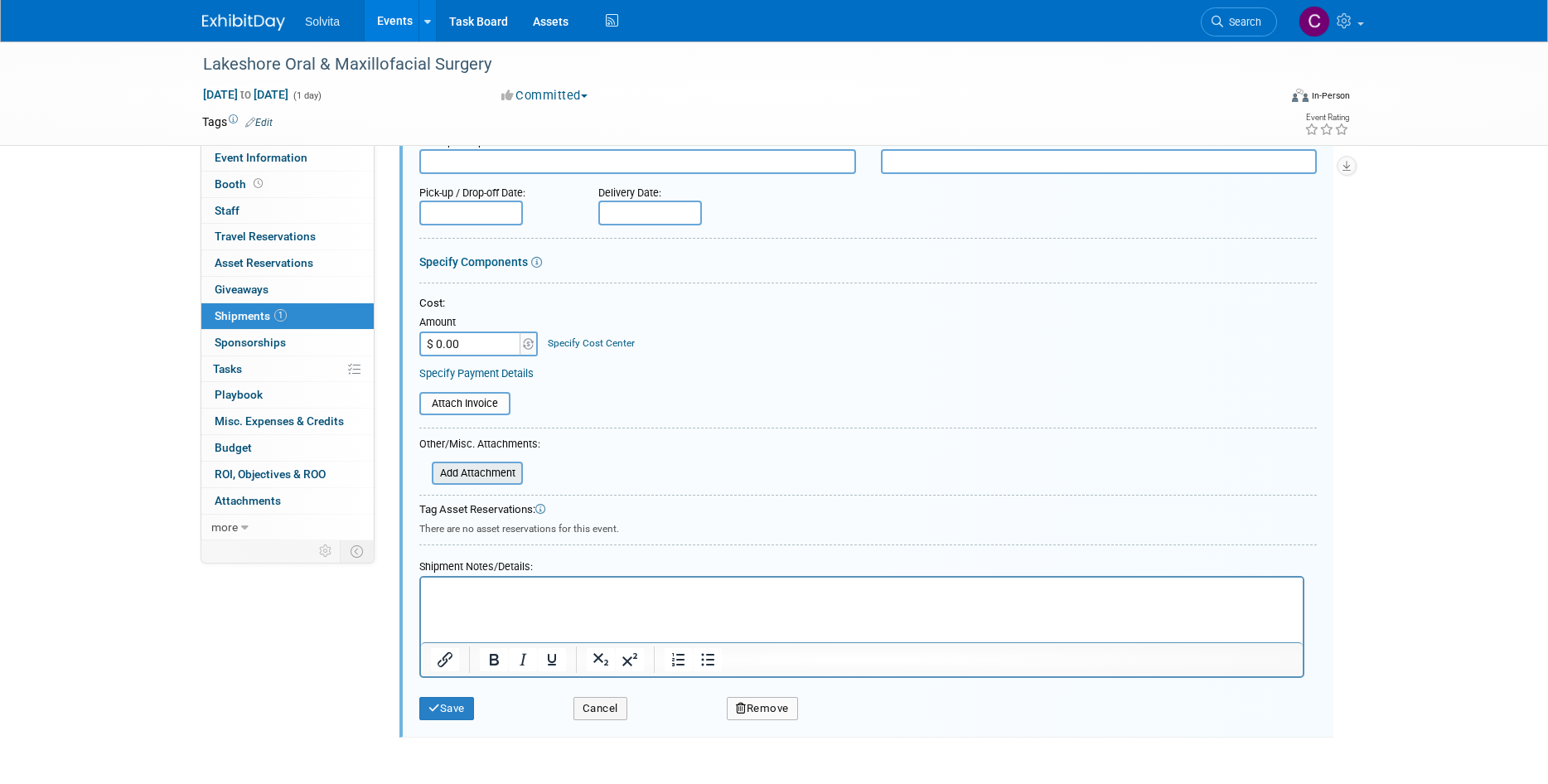
click at [499, 475] on input "file" at bounding box center [422, 473] width 197 height 20
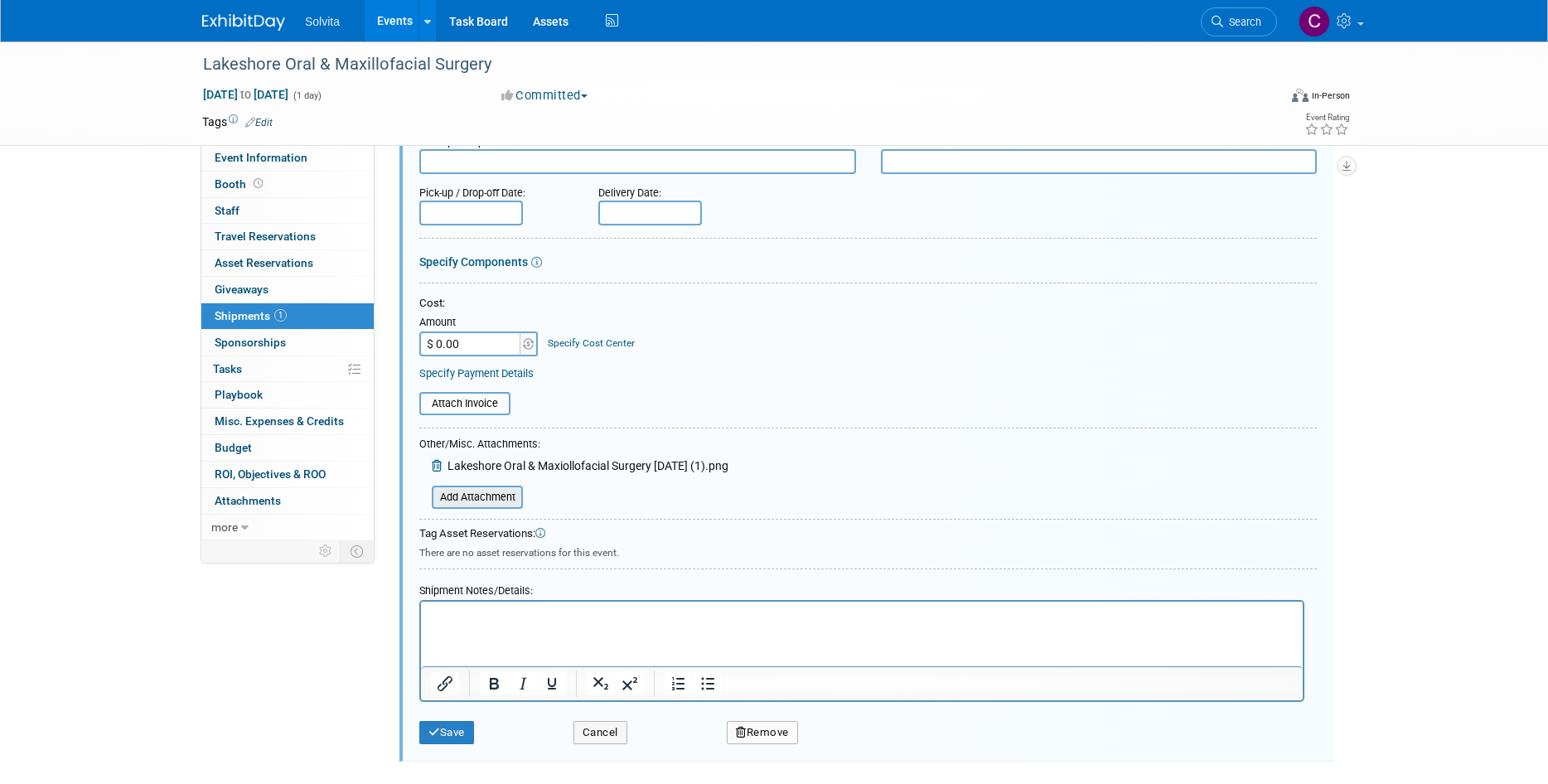
click at [509, 502] on input "file" at bounding box center [422, 497] width 197 height 20
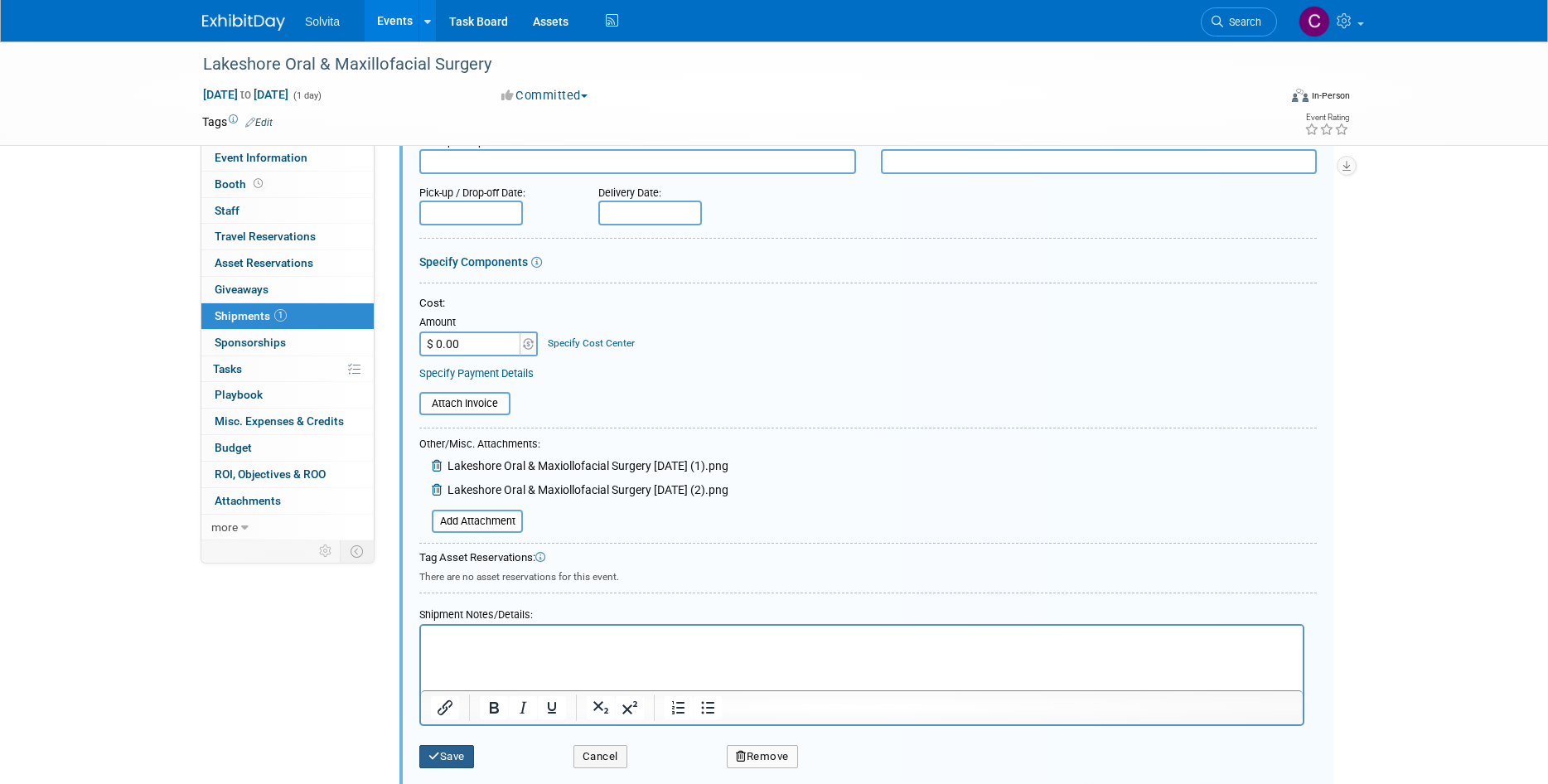
click at [457, 751] on button "Save" at bounding box center [446, 756] width 55 height 24
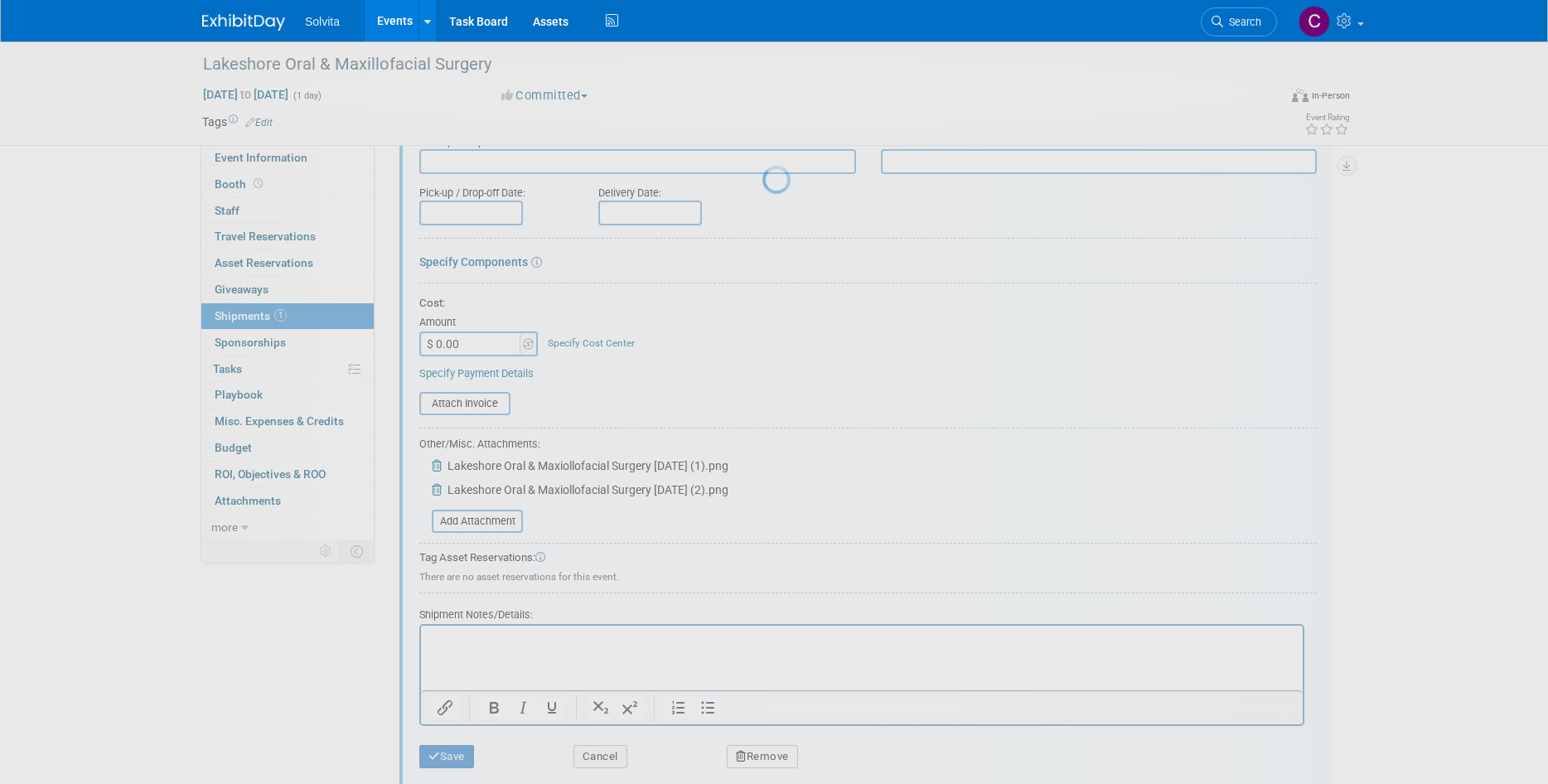
scroll to position [13, 0]
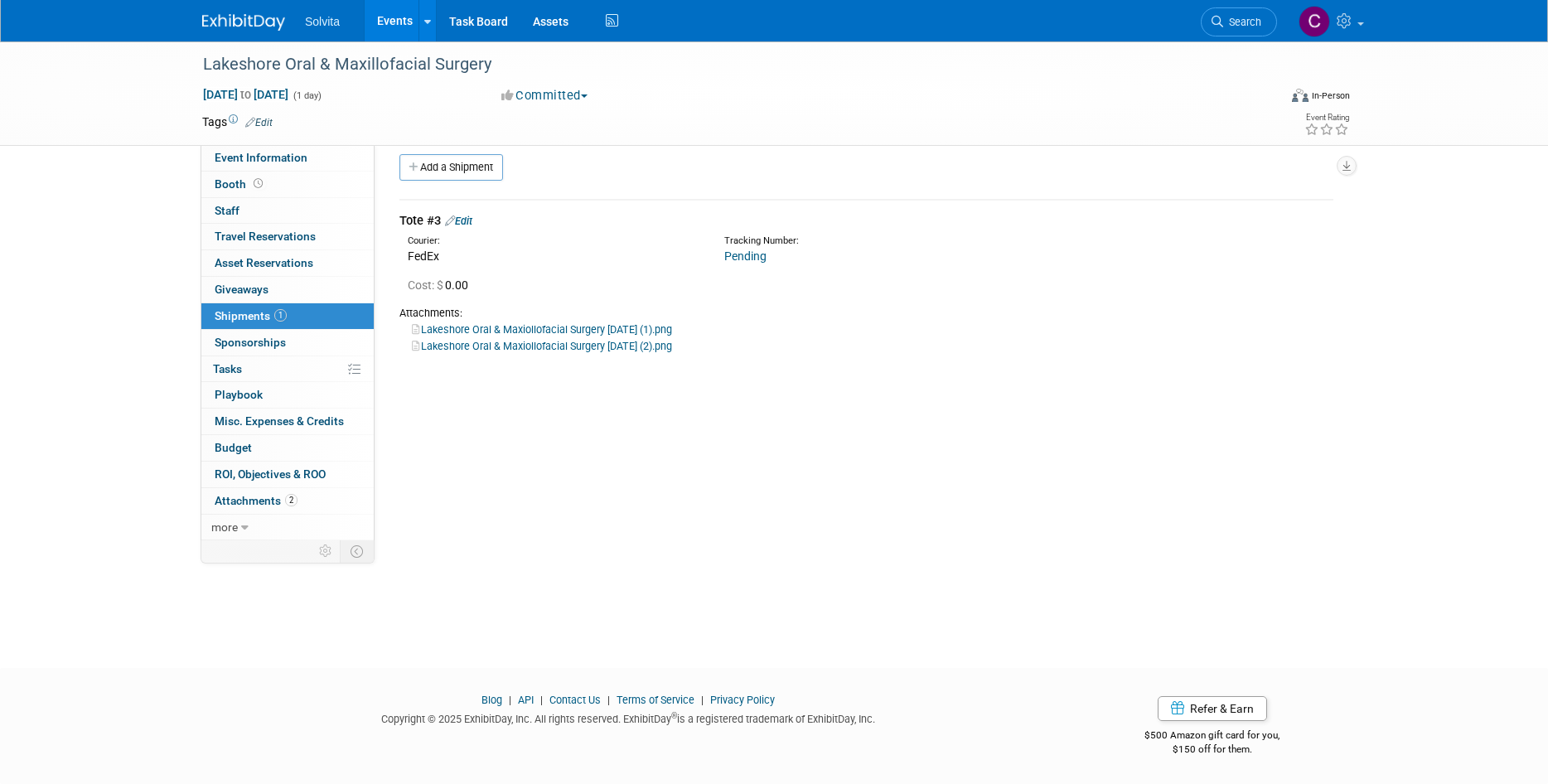
drag, startPoint x: 392, startPoint y: 14, endPoint x: 706, endPoint y: 284, distance: 414.1
click at [392, 14] on link "Events" at bounding box center [395, 20] width 61 height 41
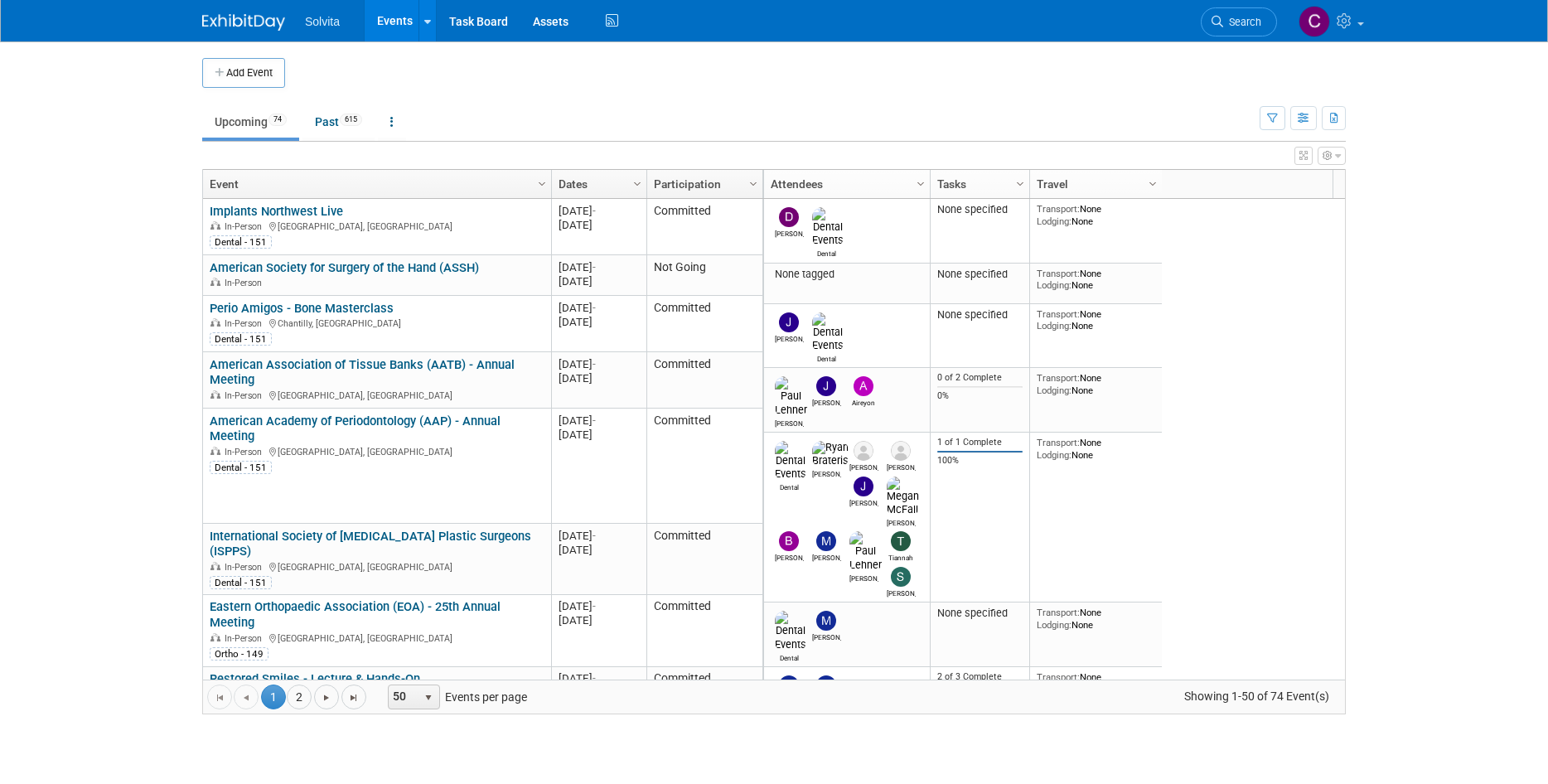
drag, startPoint x: 272, startPoint y: 306, endPoint x: 319, endPoint y: 323, distance: 50.0
click at [272, 306] on link "Perio Amigos - Bone Masterclass" at bounding box center [301, 308] width 184 height 15
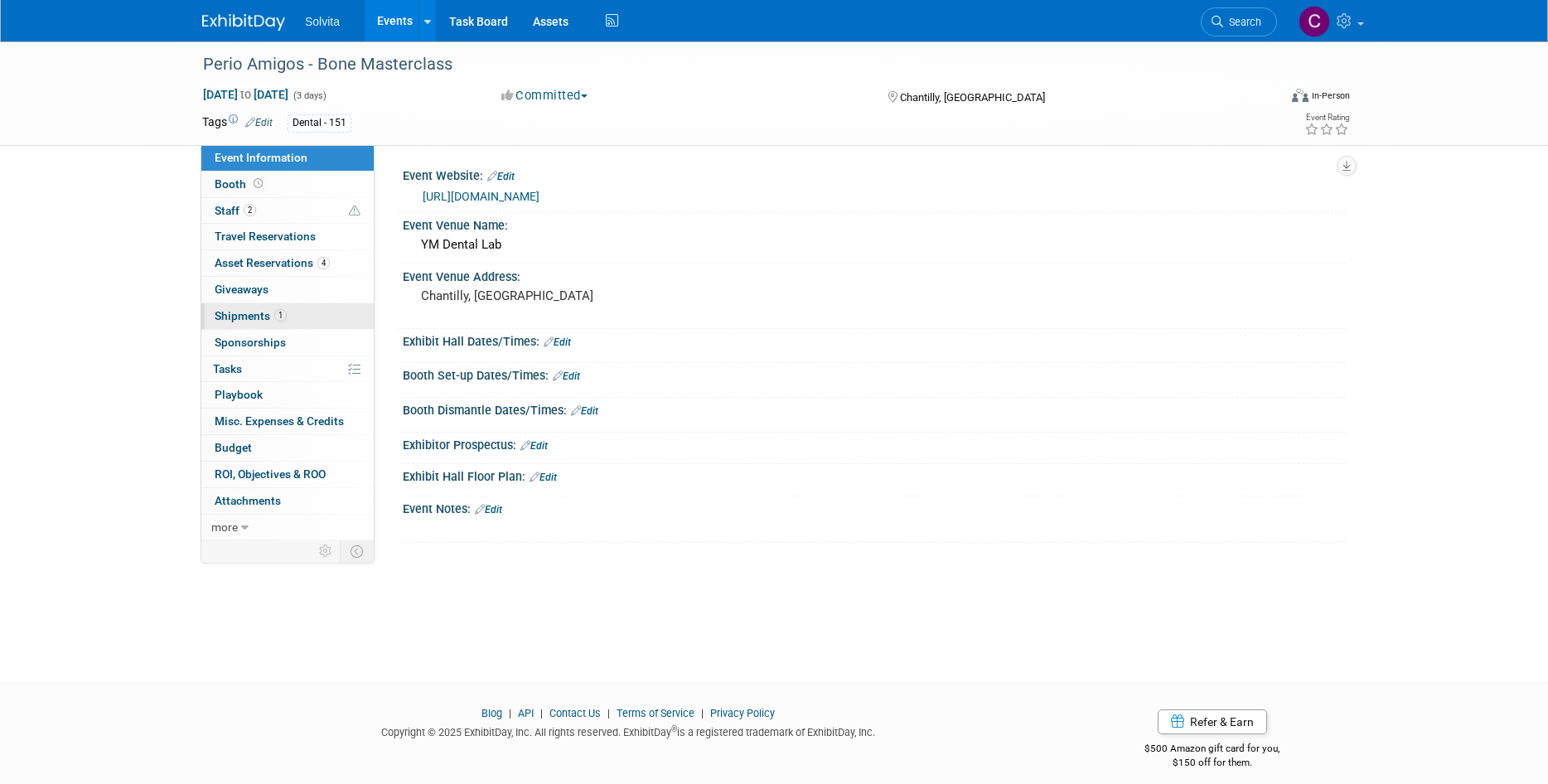
click at [247, 314] on span "Shipments 1" at bounding box center [250, 316] width 72 height 13
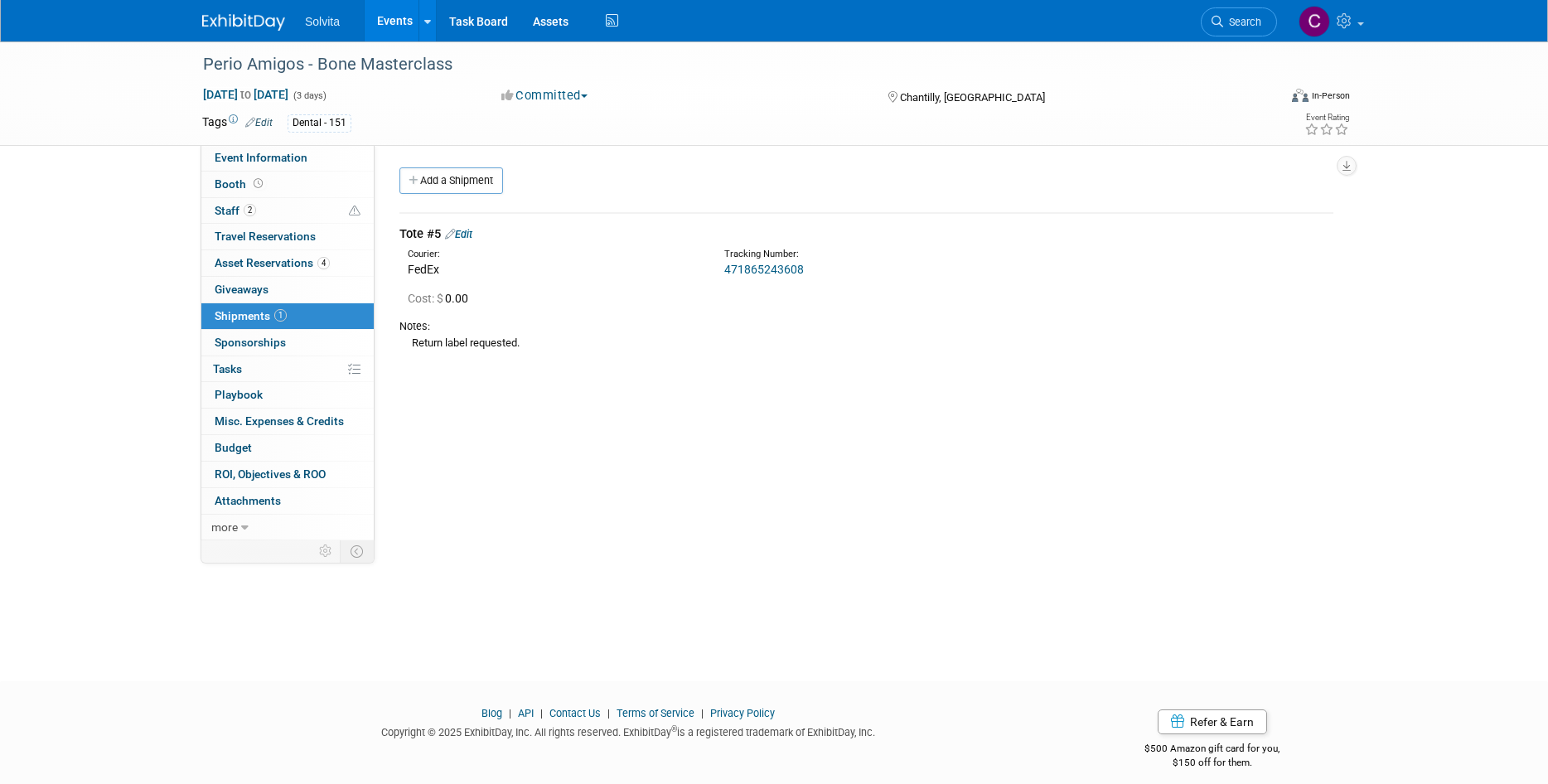
click at [403, 18] on link "Events" at bounding box center [395, 20] width 61 height 41
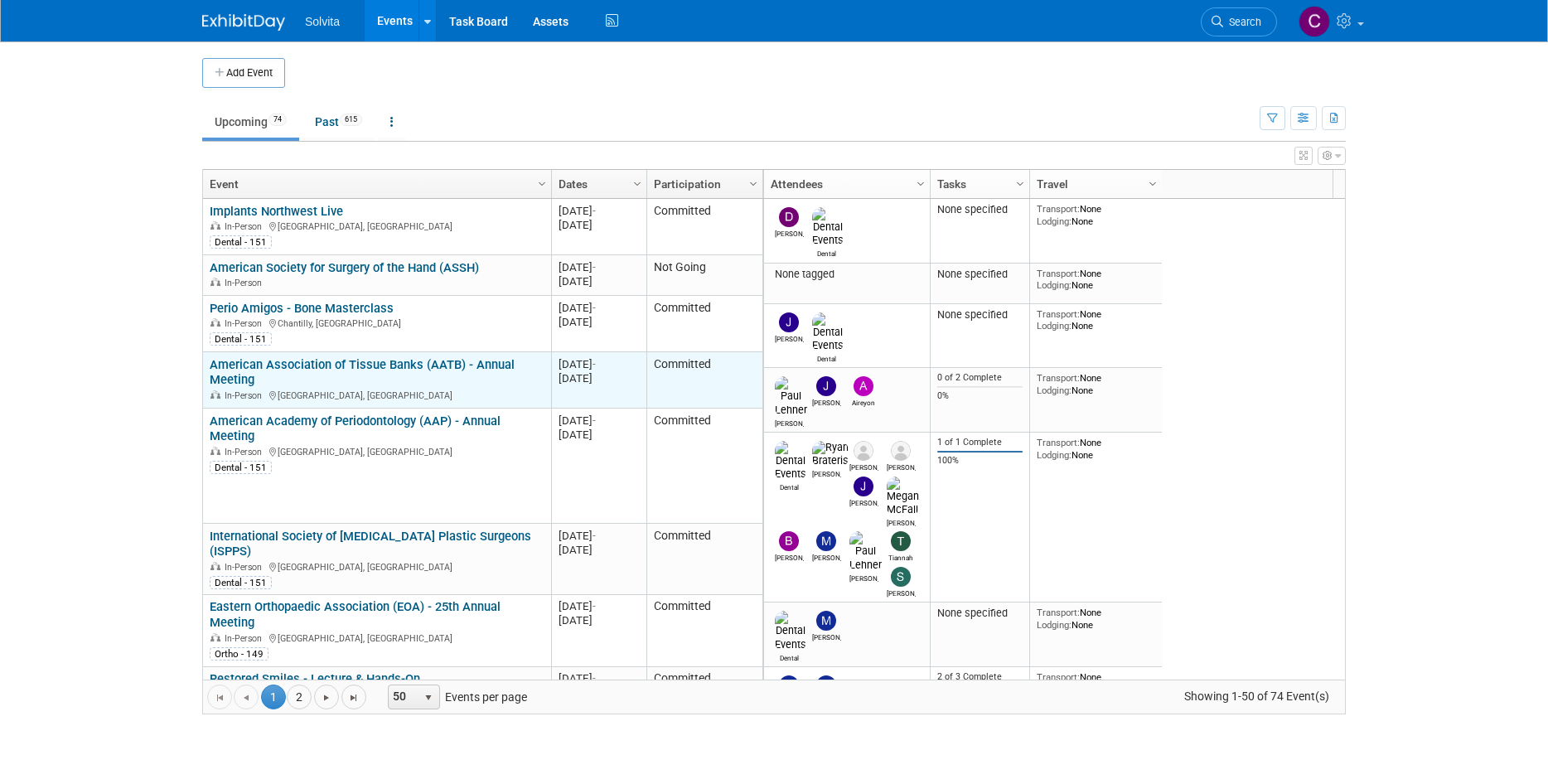
click at [411, 365] on link "American Association of Tissue Banks (AATB) - Annual Meeting" at bounding box center [361, 372] width 305 height 30
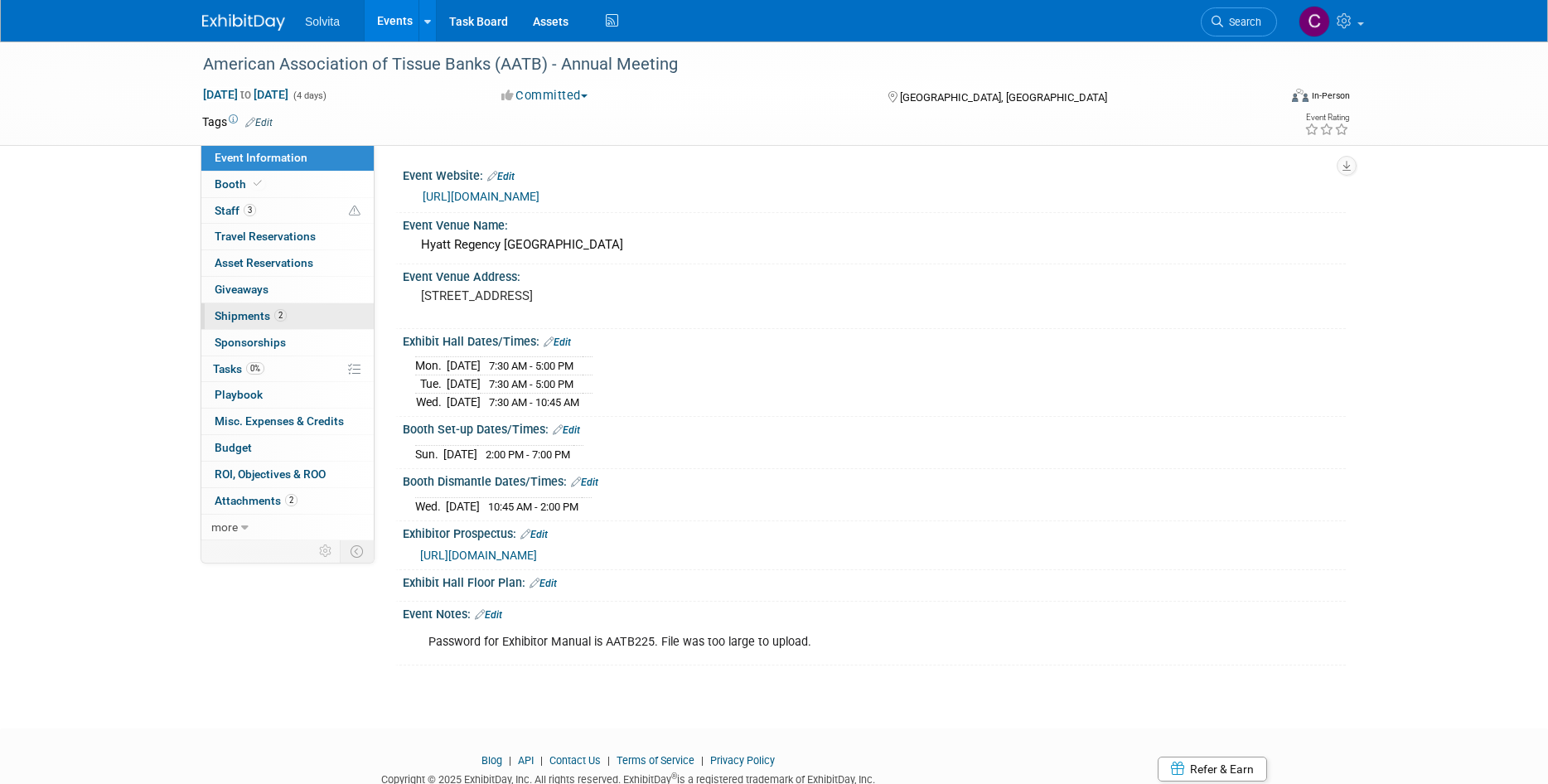
click at [250, 314] on span "Shipments 2" at bounding box center [250, 316] width 72 height 13
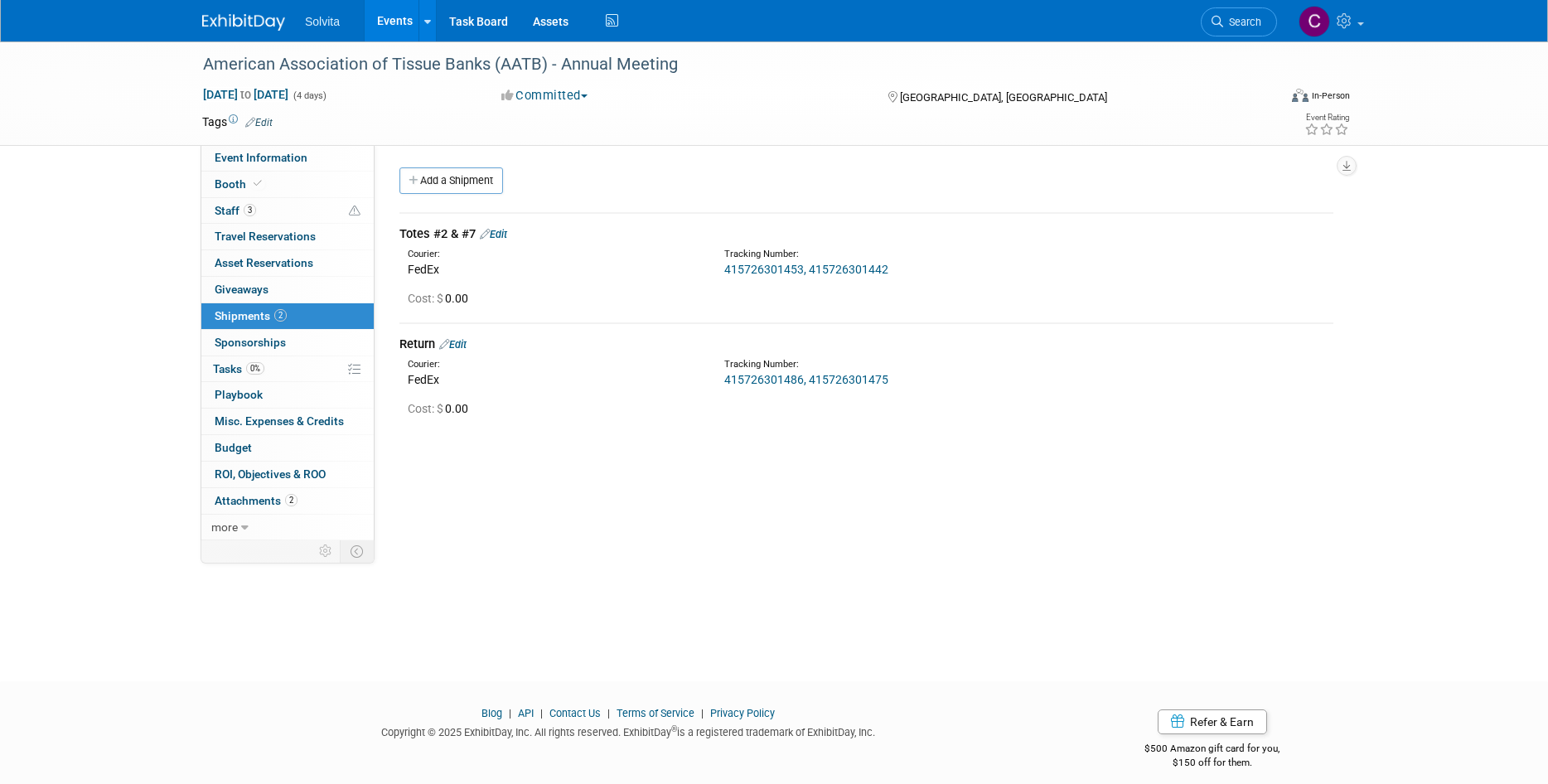
click at [750, 271] on link "415726301453, 415726301442" at bounding box center [806, 270] width 164 height 13
click at [502, 229] on link "Edit" at bounding box center [493, 234] width 28 height 13
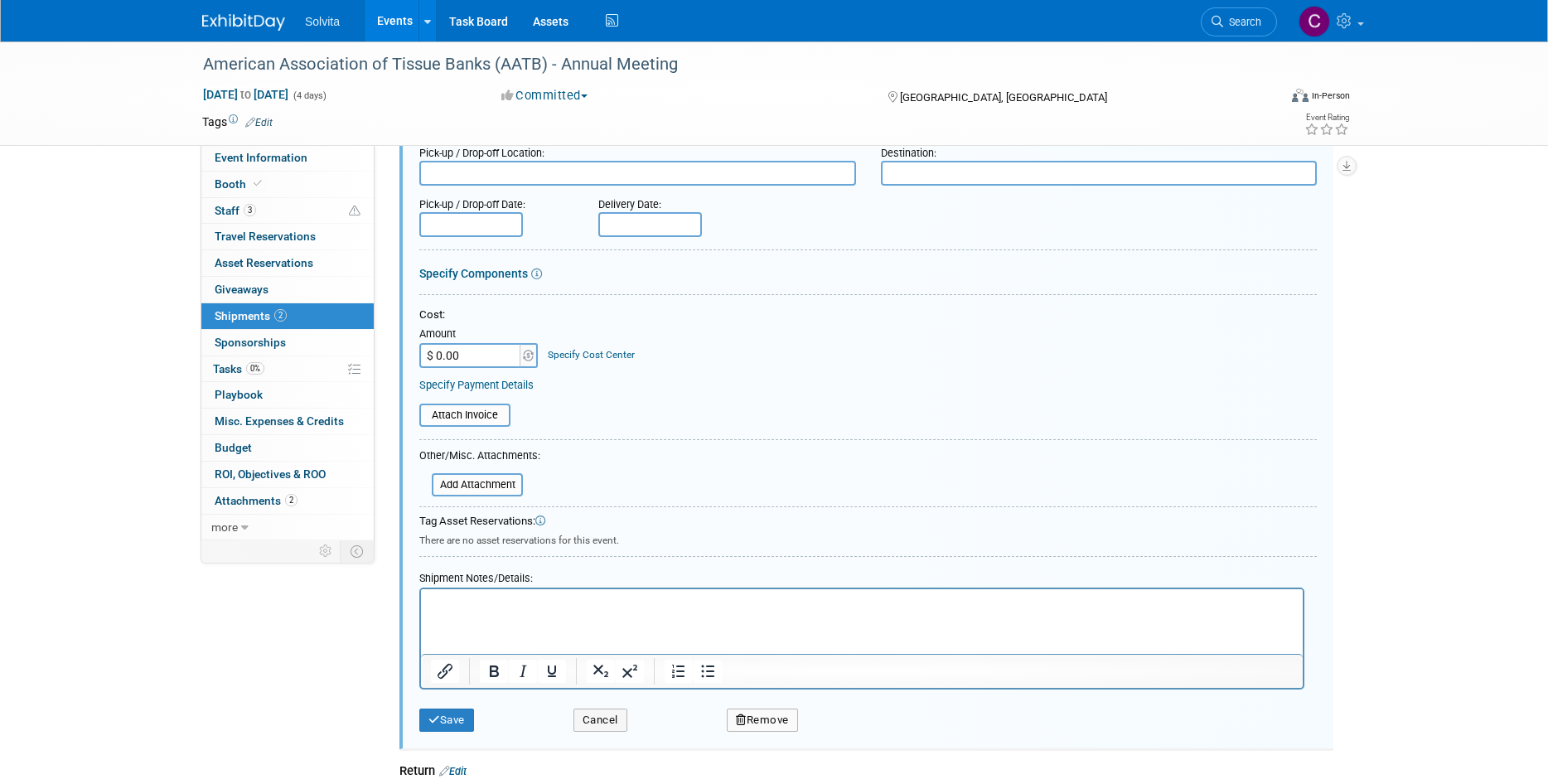
scroll to position [191, 0]
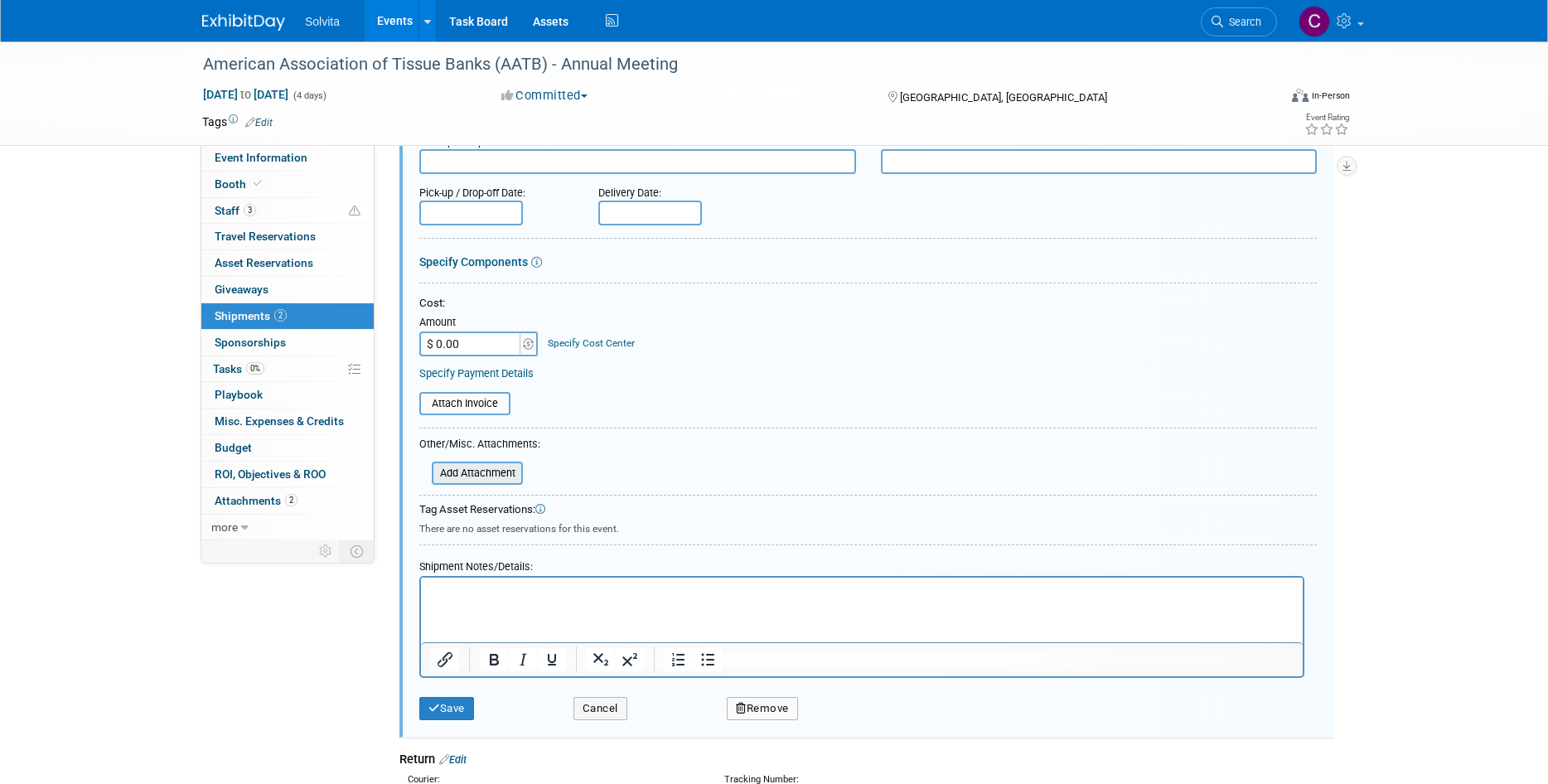
click at [476, 476] on input "file" at bounding box center [422, 473] width 197 height 20
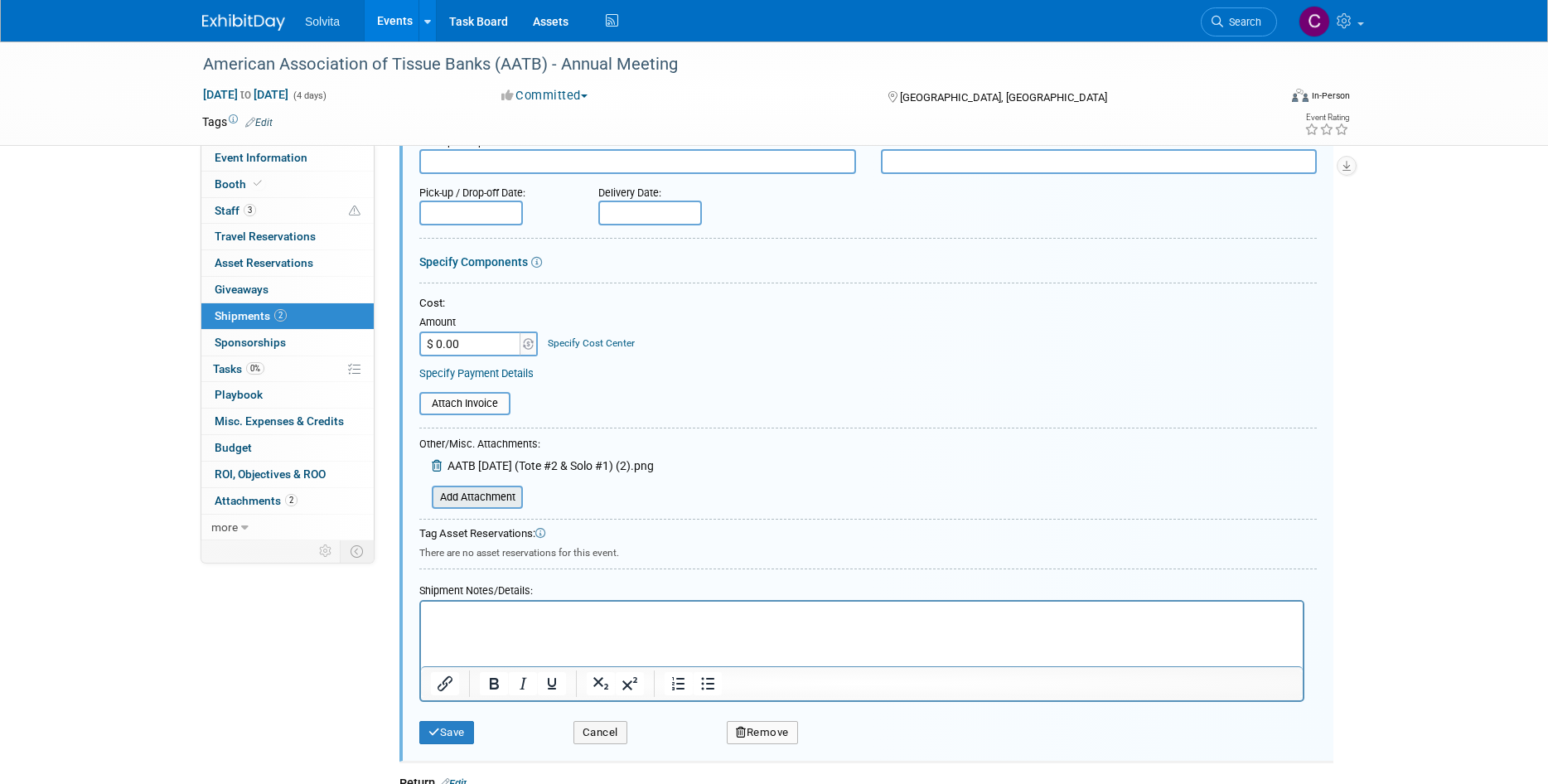
click at [480, 493] on input "file" at bounding box center [422, 497] width 197 height 20
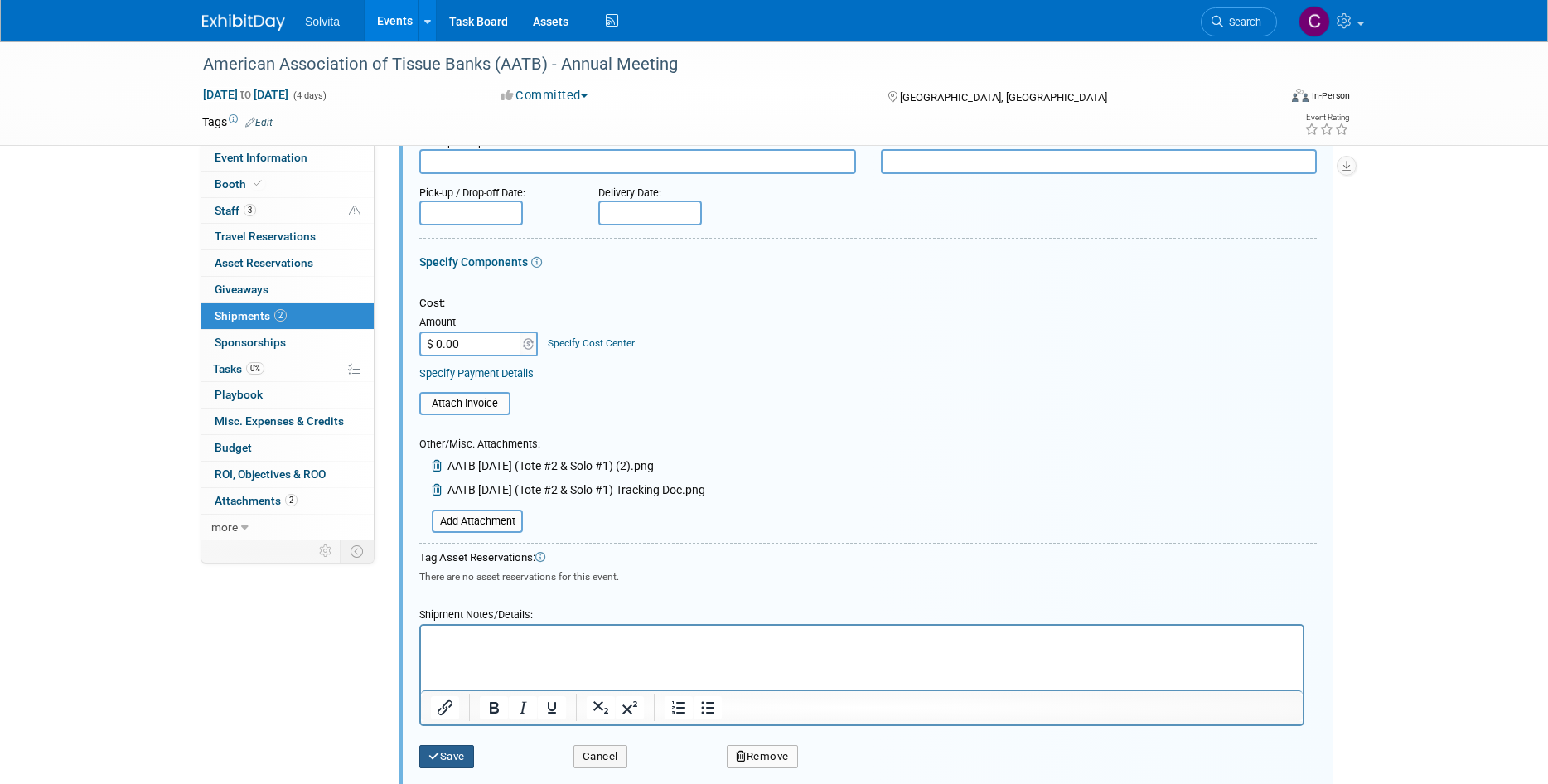
click at [442, 763] on button "Save" at bounding box center [446, 756] width 55 height 24
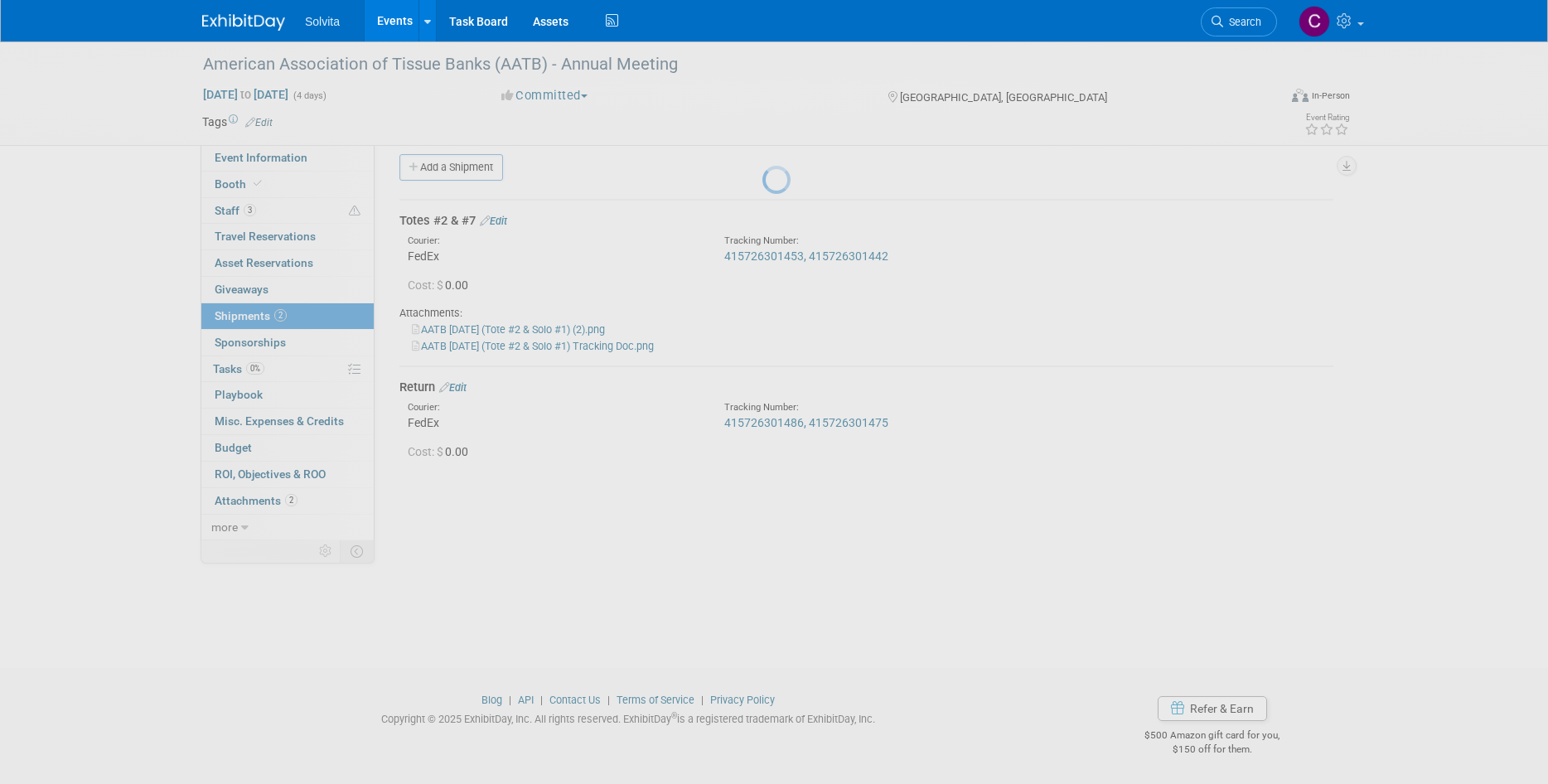
scroll to position [13, 0]
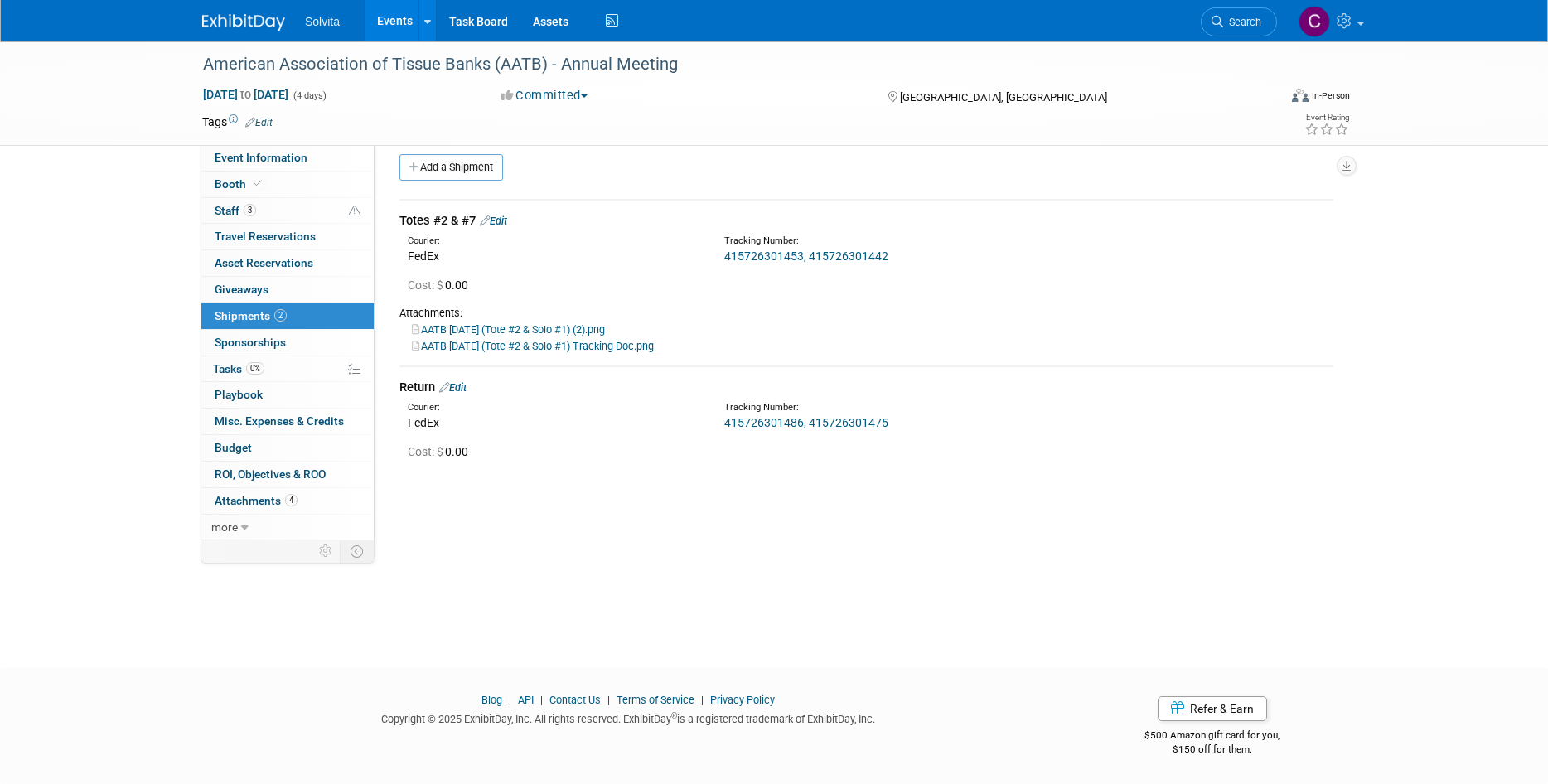
click at [412, 25] on link "Events" at bounding box center [395, 20] width 61 height 41
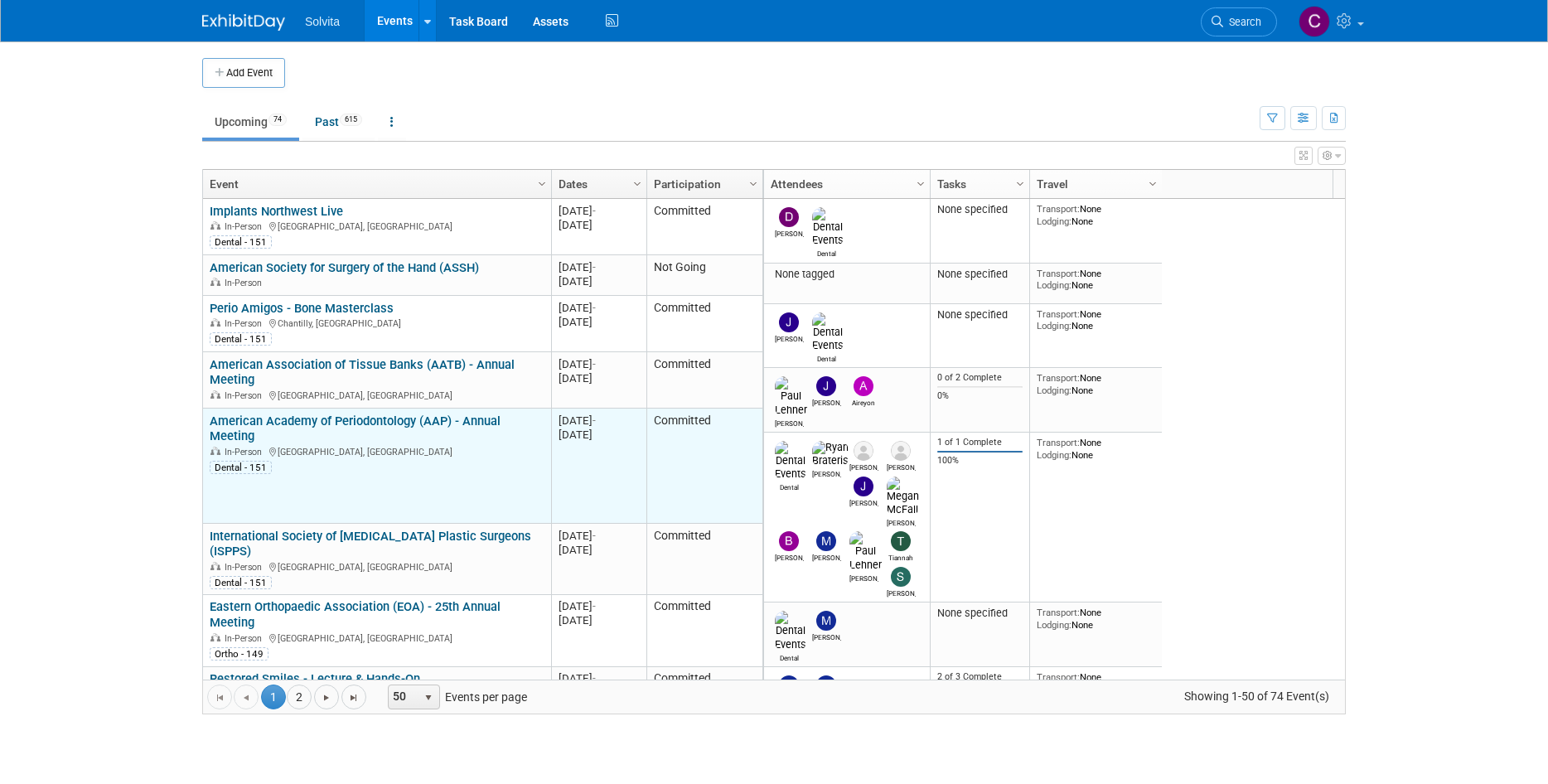
scroll to position [99, 0]
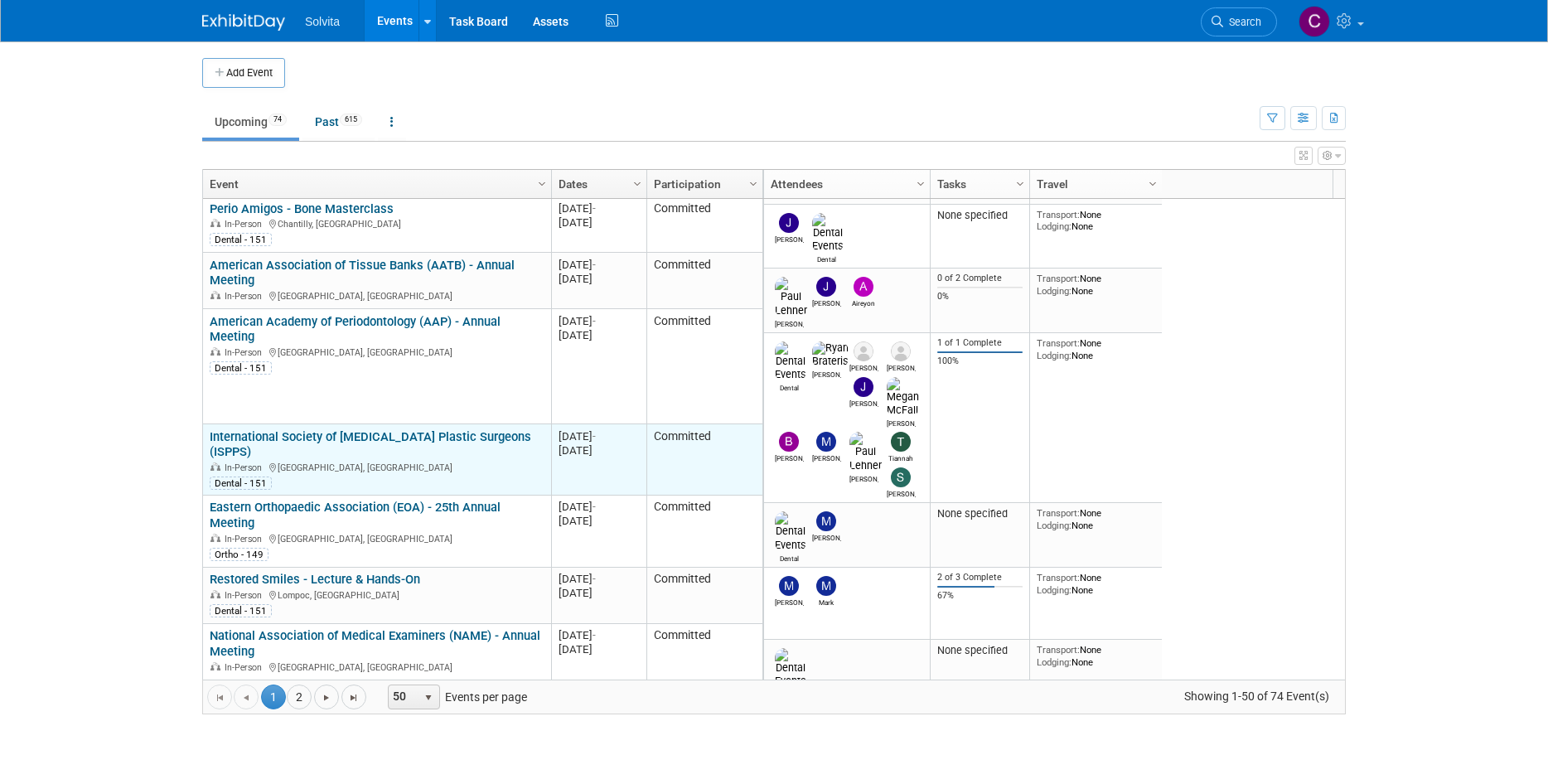
click at [492, 474] on div "Dental - 151" at bounding box center [376, 481] width 334 height 16
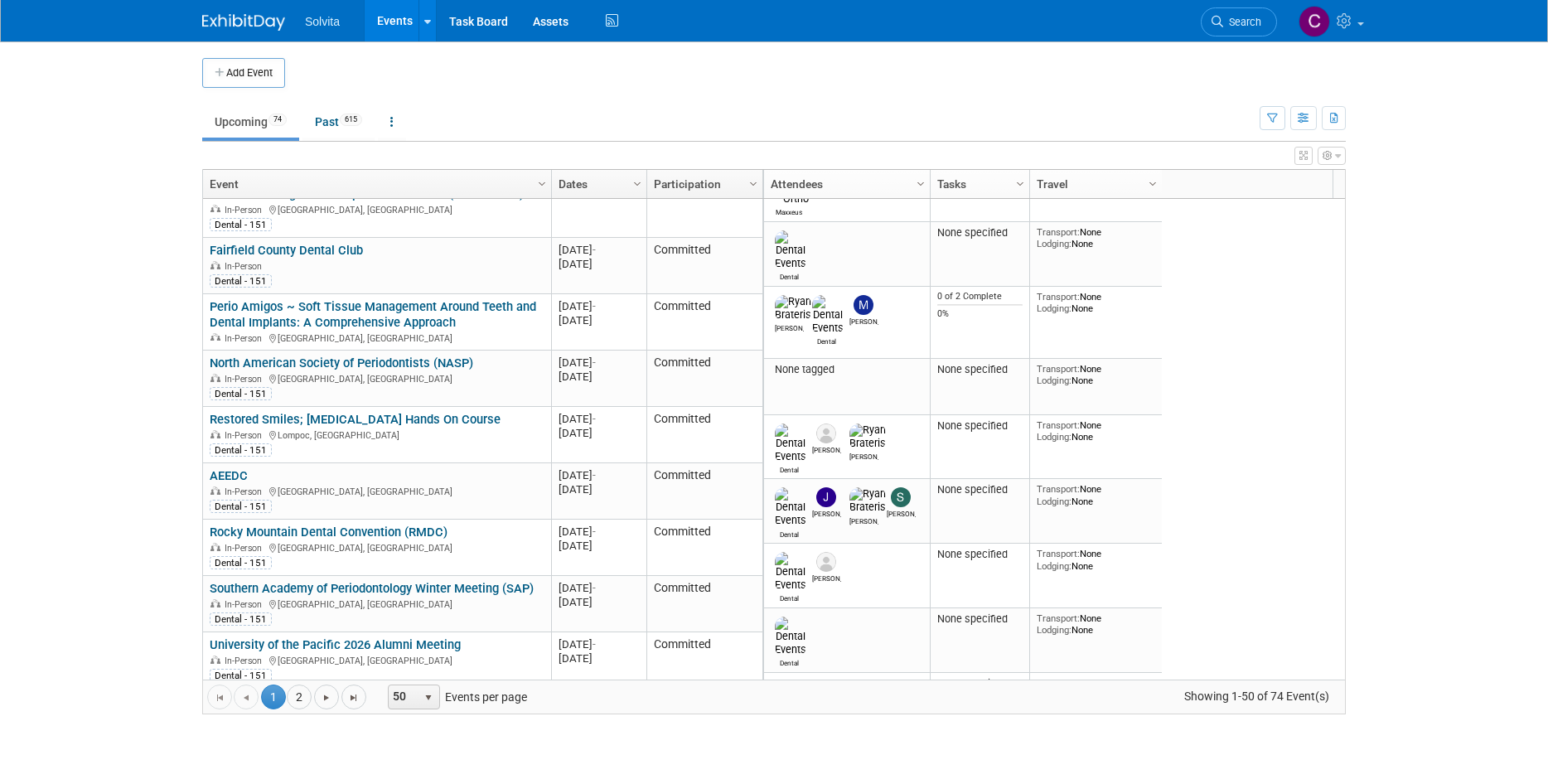
scroll to position [1144, 0]
